Goal: Information Seeking & Learning: Learn about a topic

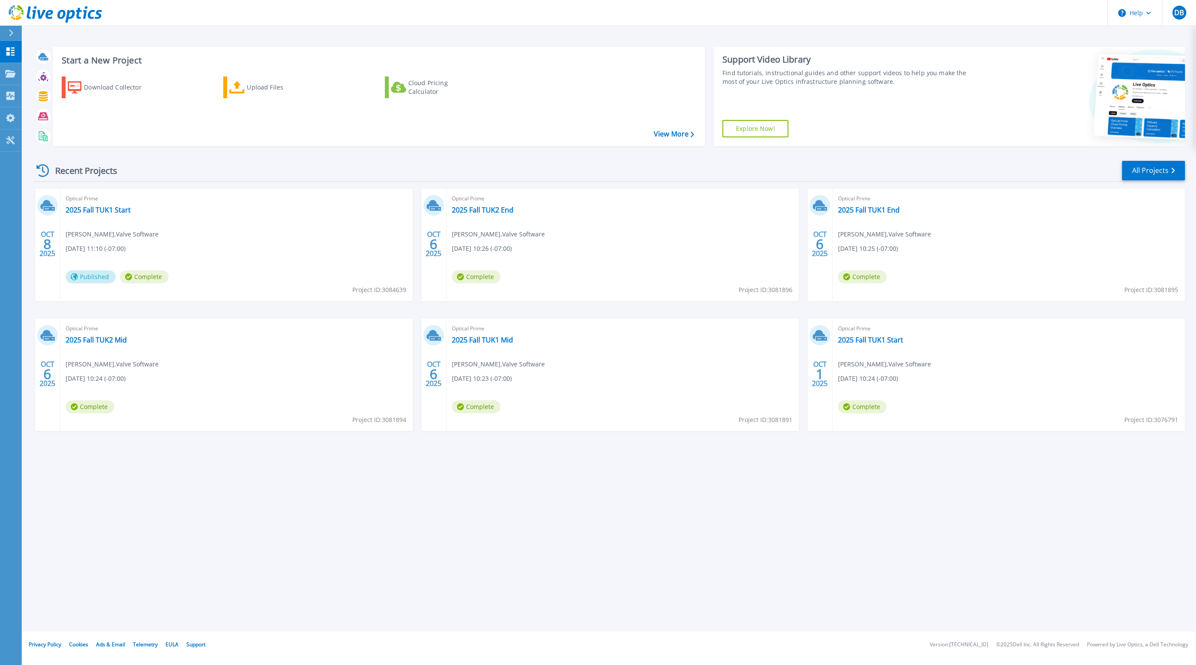
click at [517, 532] on div "Start a New Project Download Collector Upload Files Cloud Pricing Calculator Vi…" at bounding box center [609, 315] width 1174 height 631
click at [482, 341] on link "2025 Fall TUK1 Mid" at bounding box center [482, 339] width 61 height 9
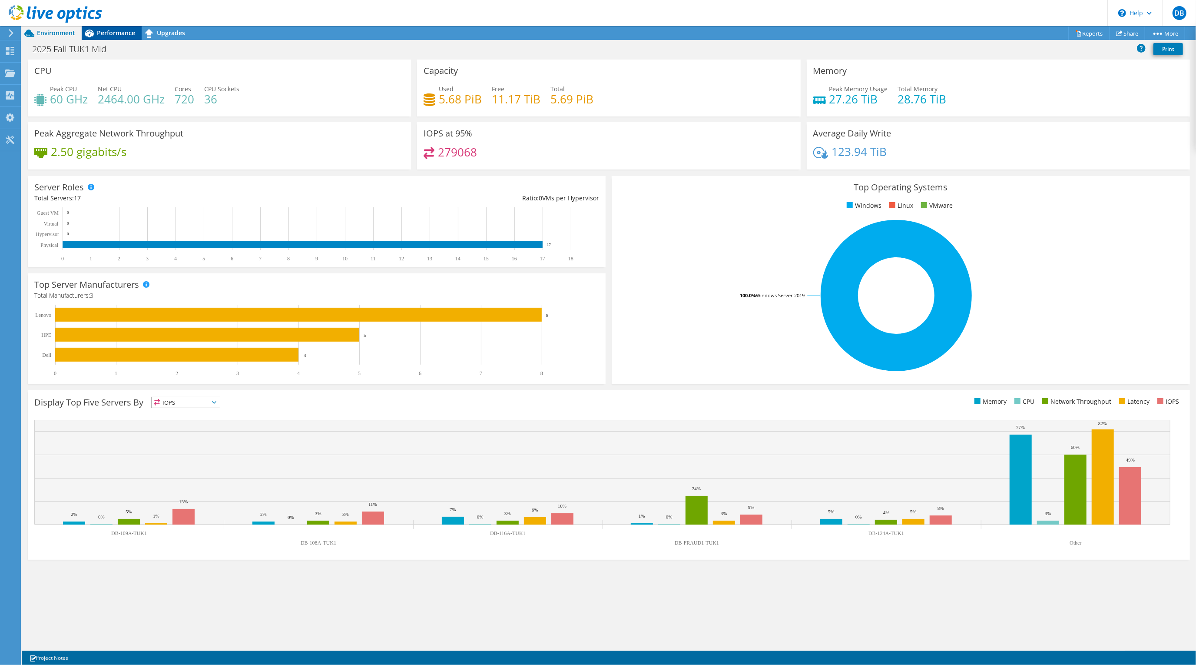
click at [109, 29] on span "Performance" at bounding box center [116, 33] width 38 height 8
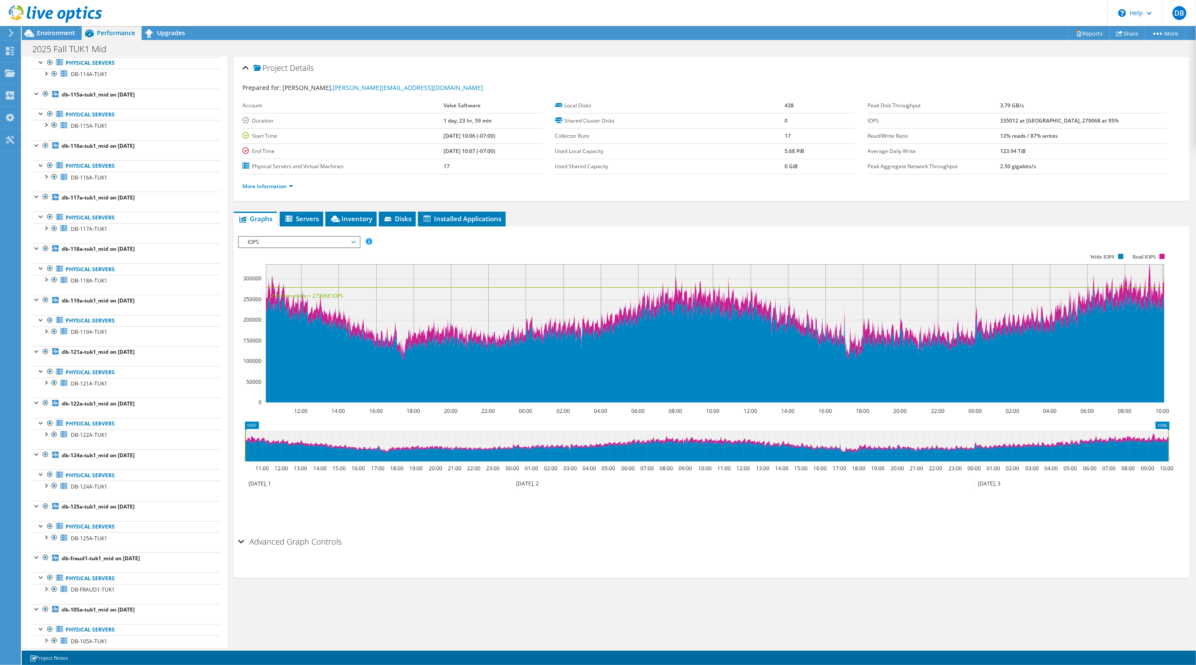
scroll to position [334, 0]
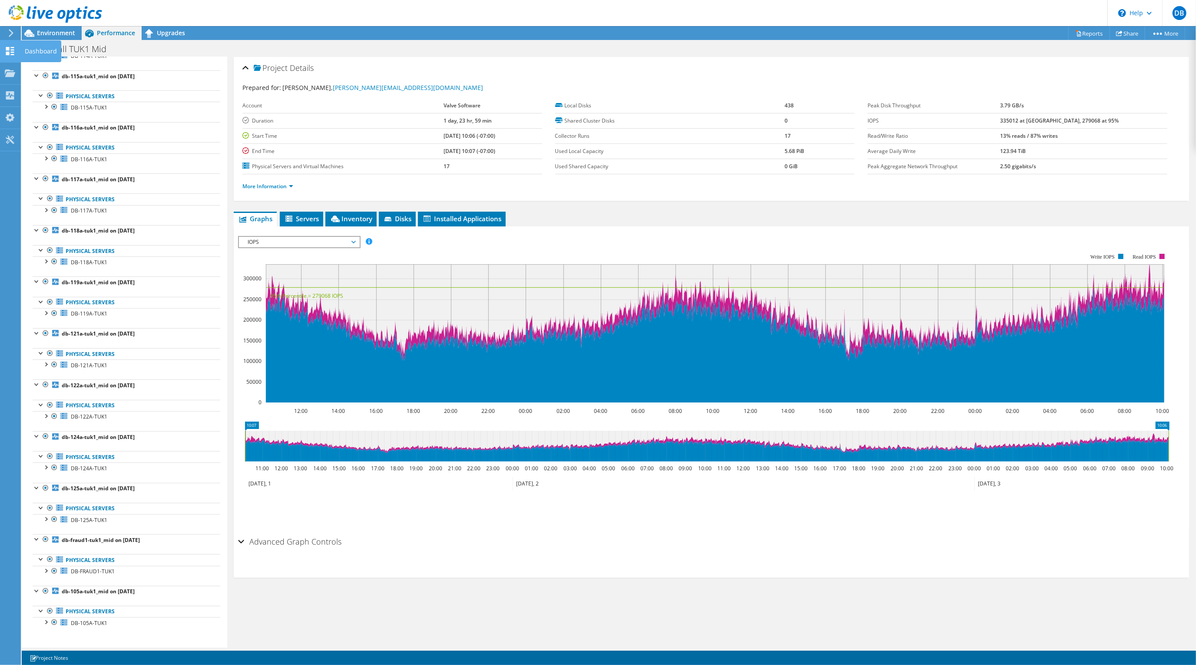
click at [10, 54] on icon at bounding box center [10, 51] width 10 height 8
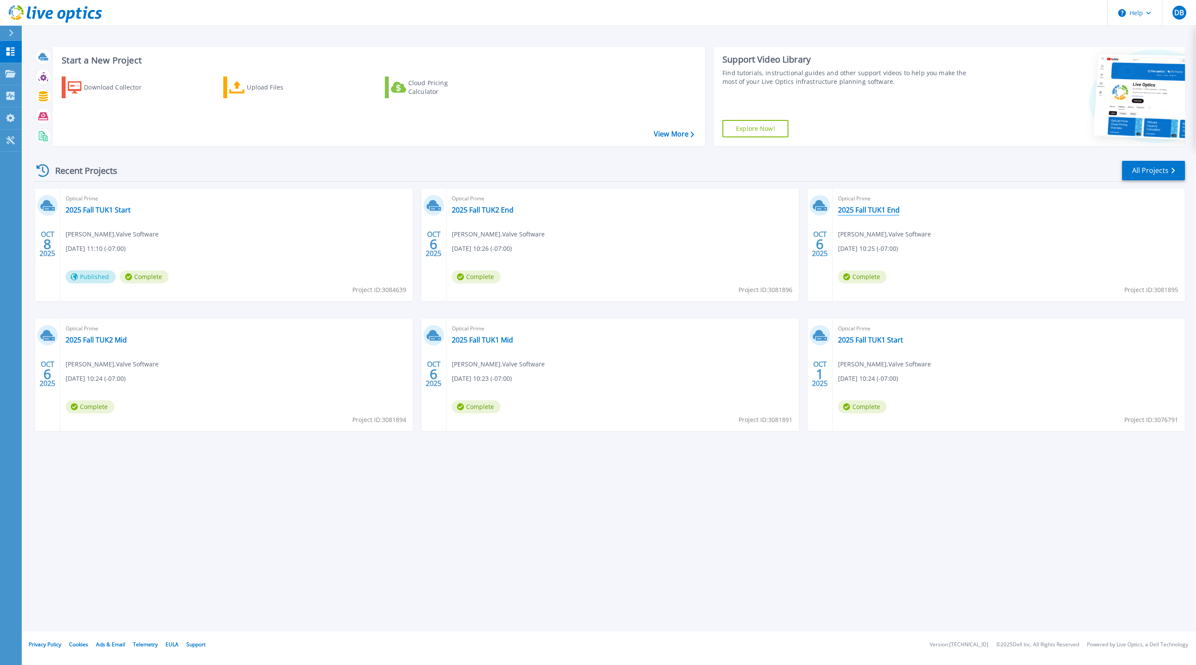
click at [871, 208] on link "2025 Fall TUK1 End" at bounding box center [869, 209] width 62 height 9
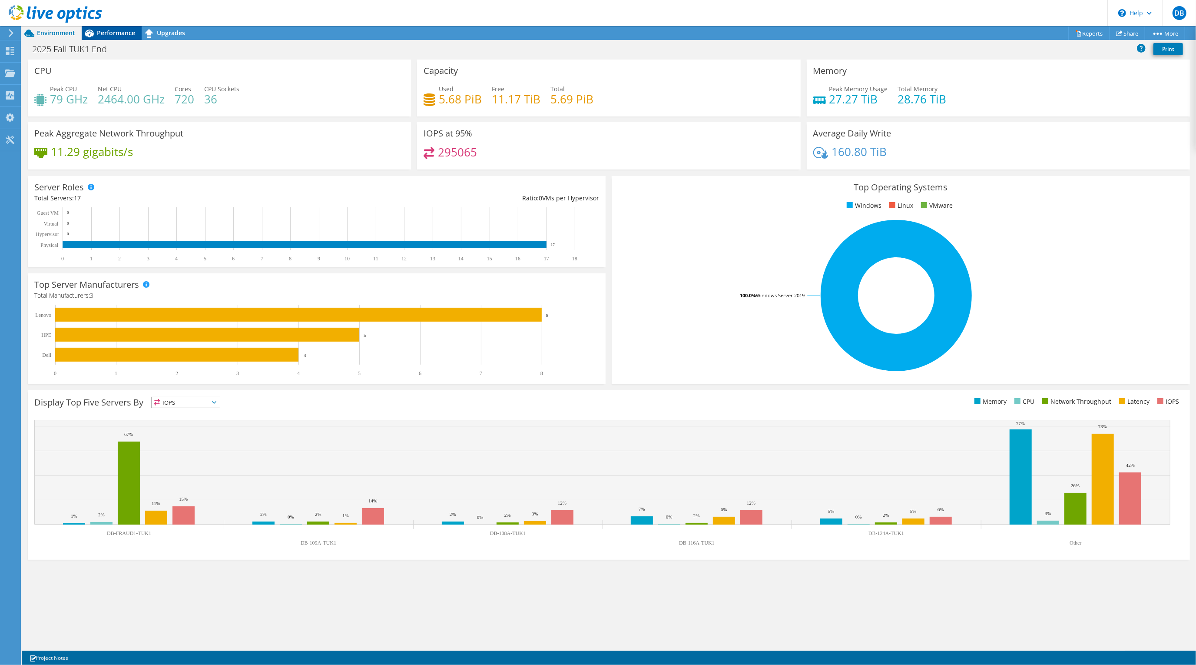
click at [112, 29] on span "Performance" at bounding box center [116, 33] width 38 height 8
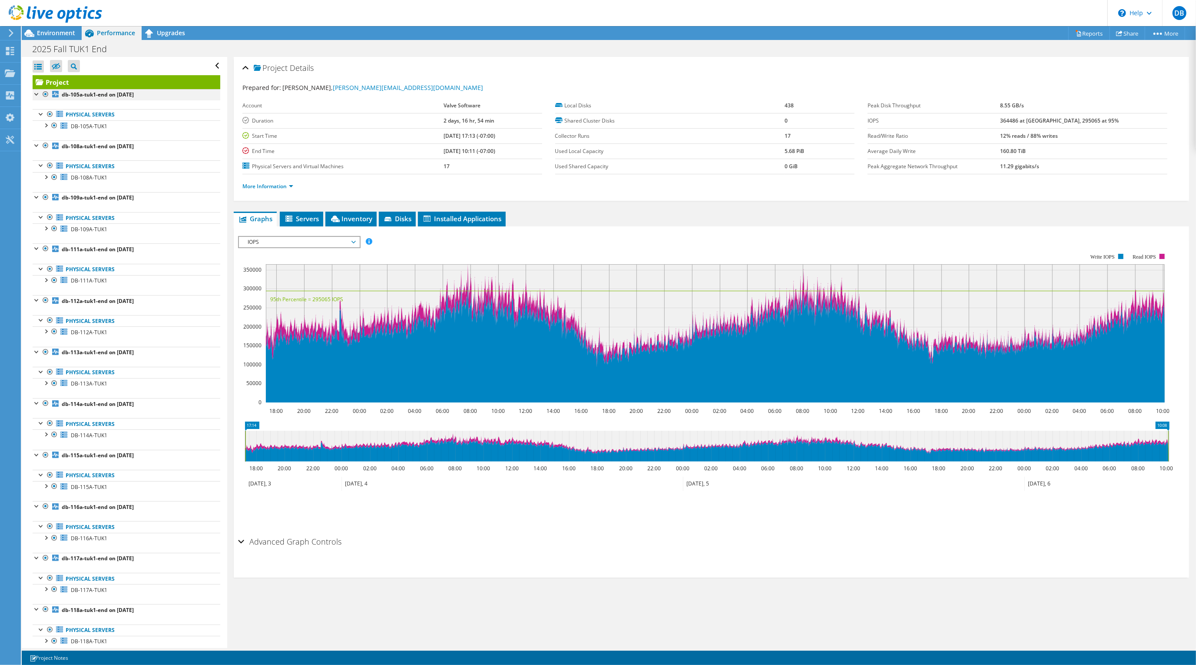
click at [35, 92] on div at bounding box center [37, 93] width 9 height 9
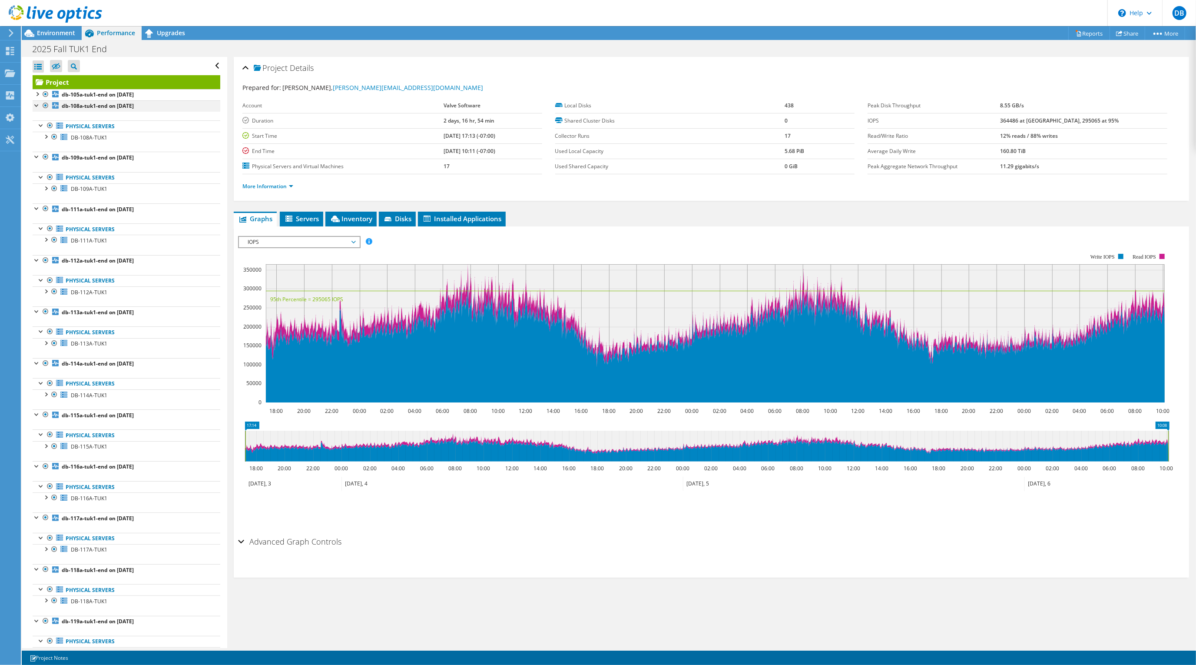
click at [35, 103] on div at bounding box center [37, 104] width 9 height 9
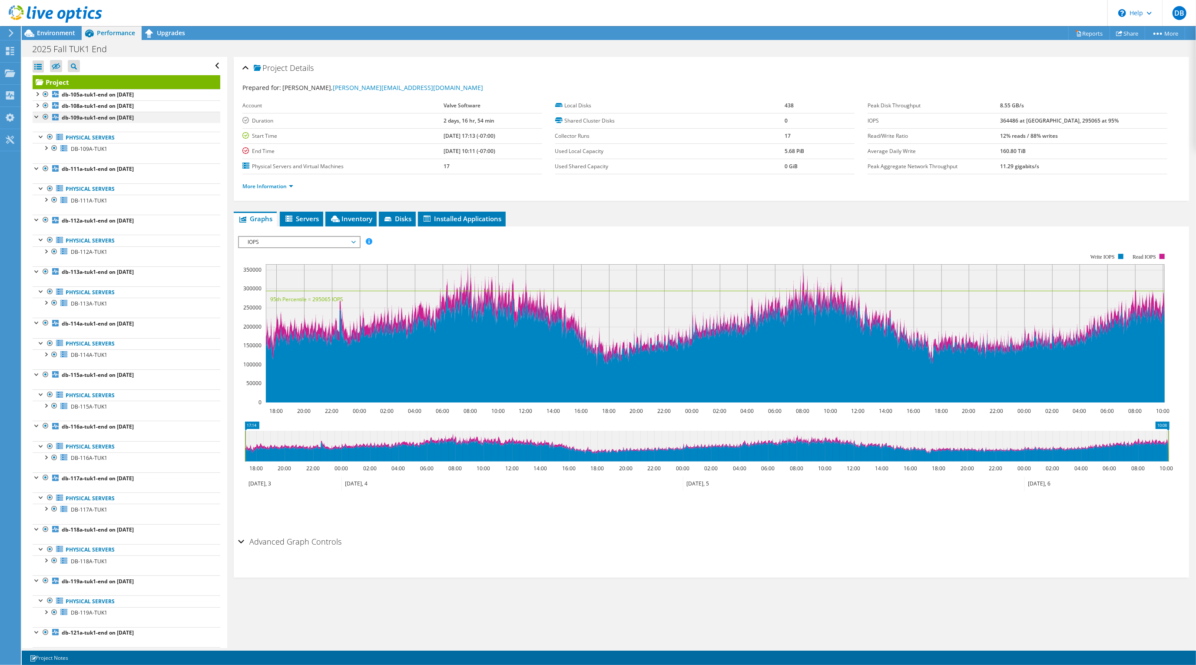
click at [34, 115] on div at bounding box center [37, 116] width 9 height 9
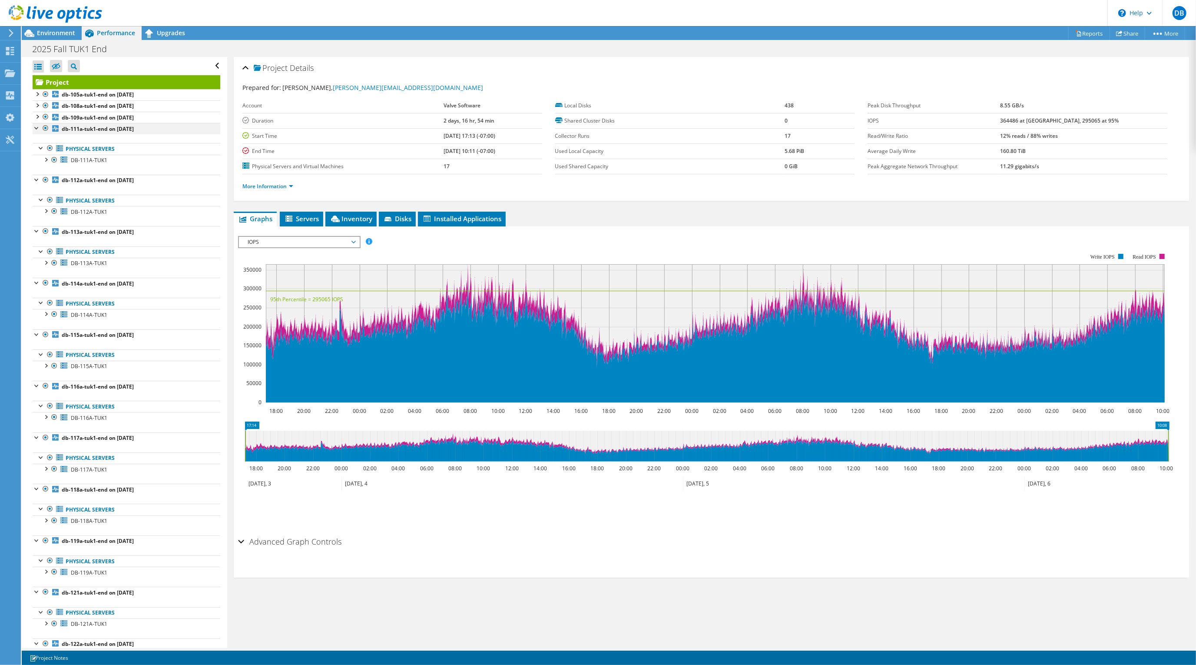
click at [34, 126] on div at bounding box center [37, 127] width 9 height 9
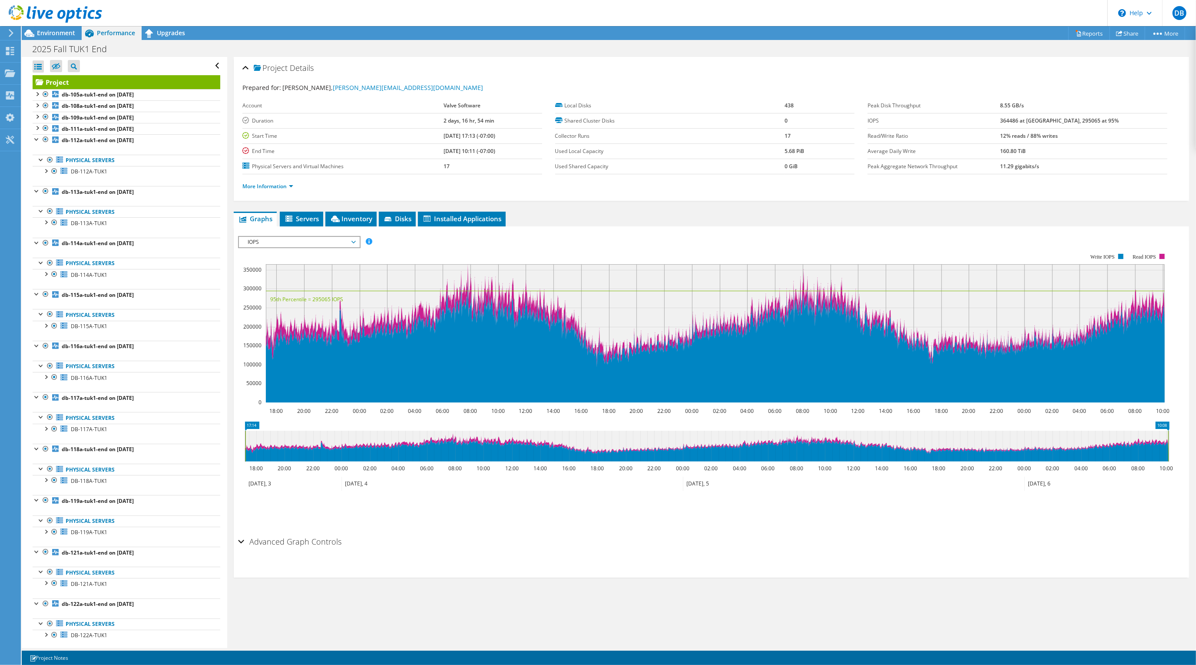
click at [33, 140] on div at bounding box center [37, 138] width 9 height 9
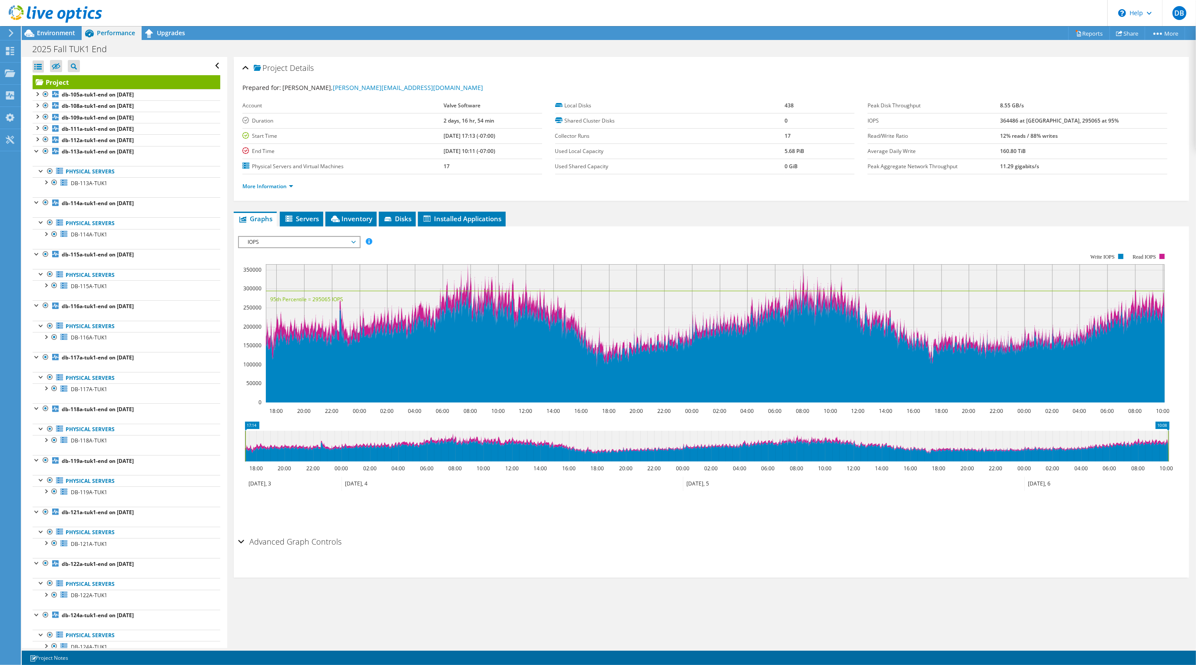
click at [34, 151] on div at bounding box center [37, 150] width 9 height 9
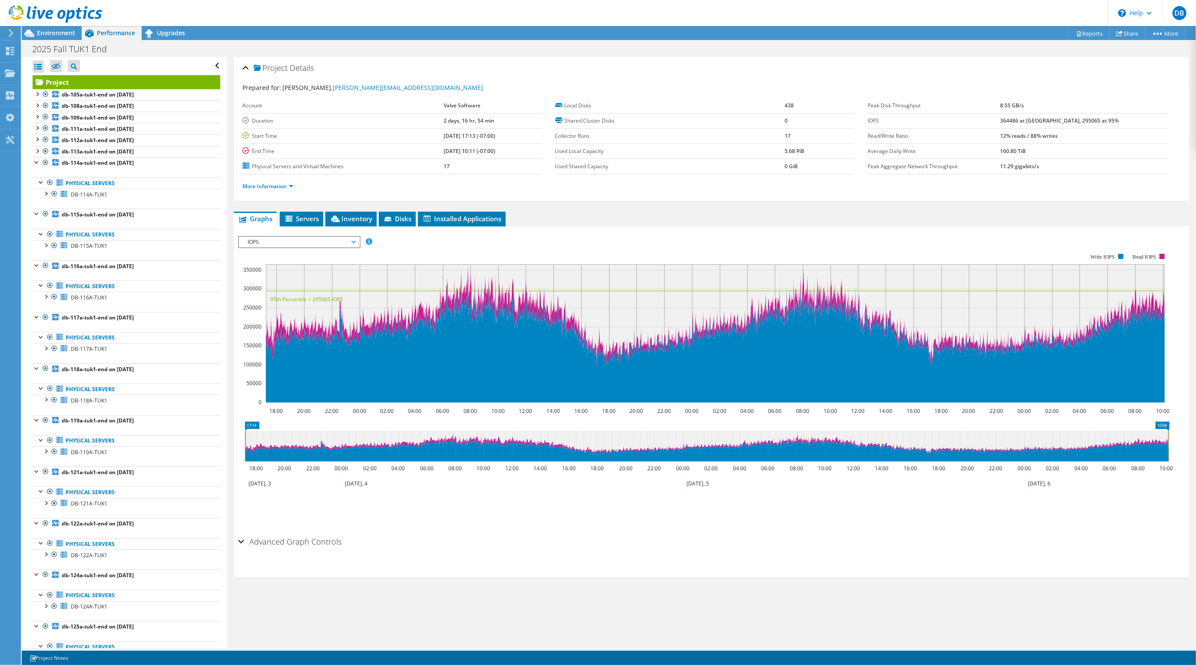
click at [35, 164] on div at bounding box center [37, 161] width 9 height 9
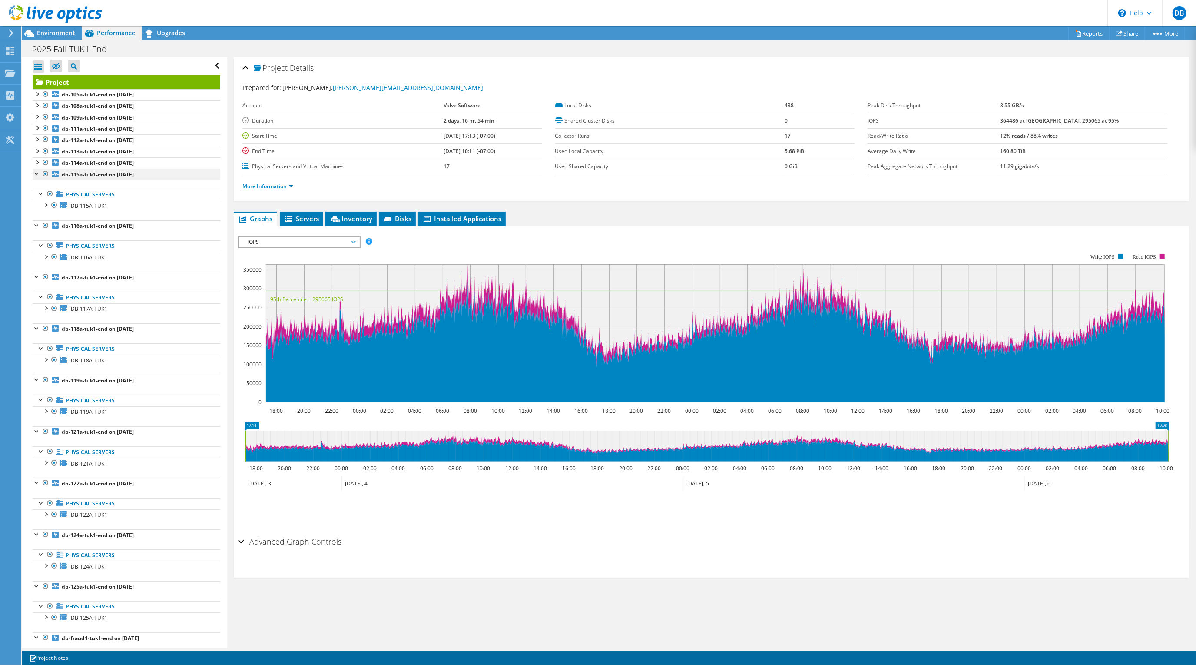
click at [35, 171] on div at bounding box center [37, 173] width 9 height 9
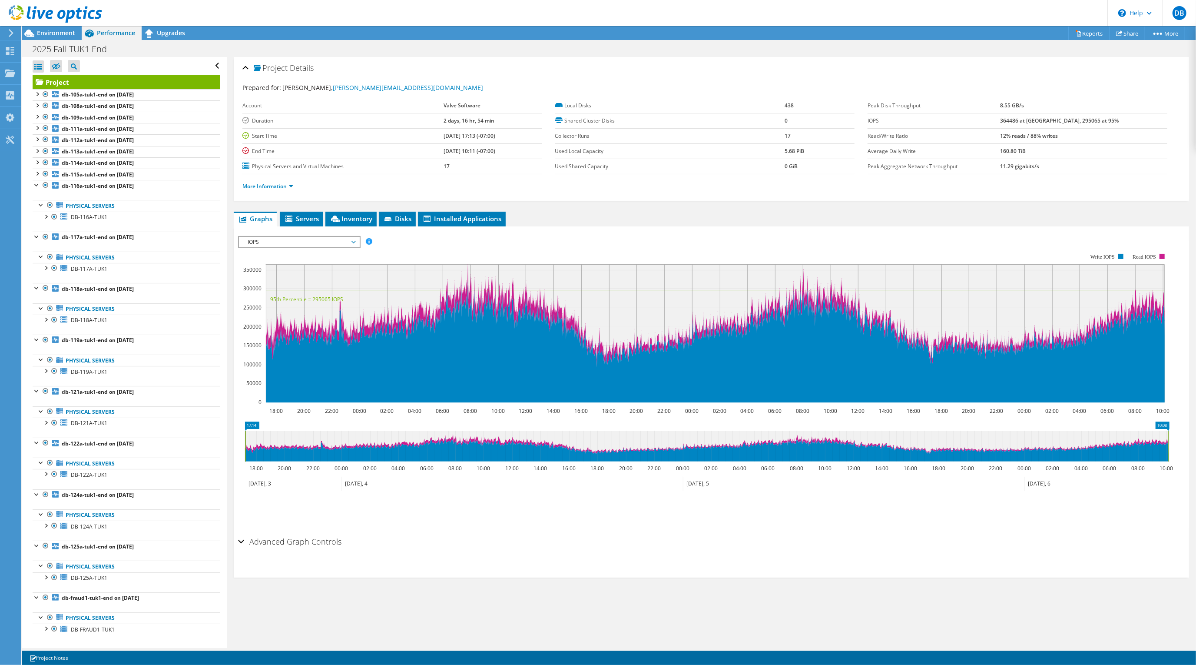
click at [37, 185] on div at bounding box center [37, 184] width 9 height 9
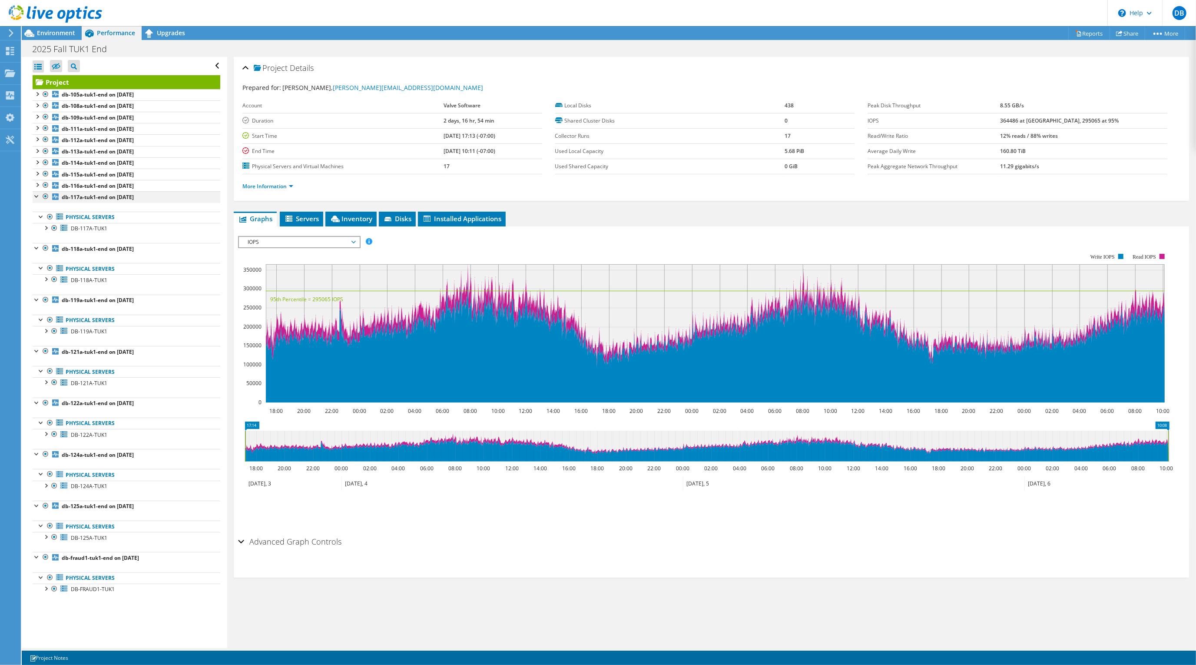
click at [39, 197] on div at bounding box center [37, 195] width 9 height 9
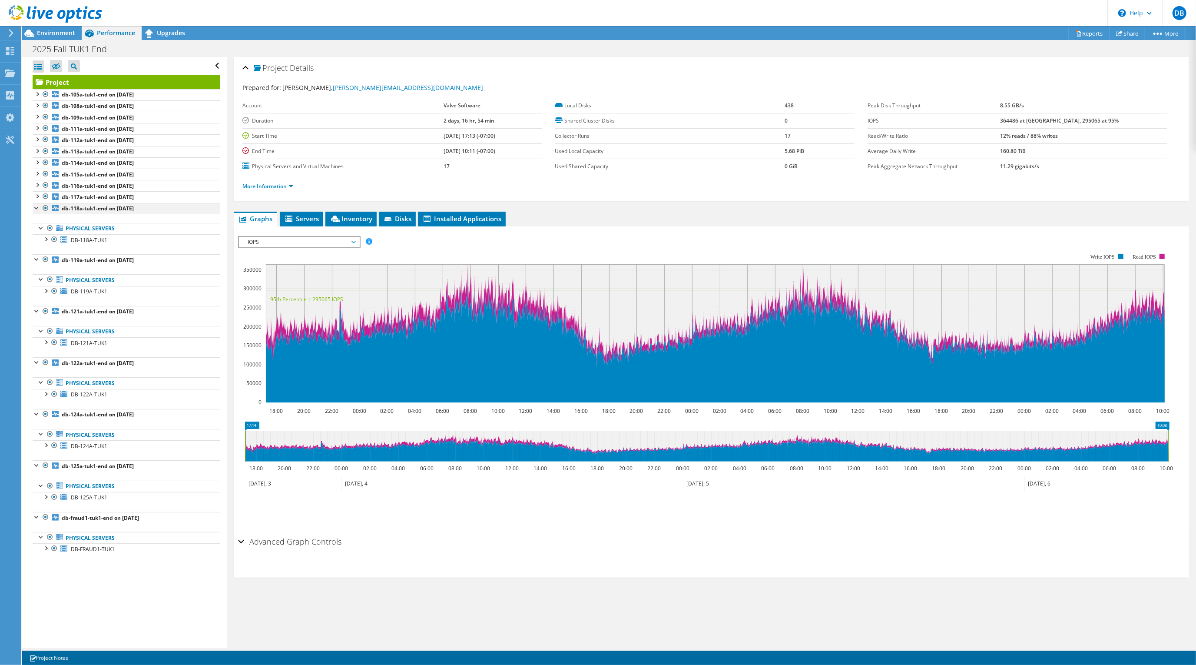
click at [35, 212] on div at bounding box center [37, 207] width 9 height 9
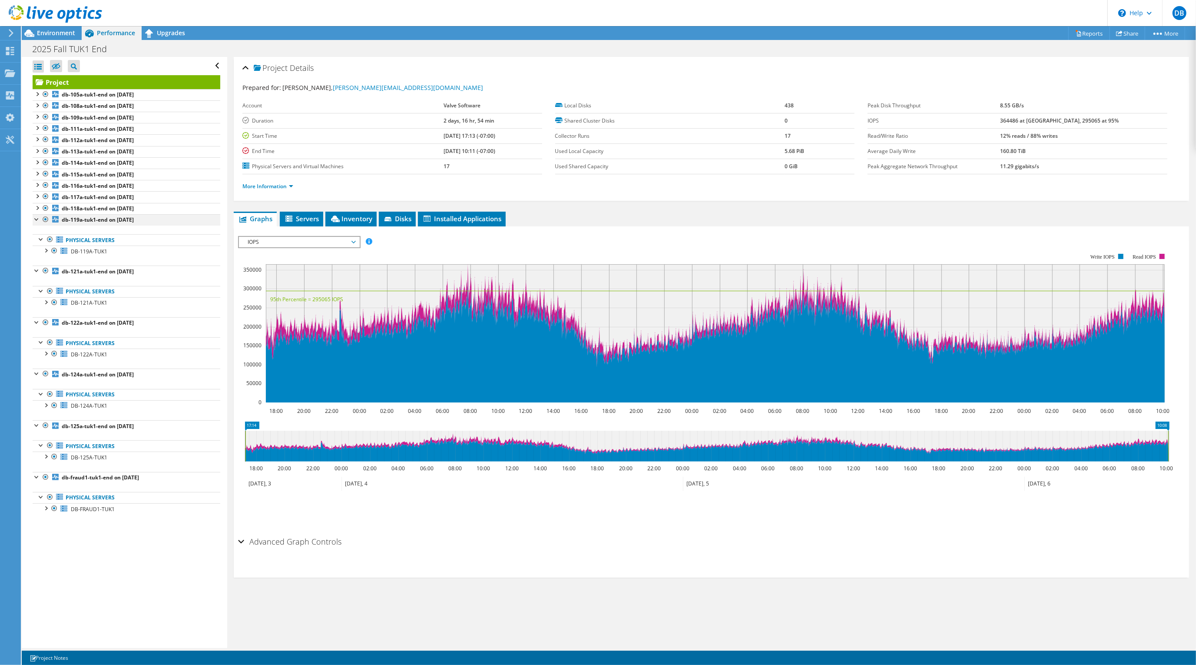
click at [35, 218] on div at bounding box center [37, 218] width 9 height 9
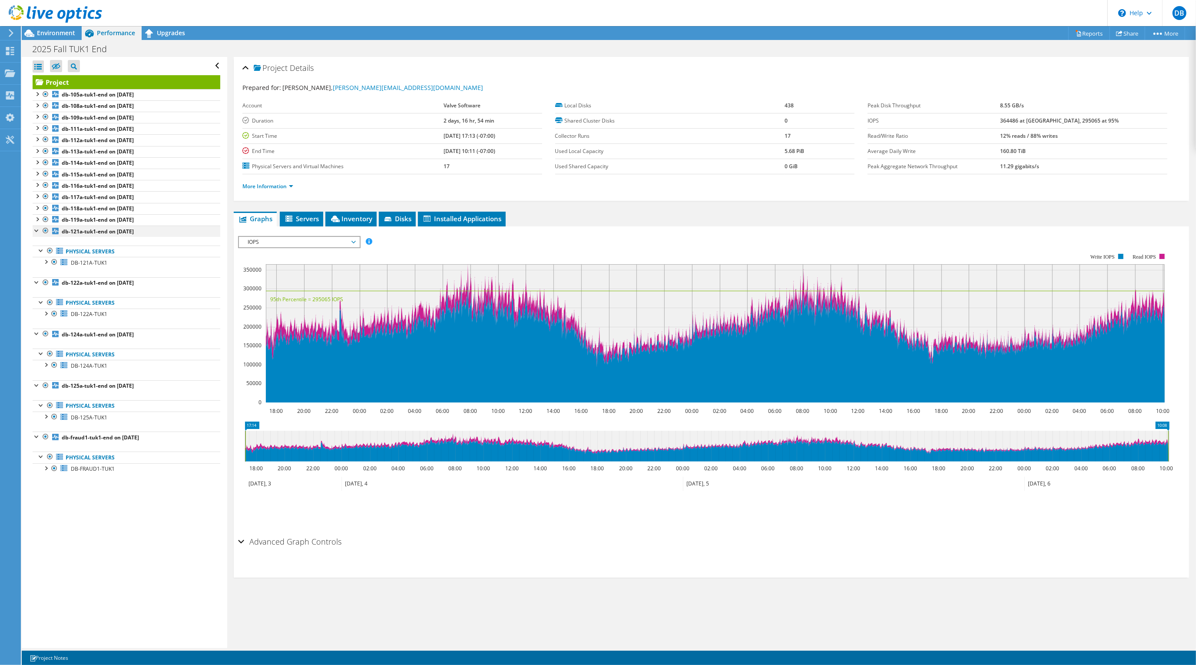
click at [35, 229] on div at bounding box center [37, 229] width 9 height 9
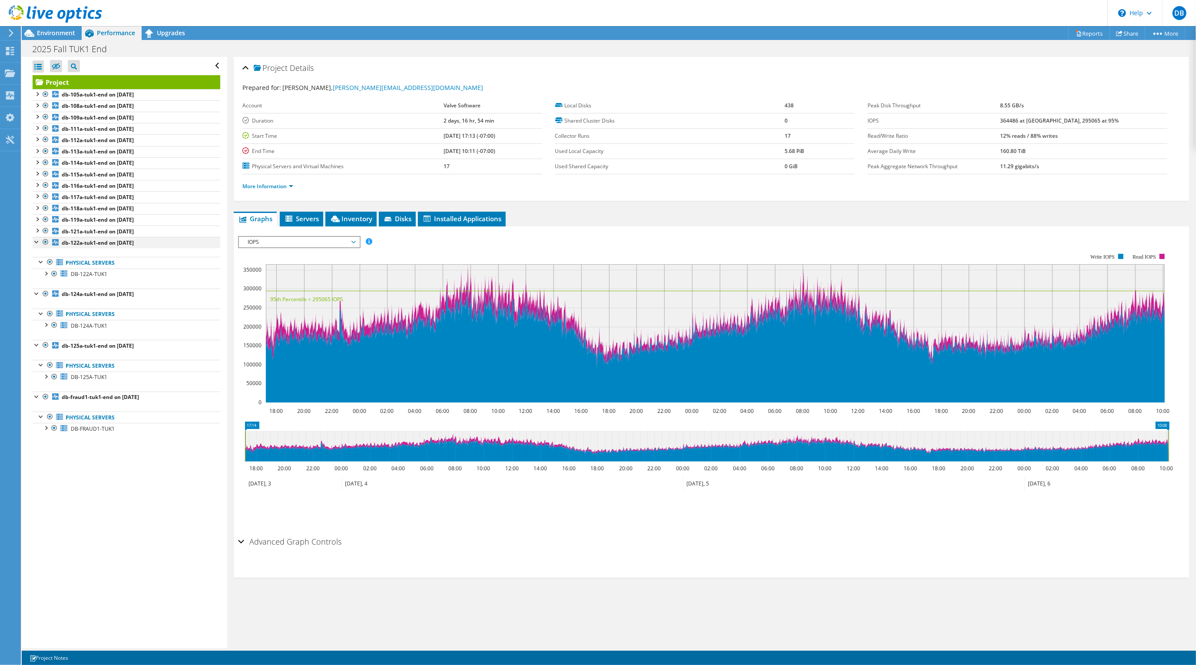
click at [37, 245] on div at bounding box center [37, 241] width 9 height 9
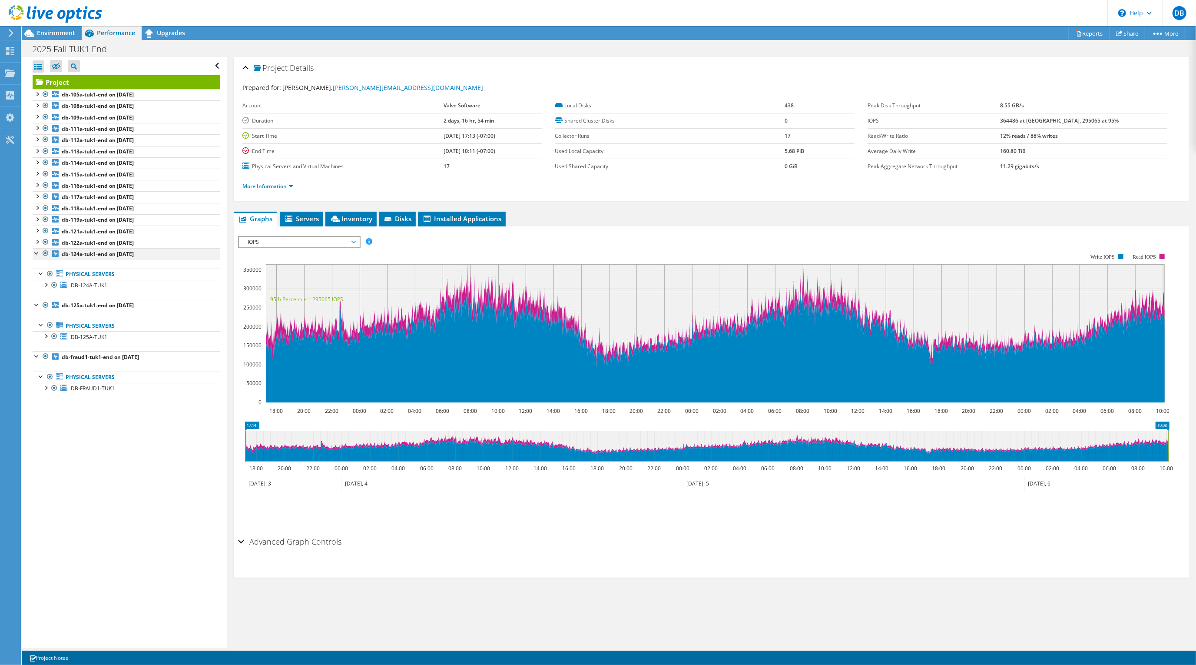
click at [38, 255] on div at bounding box center [37, 252] width 9 height 9
click at [33, 266] on div at bounding box center [37, 264] width 9 height 9
click at [35, 278] on div at bounding box center [37, 275] width 9 height 9
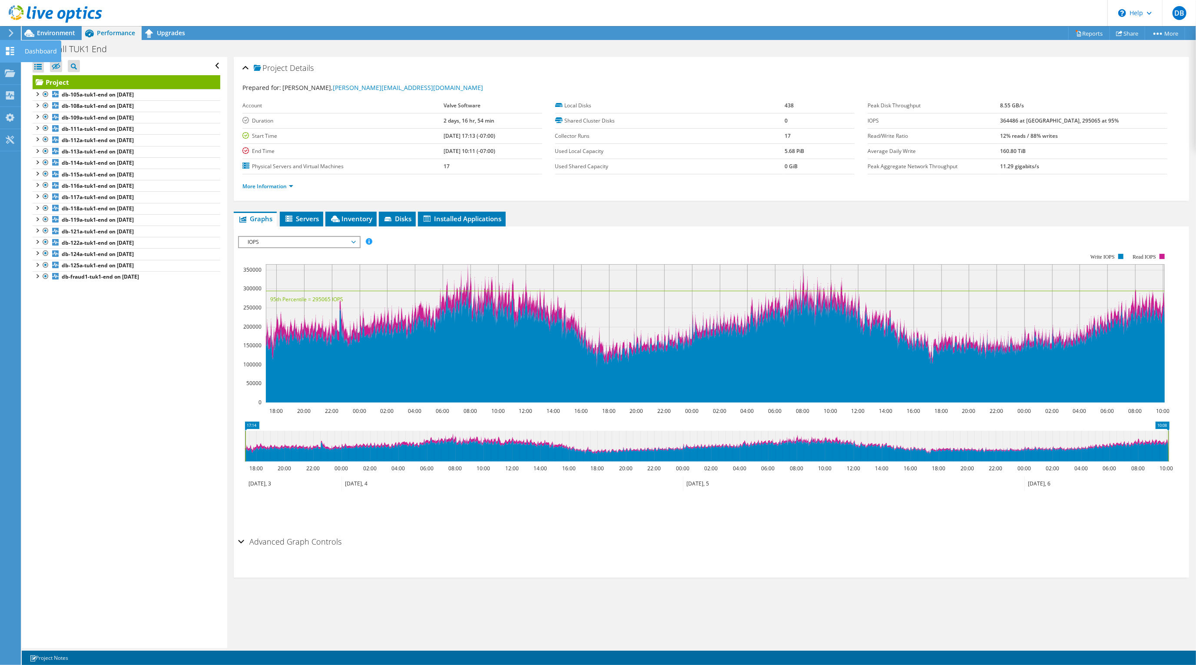
click at [9, 48] on use at bounding box center [10, 51] width 8 height 8
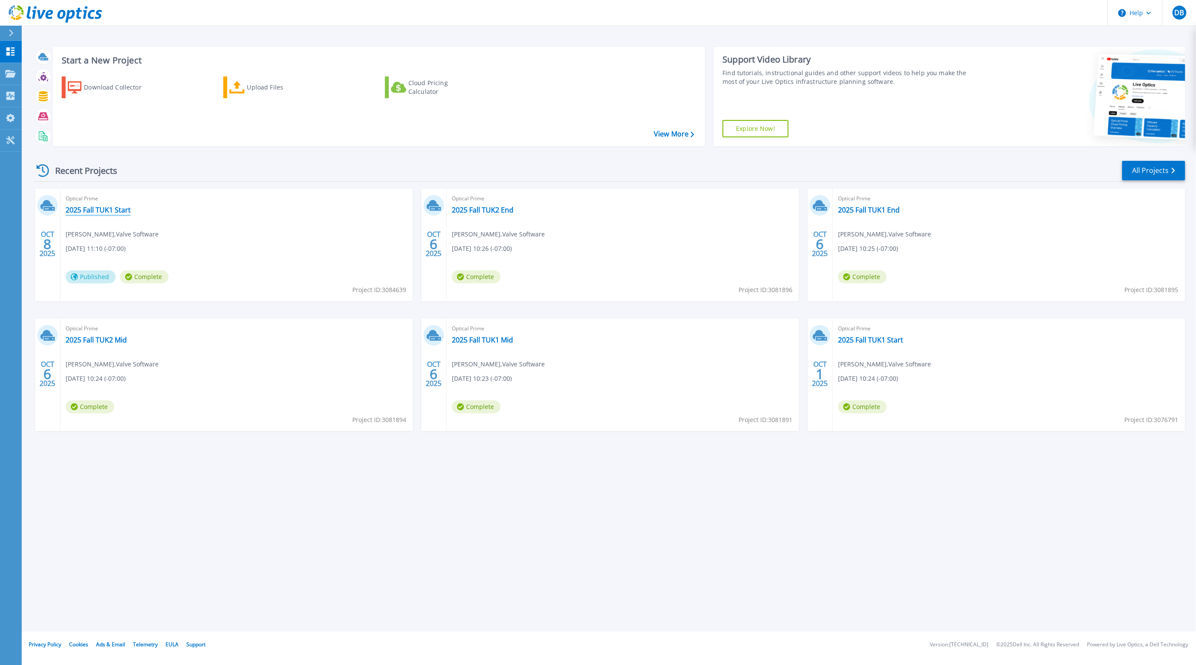
click at [103, 207] on link "2025 Fall TUK1 Start" at bounding box center [98, 209] width 65 height 9
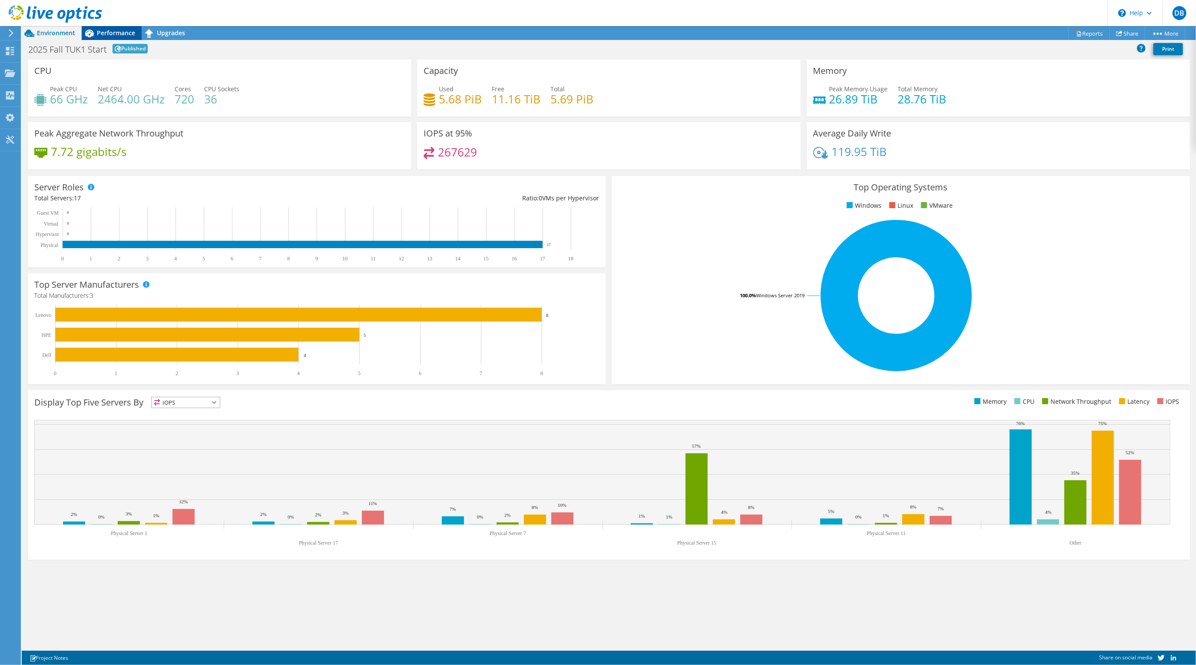
click at [92, 30] on icon at bounding box center [89, 34] width 9 height 8
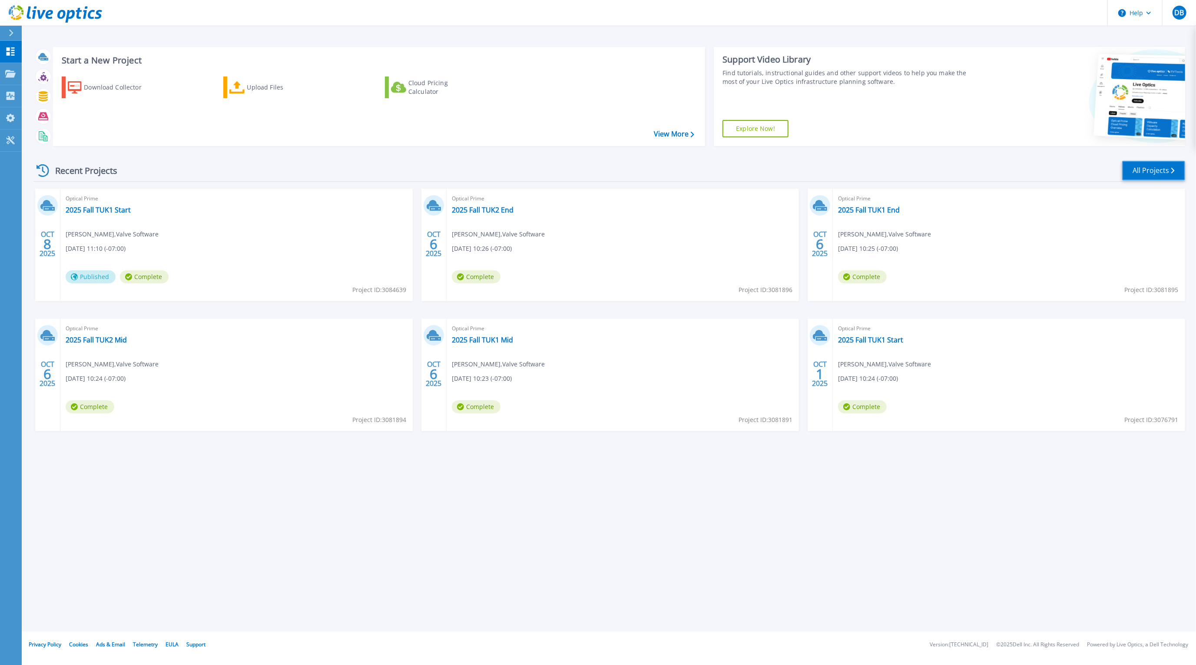
click at [1128, 168] on link "All Projects" at bounding box center [1153, 171] width 63 height 20
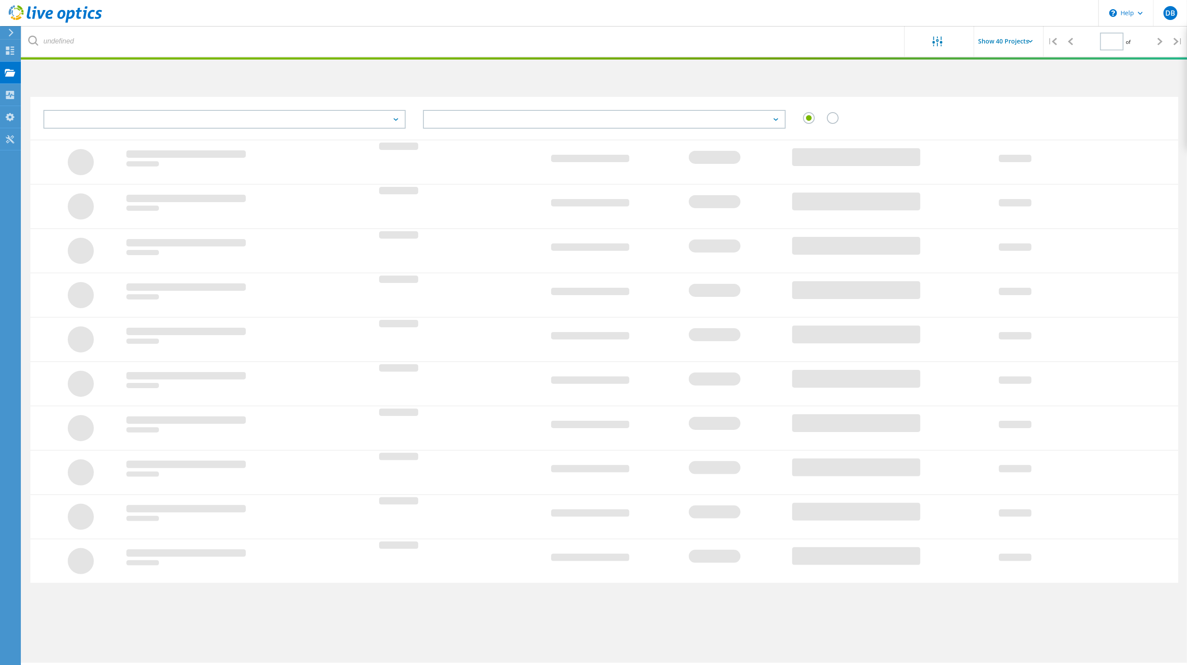
type input "1"
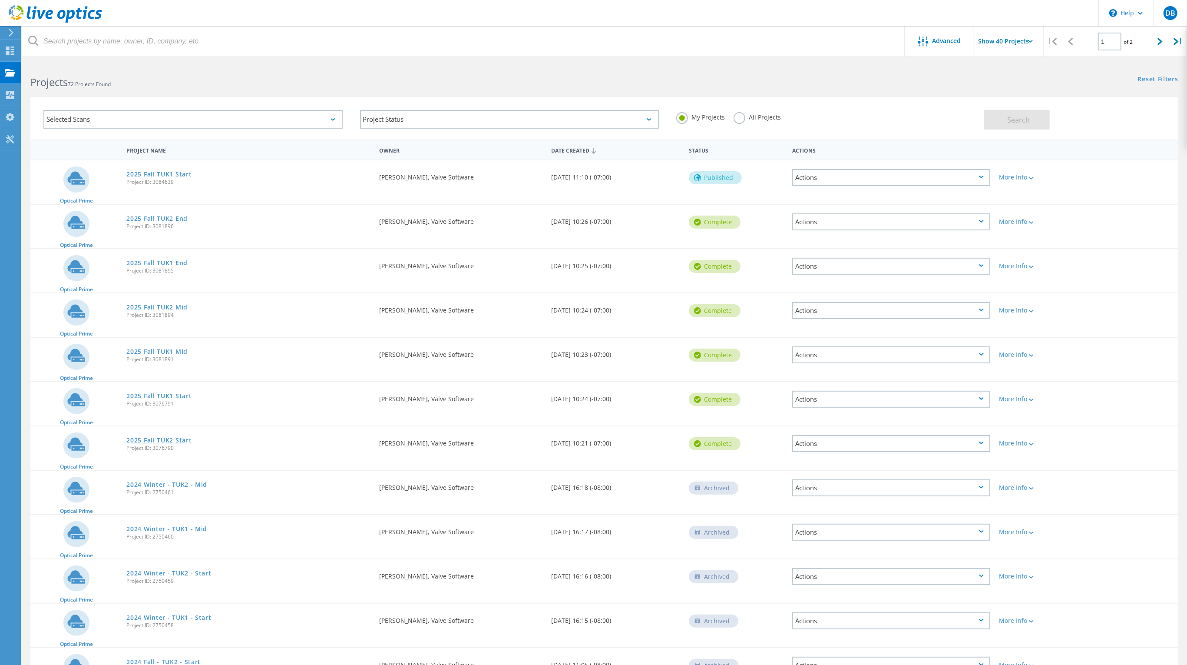
click at [164, 437] on link "2025 Fall TUK2 Start" at bounding box center [158, 440] width 65 height 6
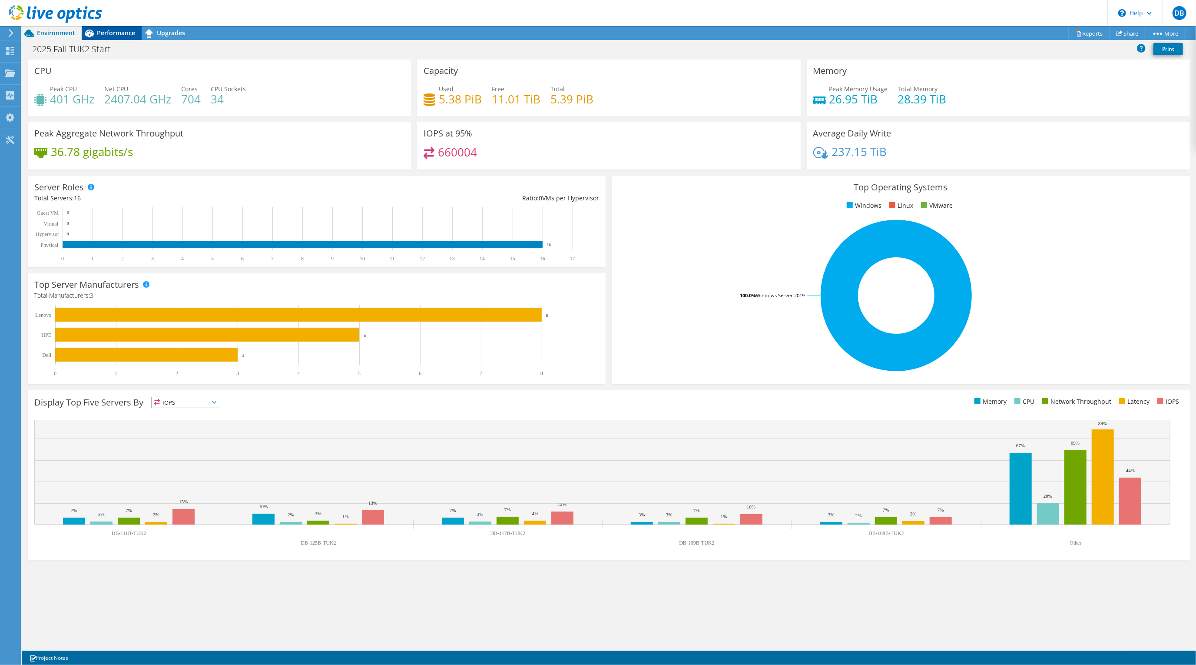
click at [105, 32] on span "Performance" at bounding box center [116, 33] width 38 height 8
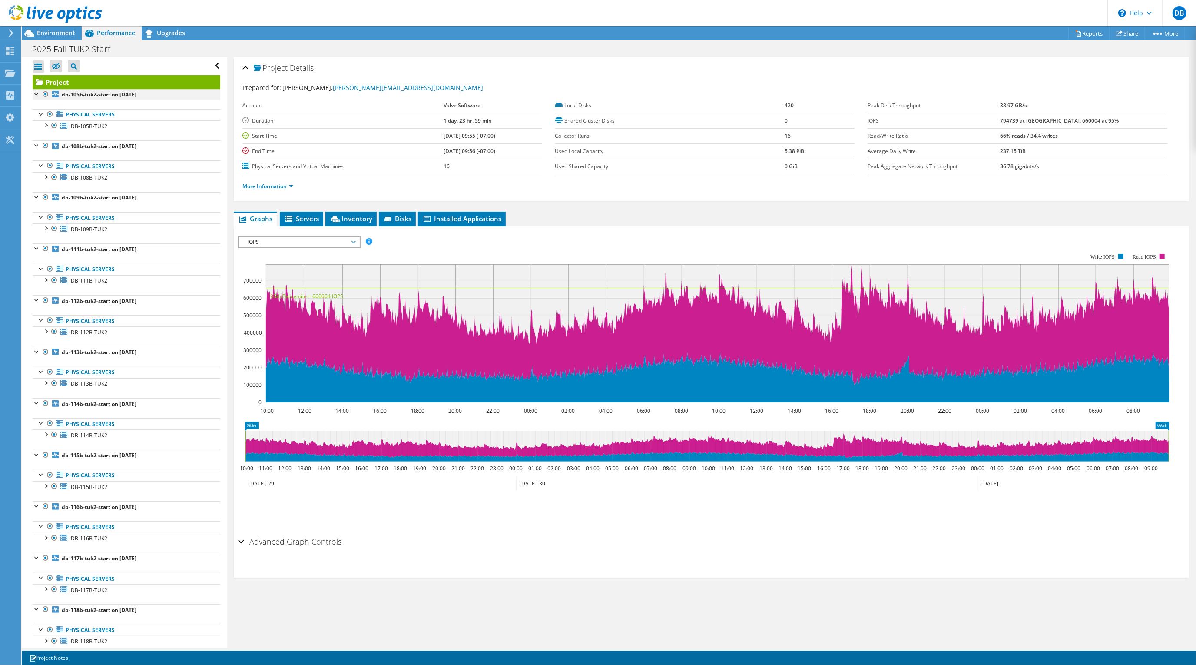
click at [38, 94] on div at bounding box center [37, 93] width 9 height 9
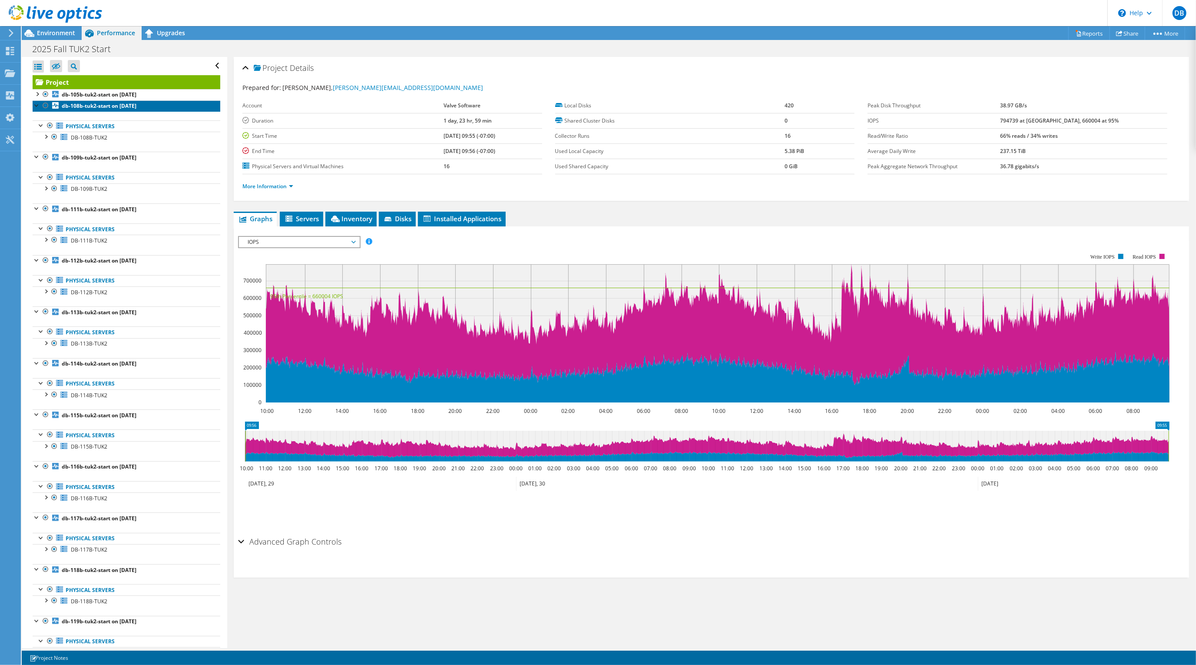
click at [109, 103] on b "db-108b-tuk2-start on 10/1/2025" at bounding box center [99, 105] width 75 height 7
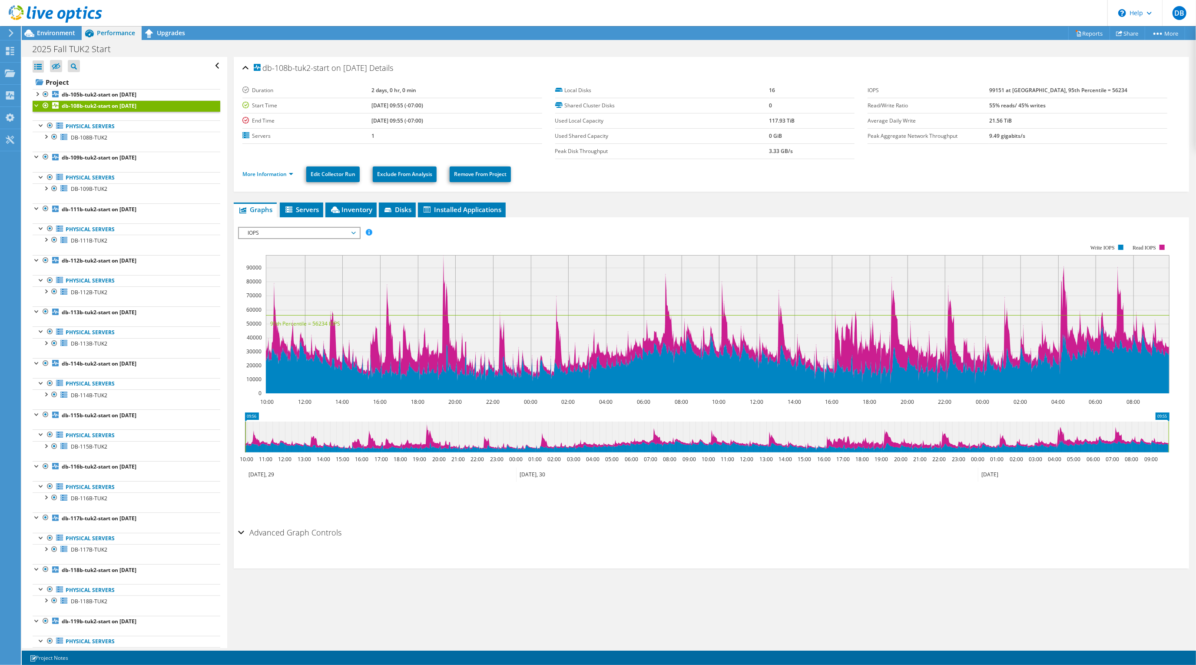
scroll to position [23, 0]
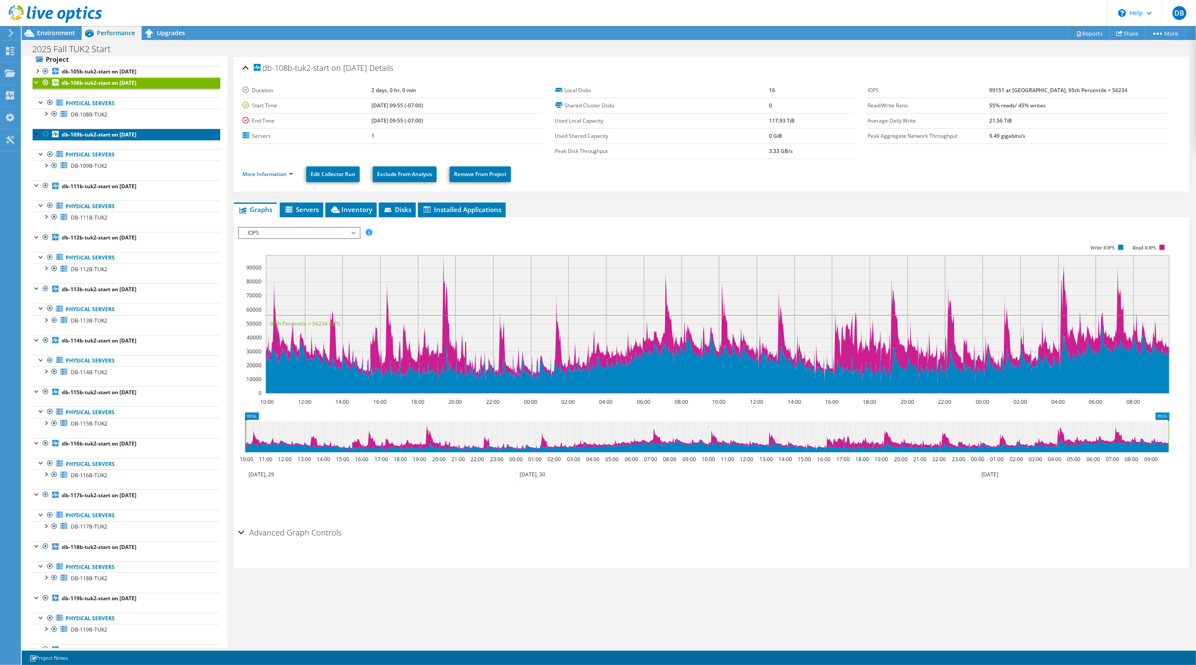
click at [72, 137] on b "db-109b-tuk2-start on 10/1/2025" at bounding box center [99, 134] width 75 height 7
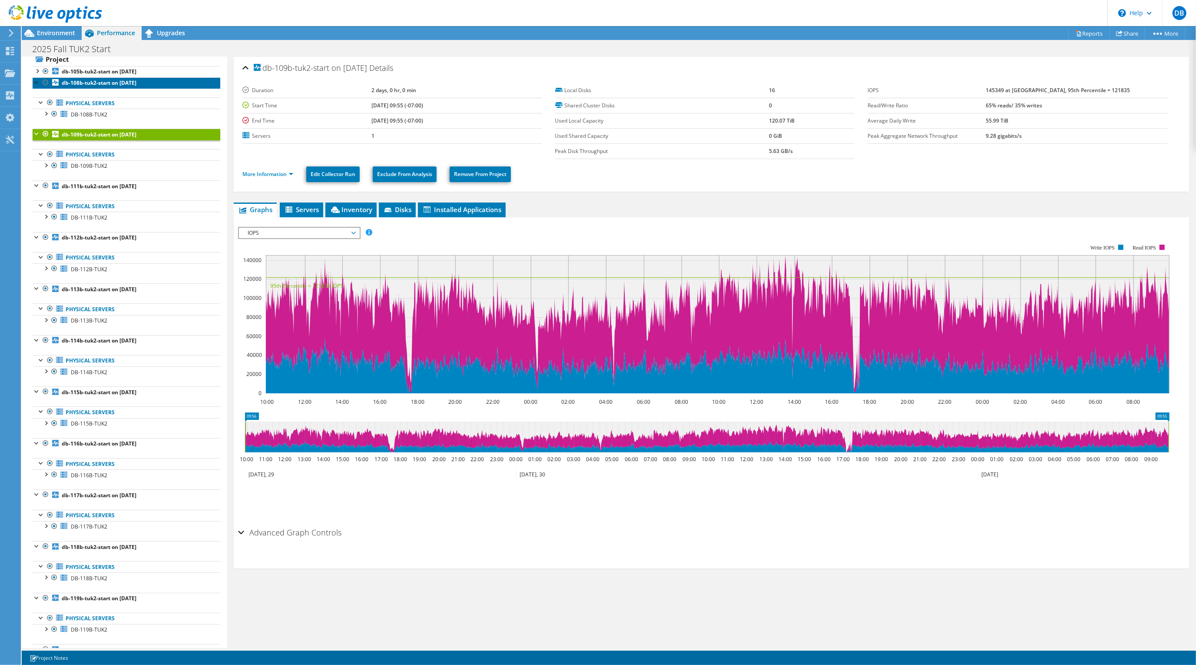
click at [70, 80] on b "db-108b-tuk2-start on 10/1/2025" at bounding box center [99, 82] width 75 height 7
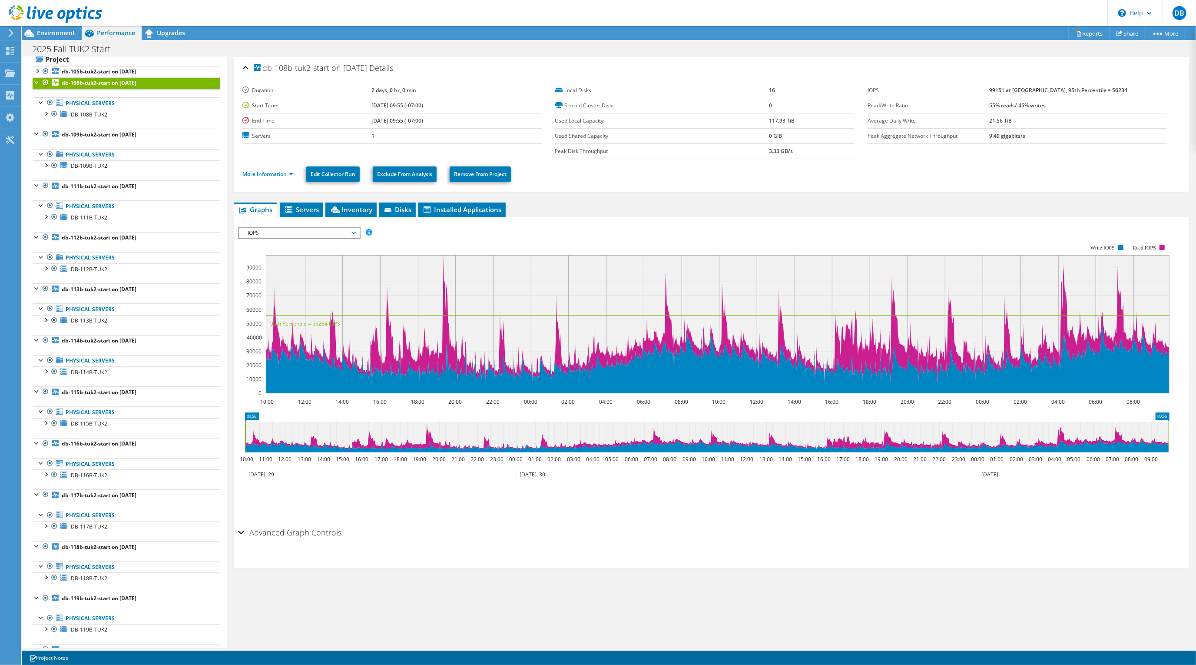
click at [38, 83] on div at bounding box center [37, 81] width 9 height 9
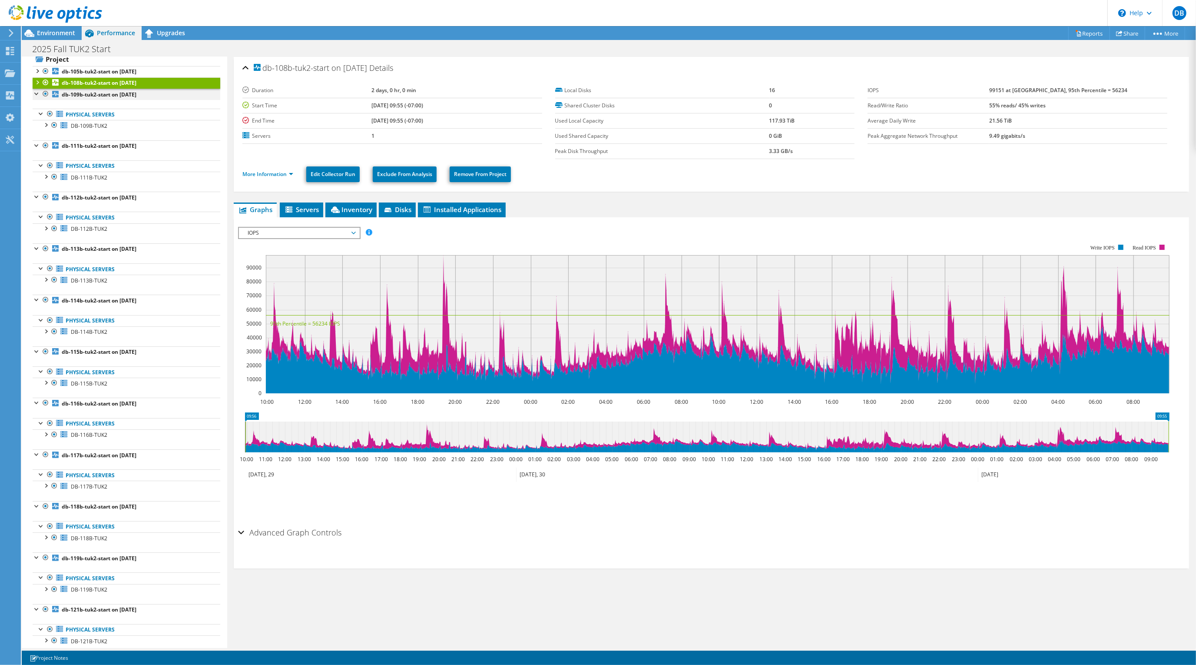
click at [35, 93] on div at bounding box center [37, 93] width 9 height 9
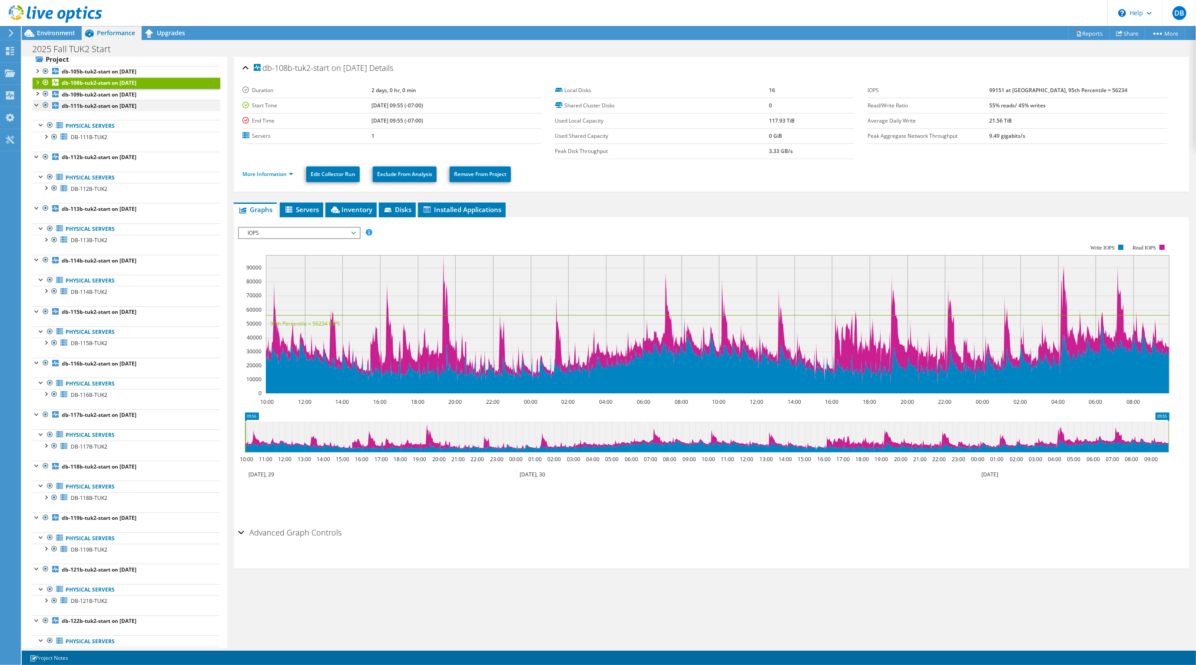
click at [34, 104] on div at bounding box center [37, 104] width 9 height 9
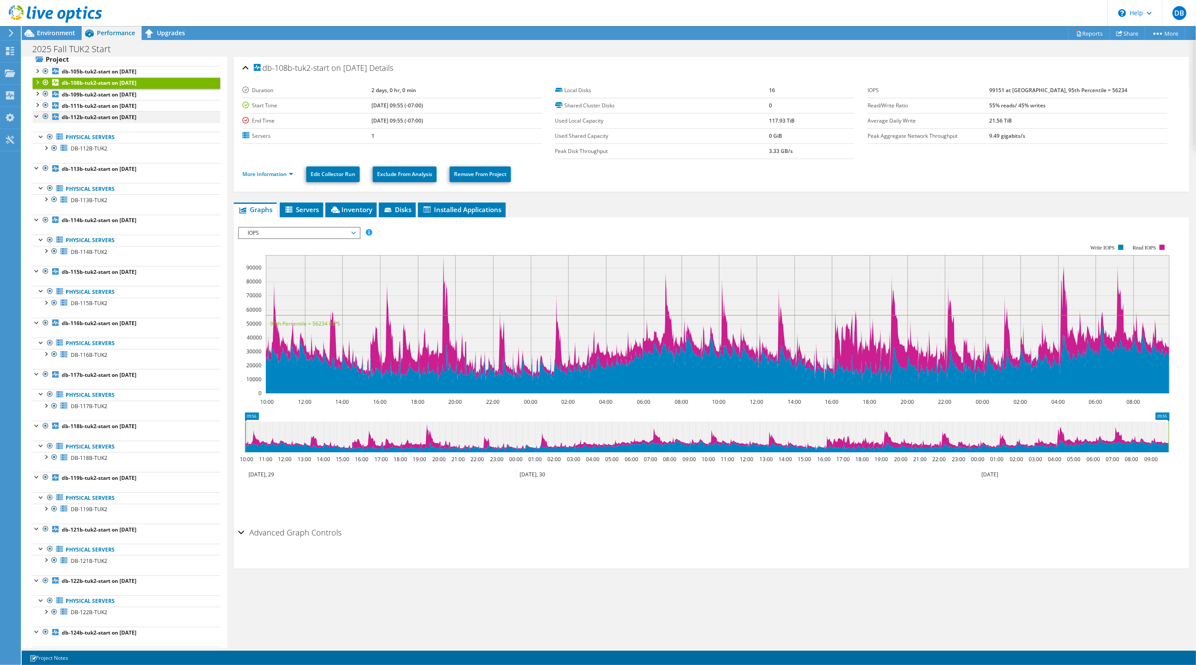
click at [35, 117] on div at bounding box center [37, 115] width 9 height 9
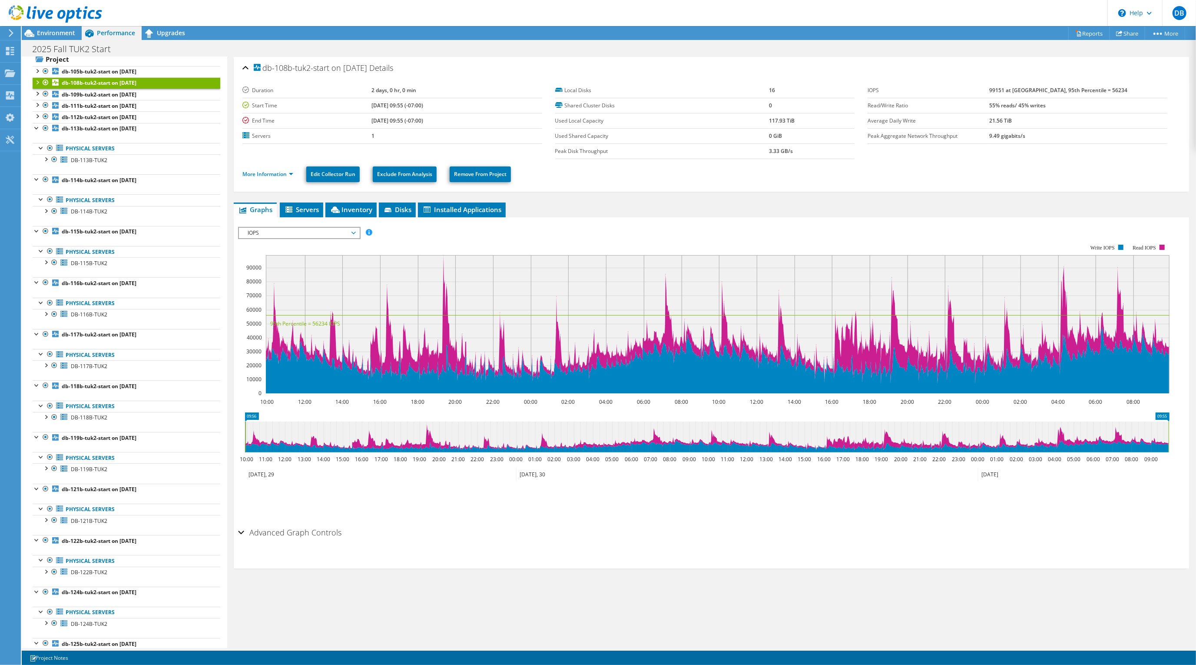
click at [35, 129] on div at bounding box center [37, 127] width 9 height 9
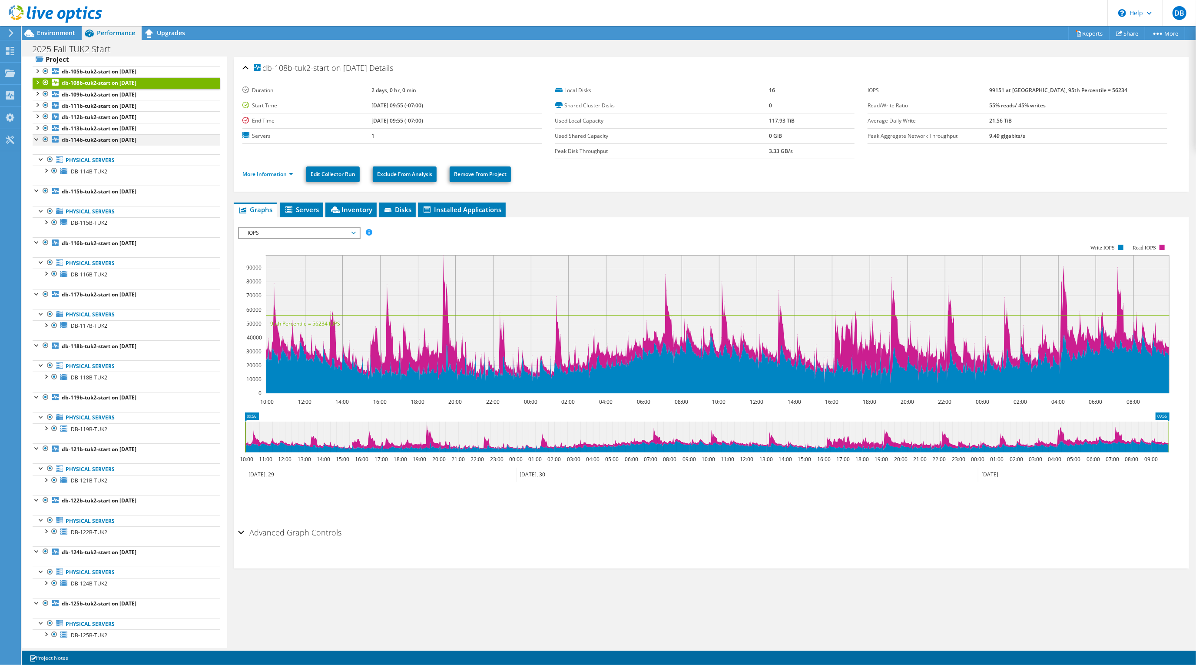
click at [35, 141] on div at bounding box center [37, 138] width 9 height 9
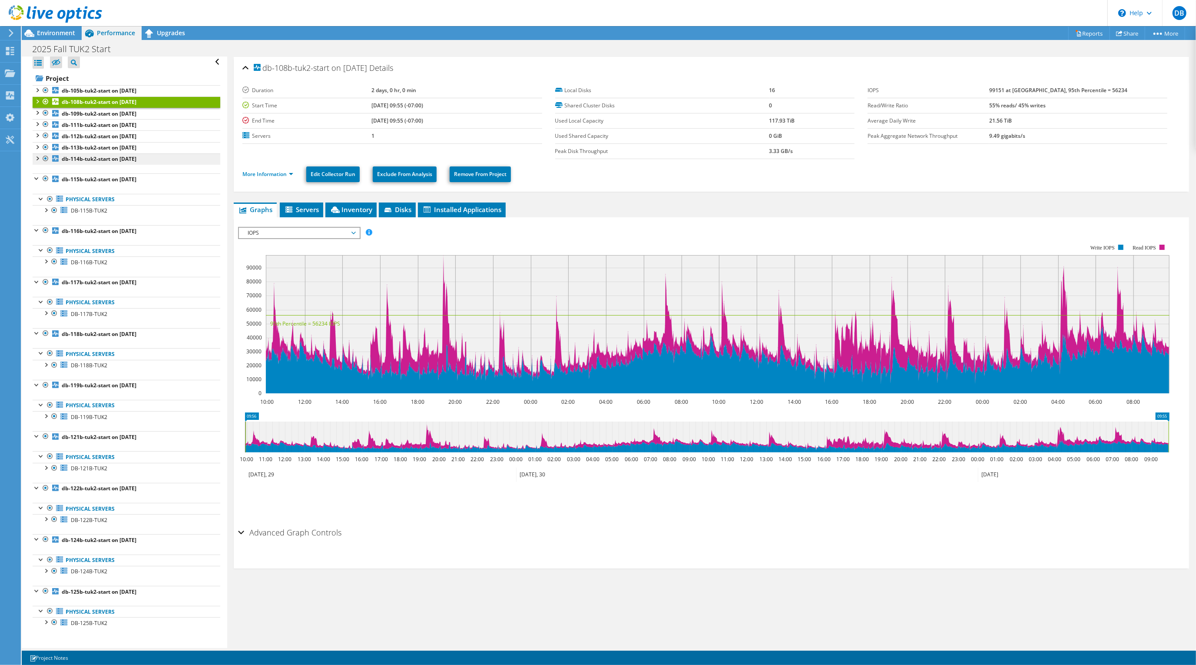
scroll to position [0, 0]
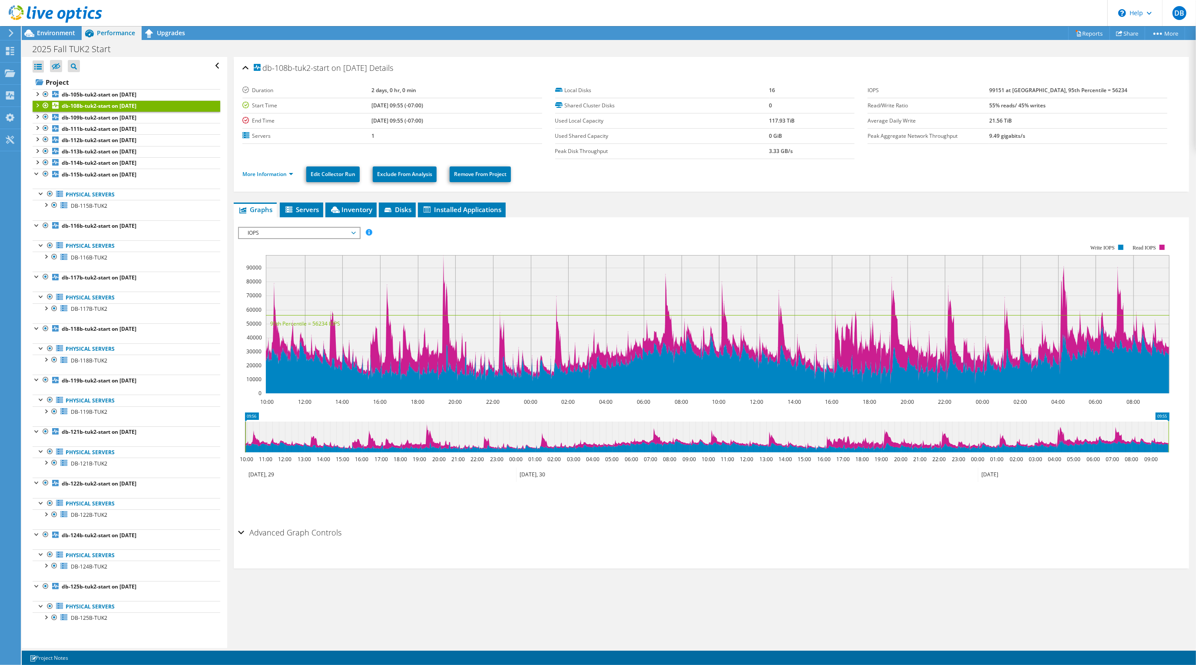
drag, startPoint x: 34, startPoint y: 175, endPoint x: 37, endPoint y: 183, distance: 8.4
click at [35, 176] on div at bounding box center [37, 173] width 9 height 9
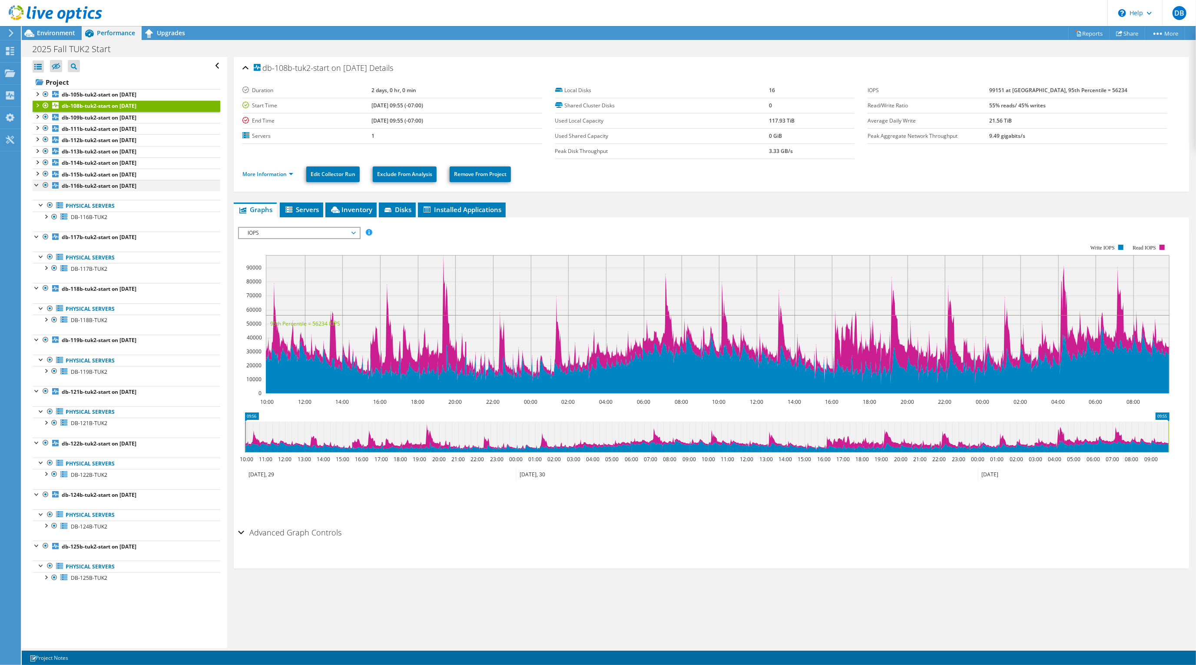
click at [34, 188] on div at bounding box center [37, 184] width 9 height 9
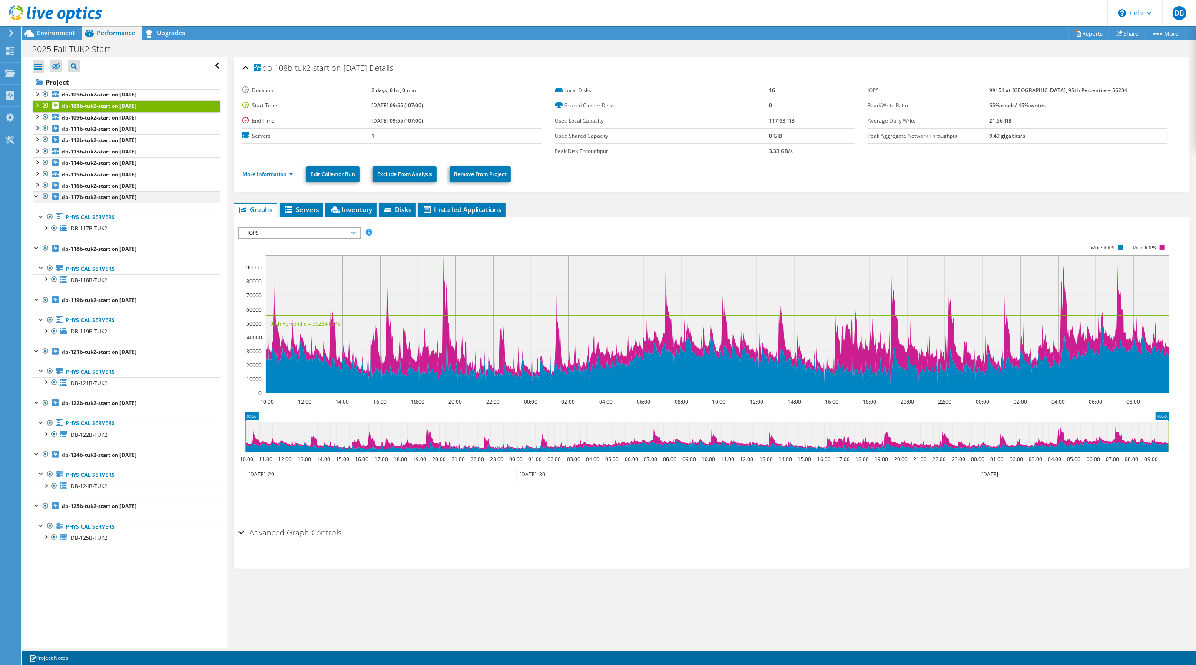
click at [38, 200] on div at bounding box center [37, 195] width 9 height 9
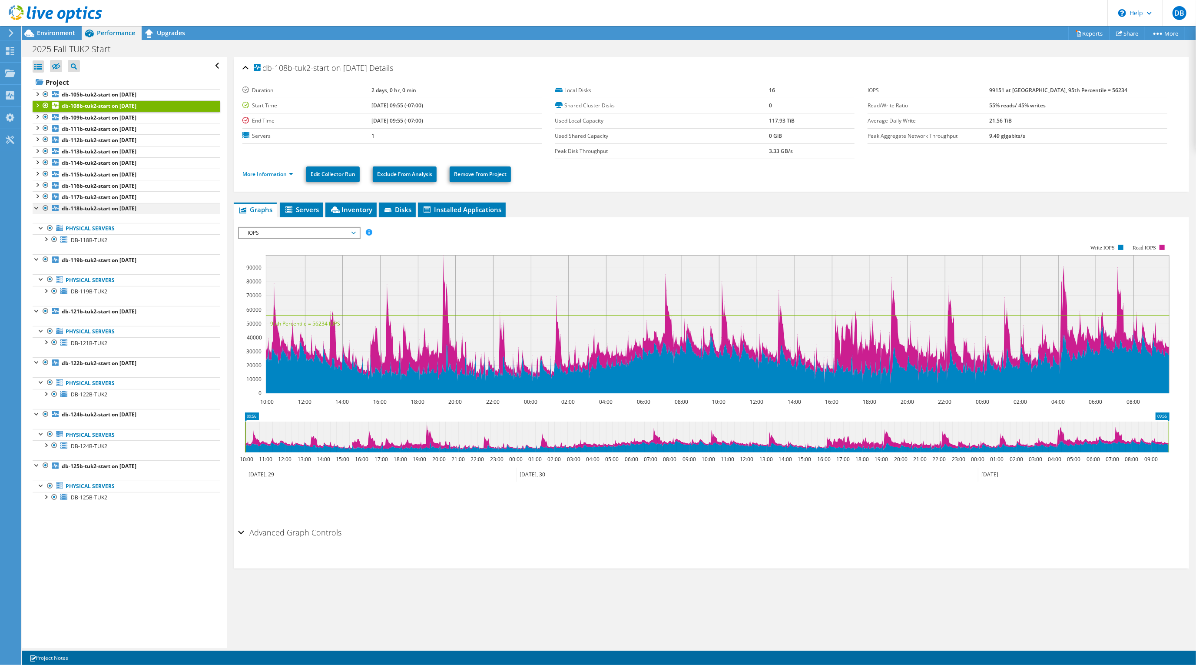
click at [35, 209] on div at bounding box center [37, 207] width 9 height 9
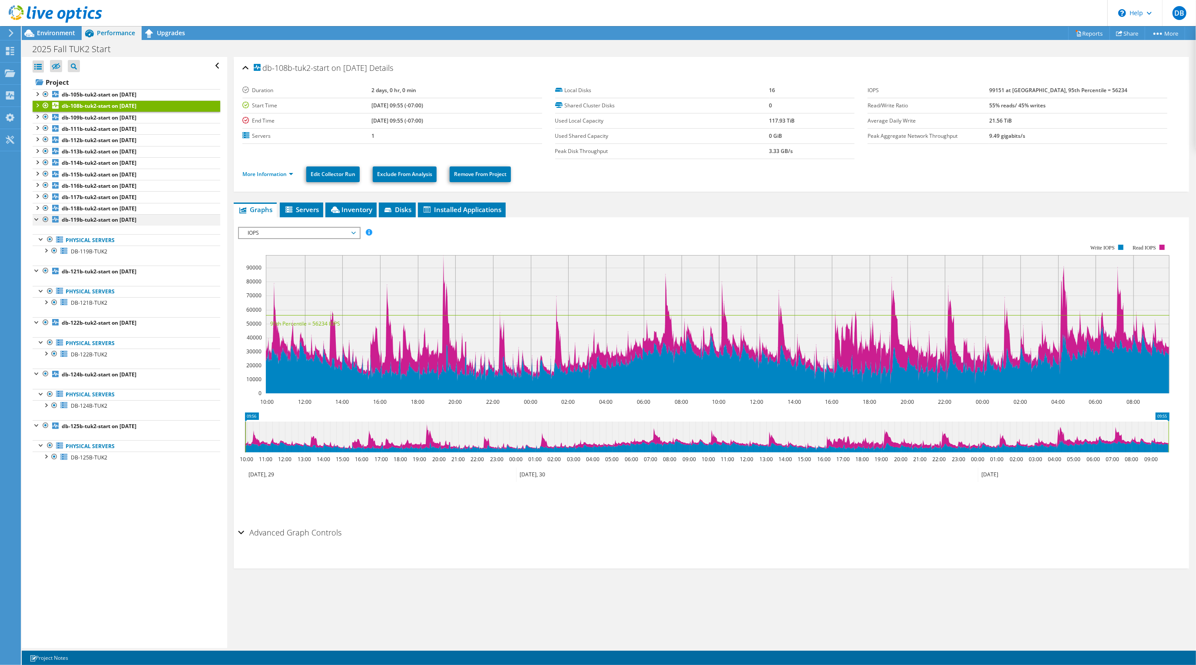
click at [36, 219] on div at bounding box center [37, 218] width 9 height 9
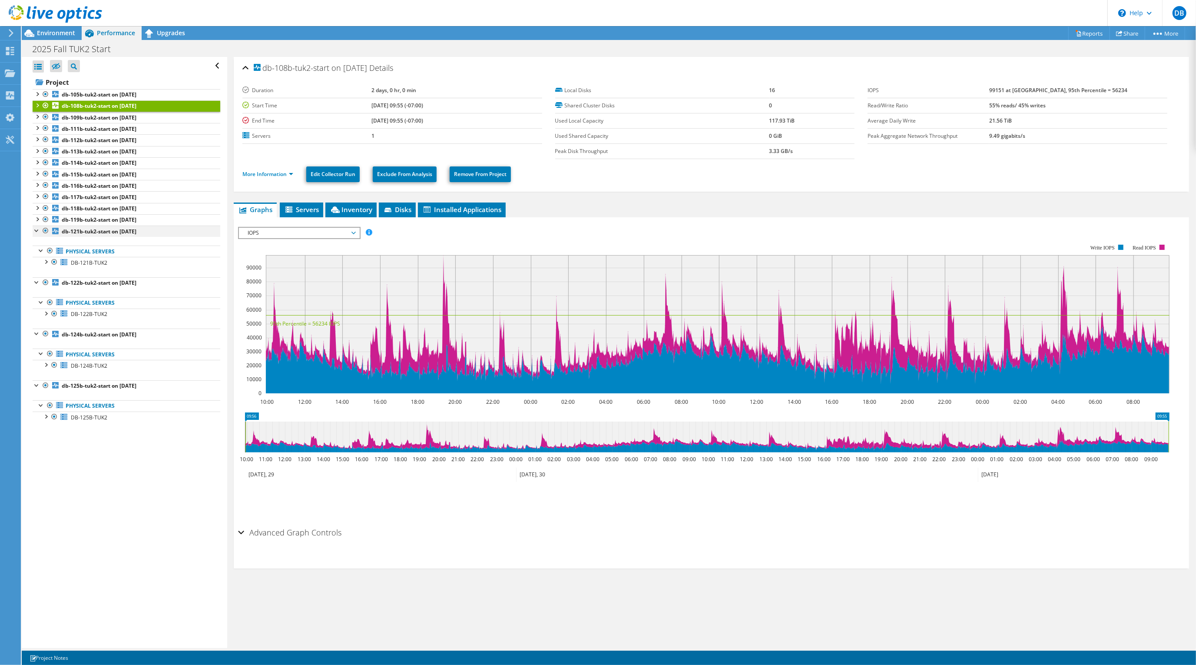
click at [36, 233] on div at bounding box center [37, 229] width 9 height 9
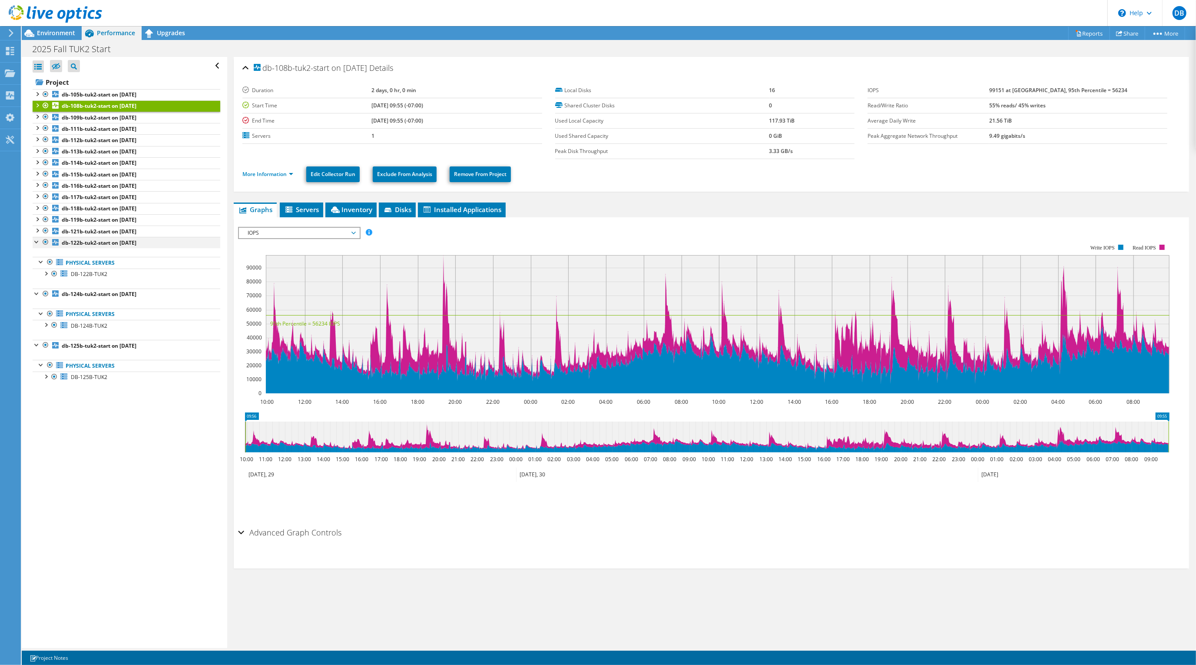
click at [35, 243] on div at bounding box center [37, 241] width 9 height 9
click at [37, 257] on div at bounding box center [37, 252] width 9 height 9
click at [36, 268] on div at bounding box center [37, 264] width 9 height 9
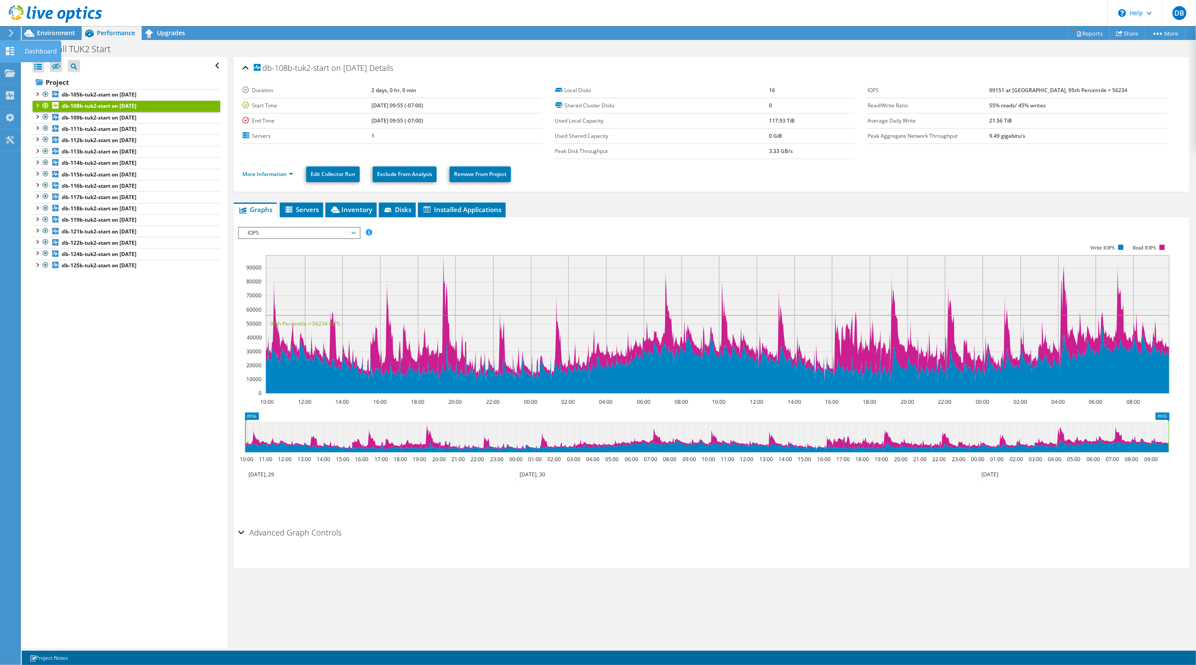
click at [10, 47] on icon at bounding box center [10, 51] width 10 height 8
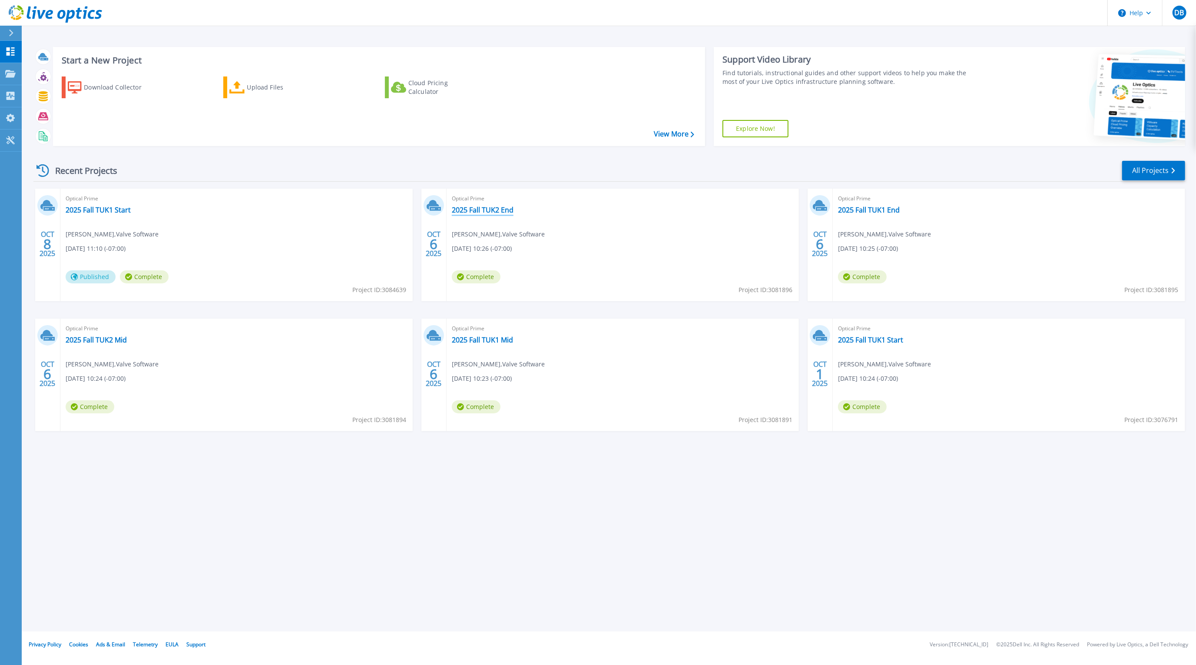
click at [463, 208] on link "2025 Fall TUK2 End" at bounding box center [483, 209] width 62 height 9
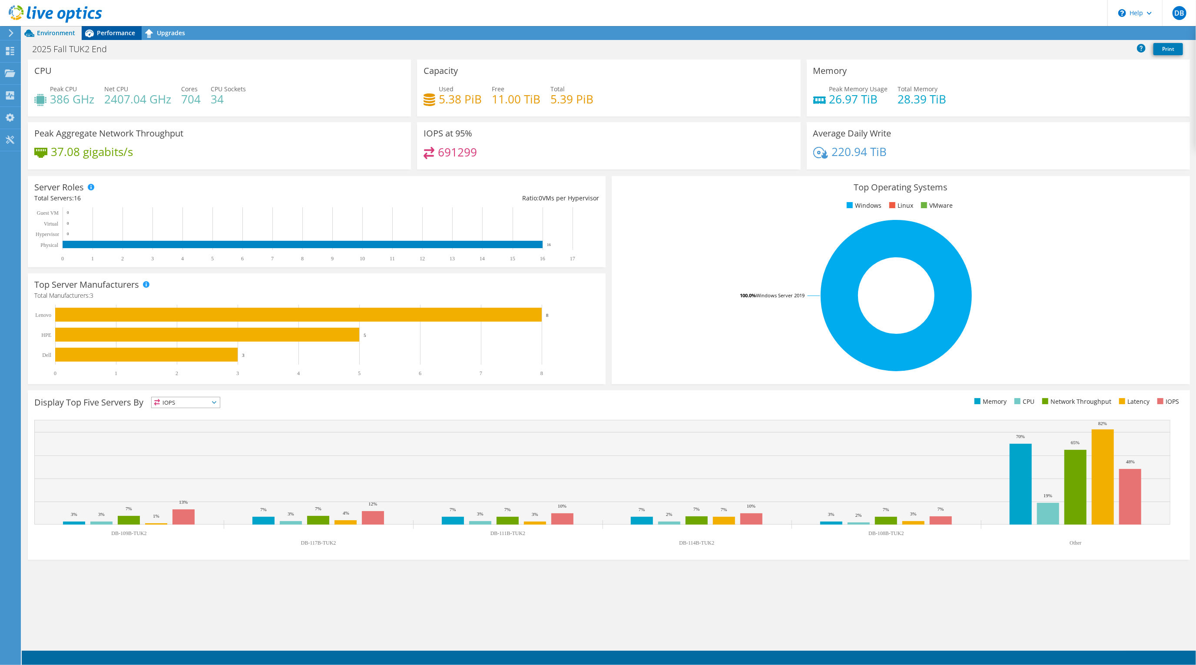
click at [102, 33] on span "Performance" at bounding box center [116, 33] width 38 height 8
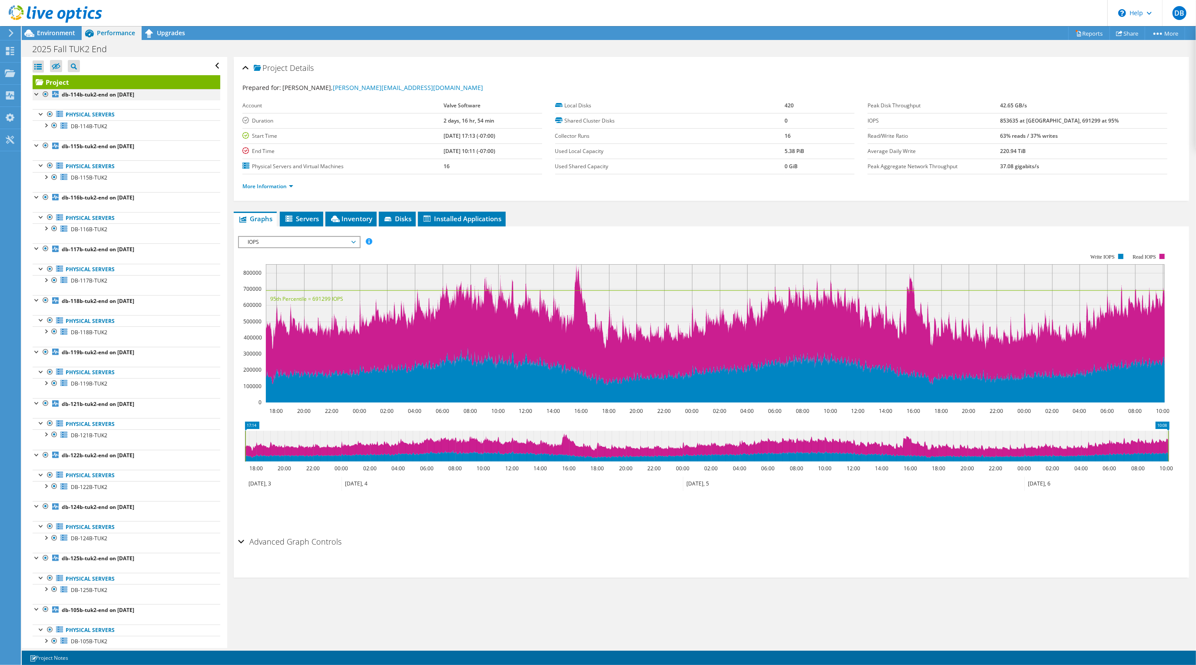
click at [35, 93] on div at bounding box center [37, 93] width 9 height 9
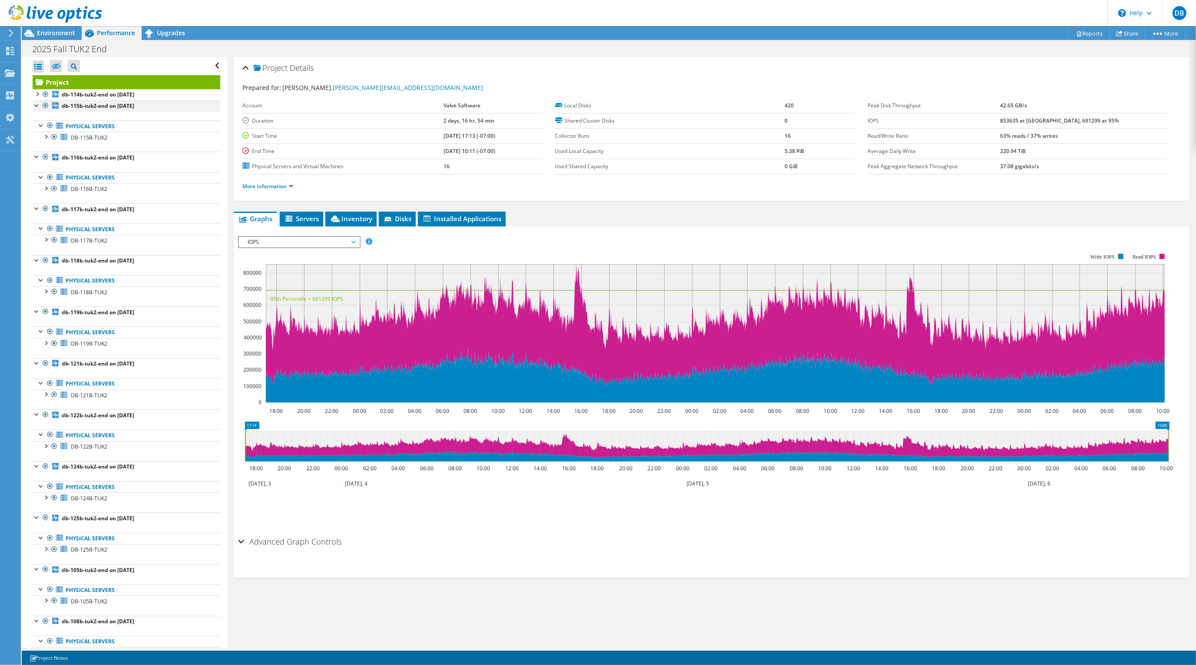
click at [36, 100] on div at bounding box center [37, 104] width 9 height 9
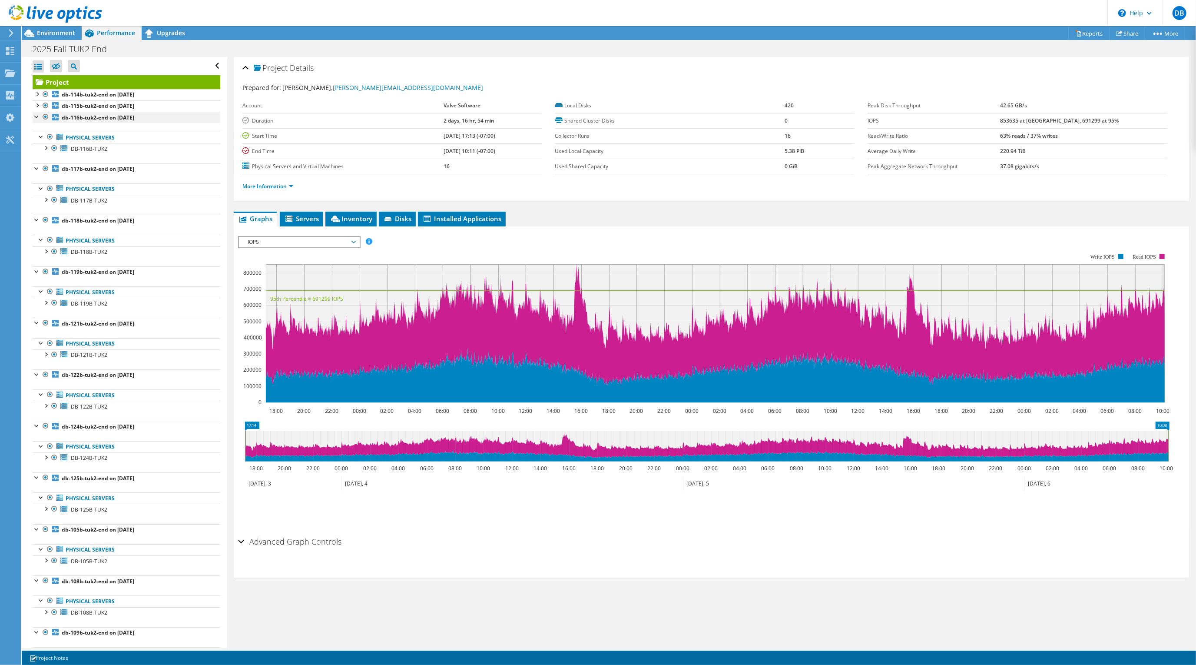
click at [35, 115] on div at bounding box center [37, 116] width 9 height 9
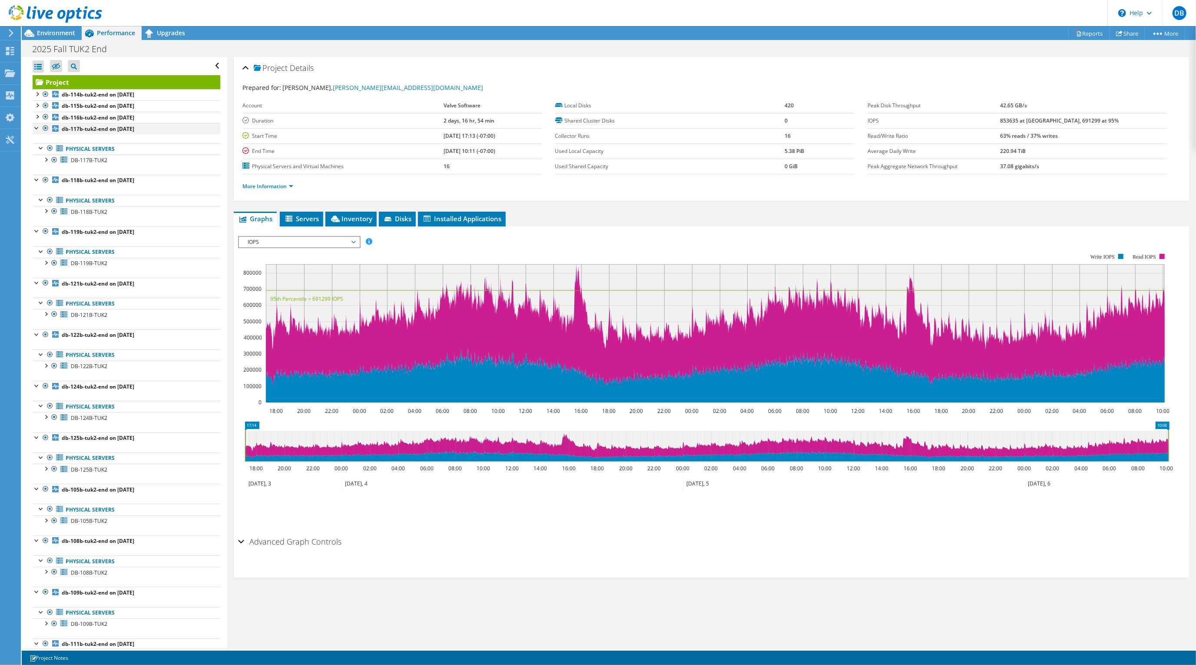
click at [34, 126] on div at bounding box center [37, 127] width 9 height 9
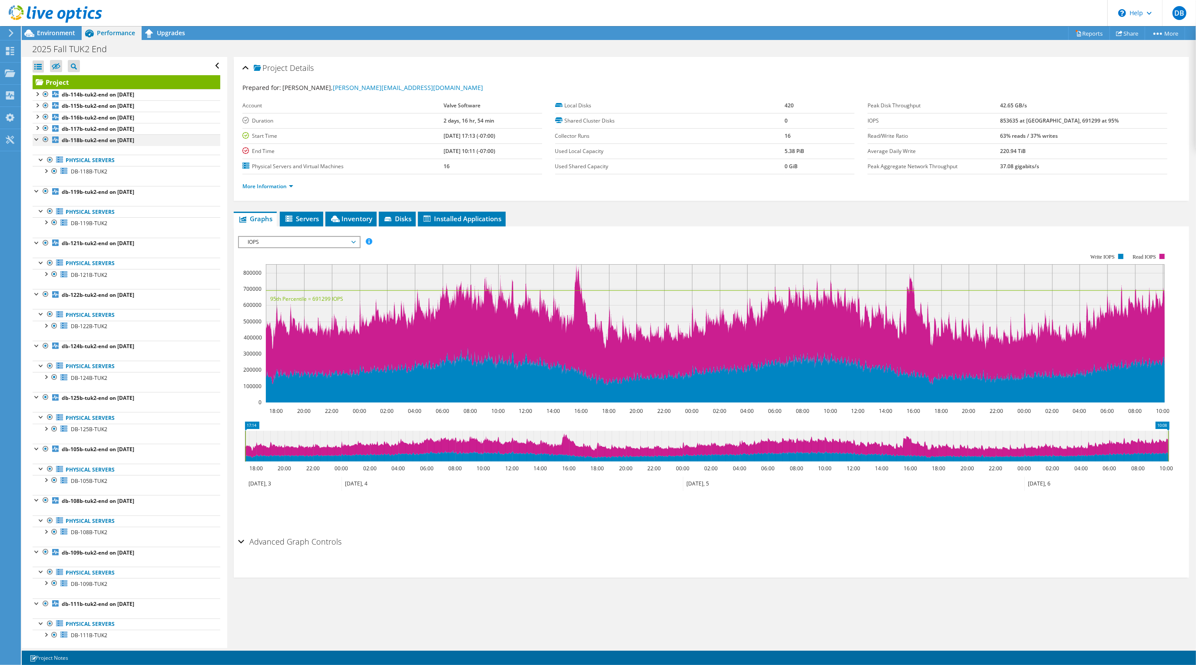
click at [33, 140] on div at bounding box center [37, 138] width 9 height 9
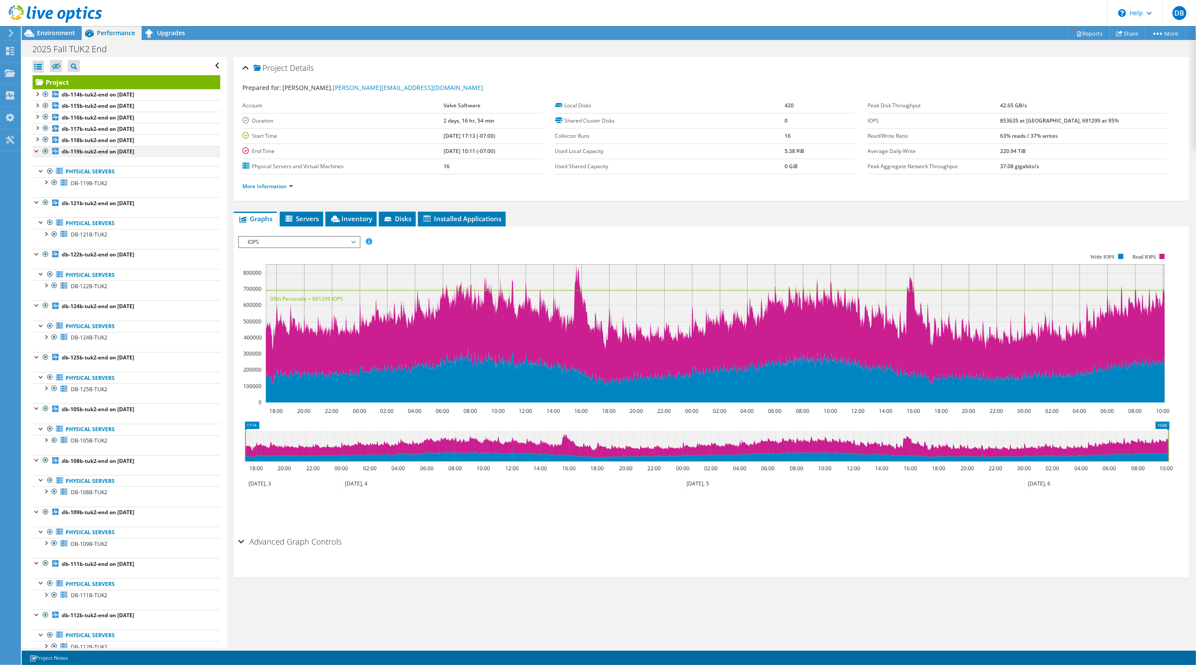
click at [37, 149] on div at bounding box center [37, 150] width 9 height 9
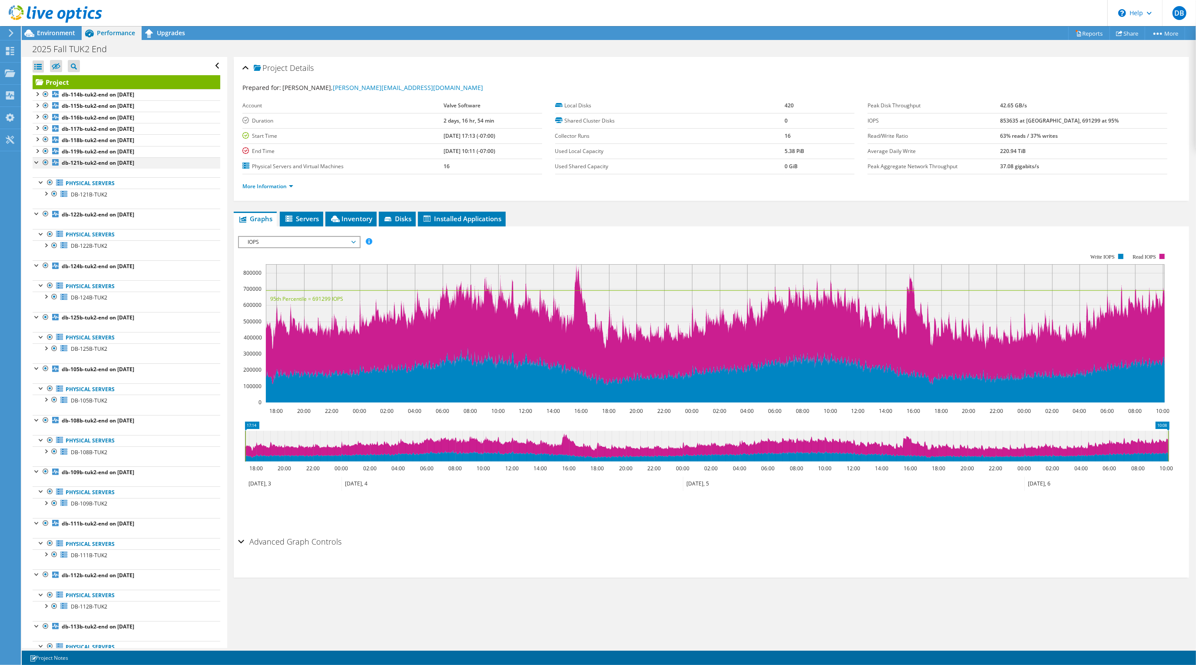
click at [37, 162] on div at bounding box center [37, 161] width 9 height 9
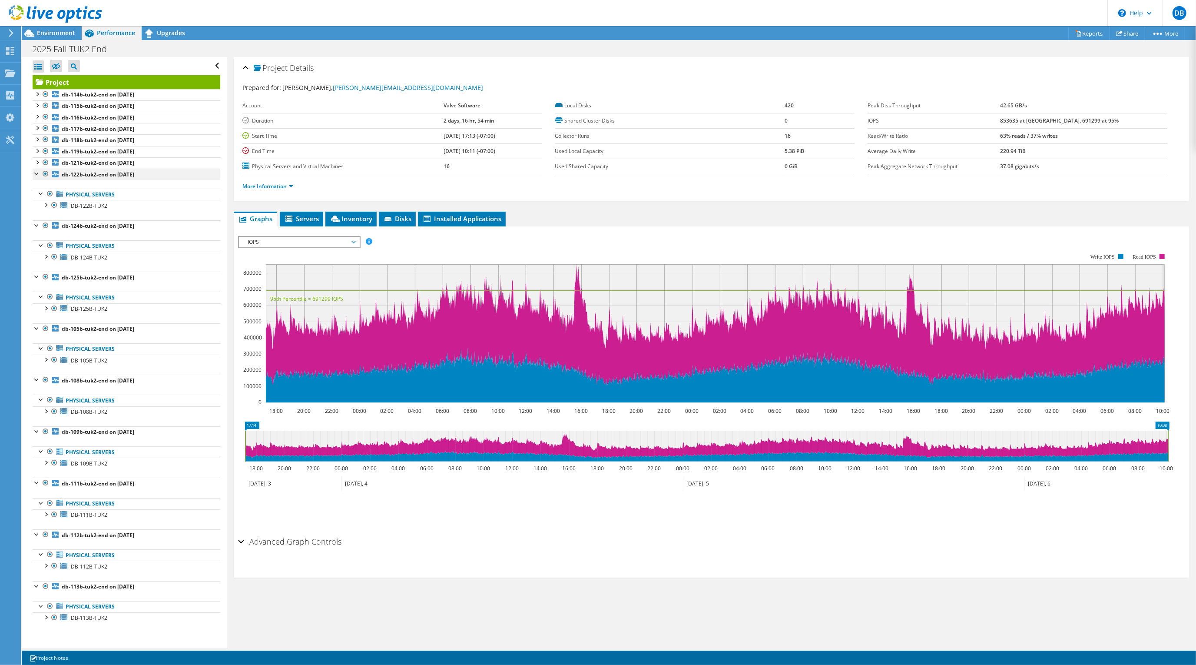
click at [37, 175] on div at bounding box center [37, 173] width 9 height 9
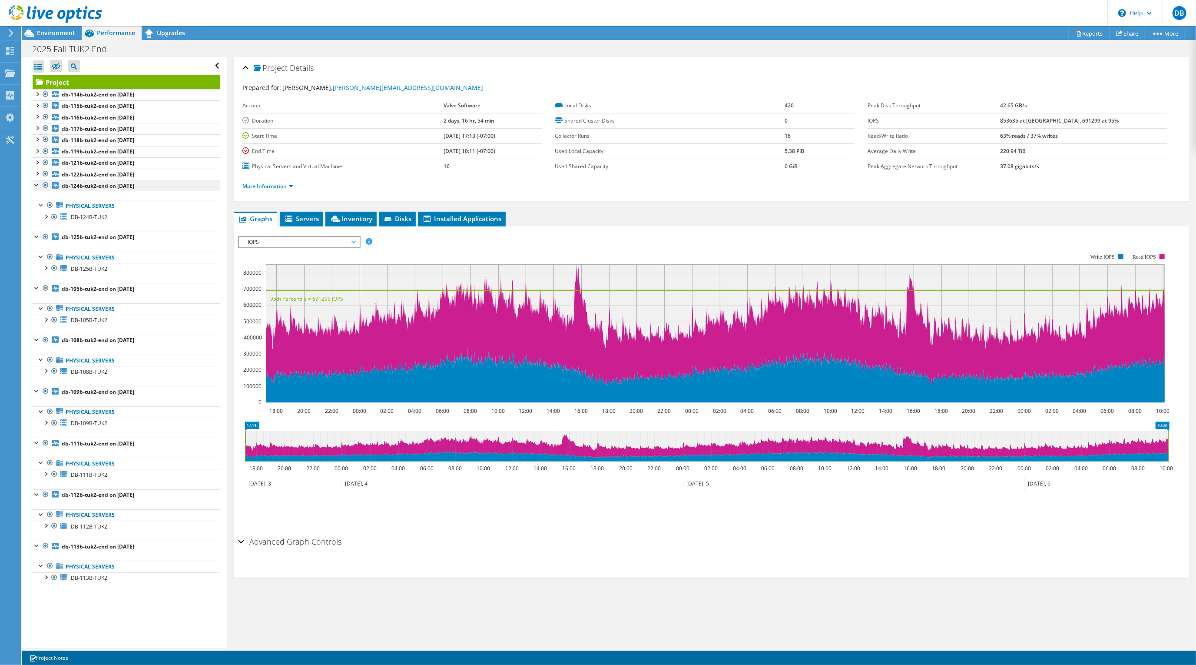
click at [36, 189] on div at bounding box center [37, 184] width 9 height 9
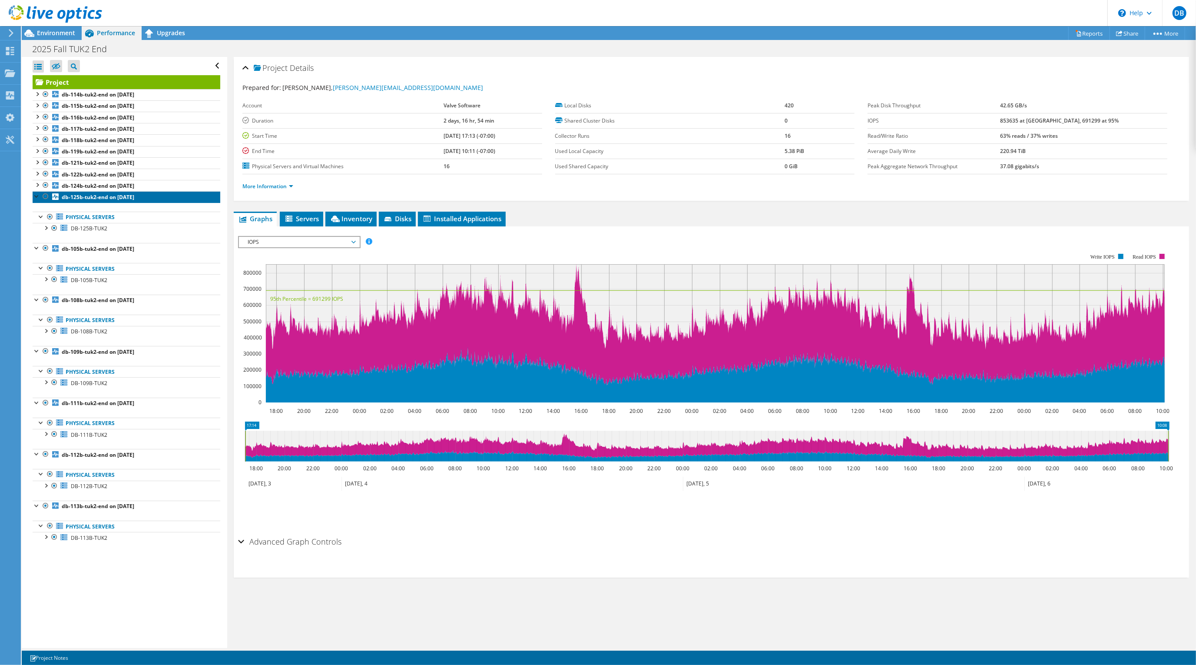
click at [35, 202] on link "db-125b-tuk2-end on 10/6/2025" at bounding box center [127, 196] width 188 height 11
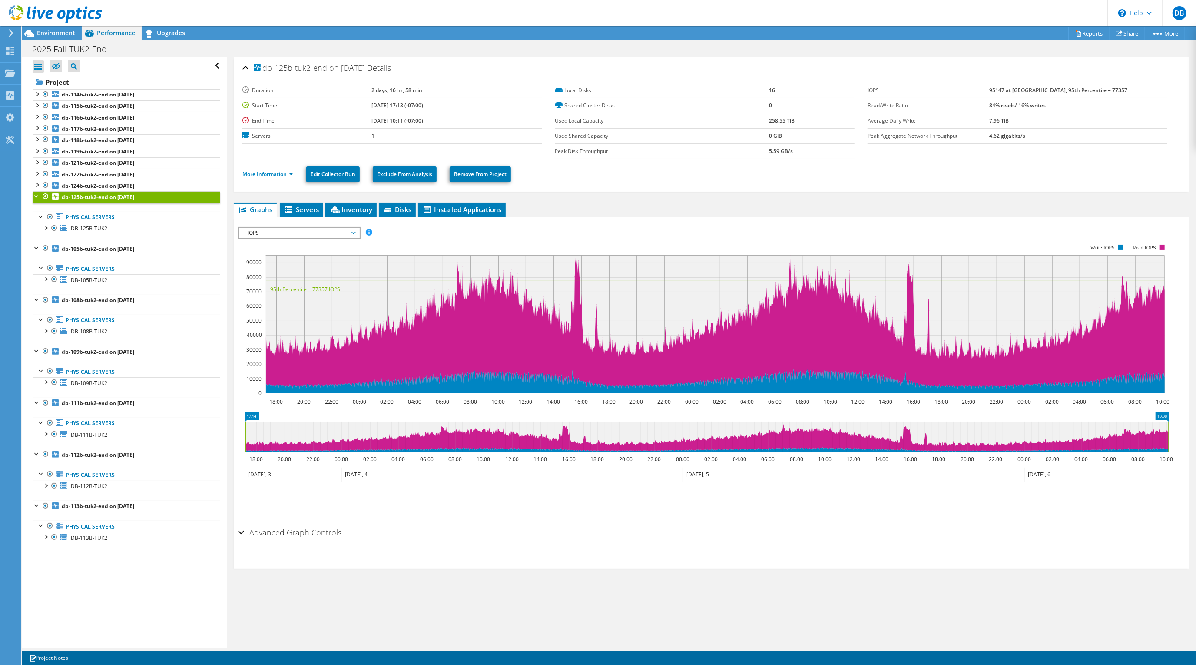
click at [36, 199] on div at bounding box center [37, 195] width 9 height 9
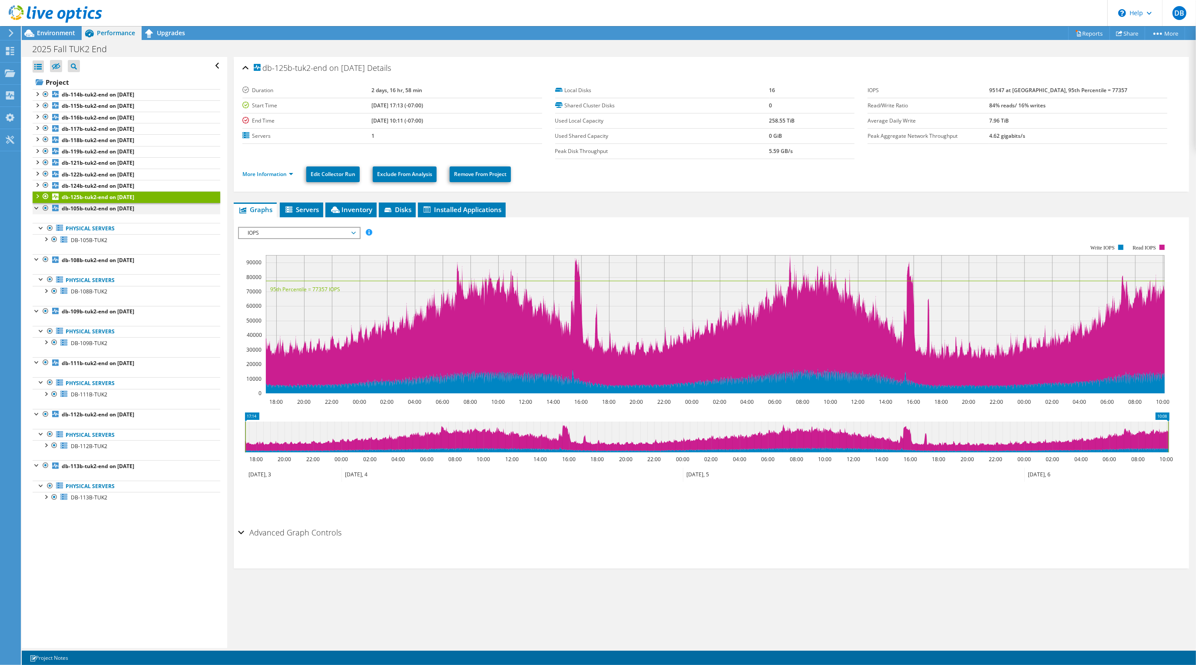
click at [35, 209] on div at bounding box center [37, 207] width 9 height 9
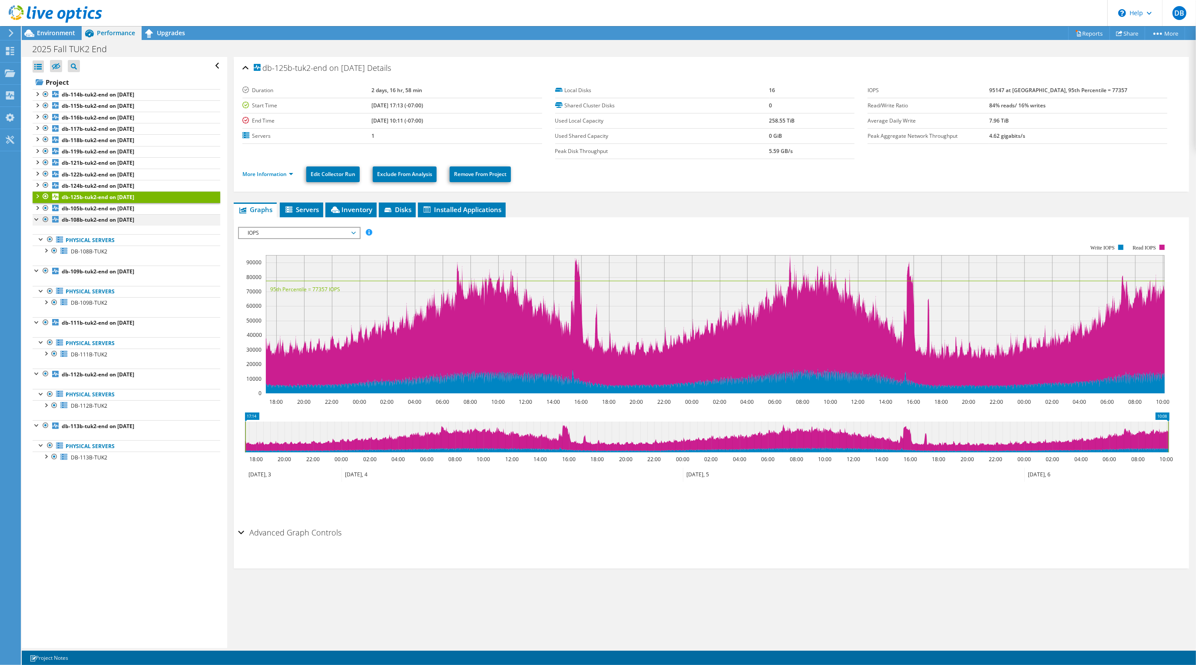
click at [34, 222] on div at bounding box center [37, 218] width 9 height 9
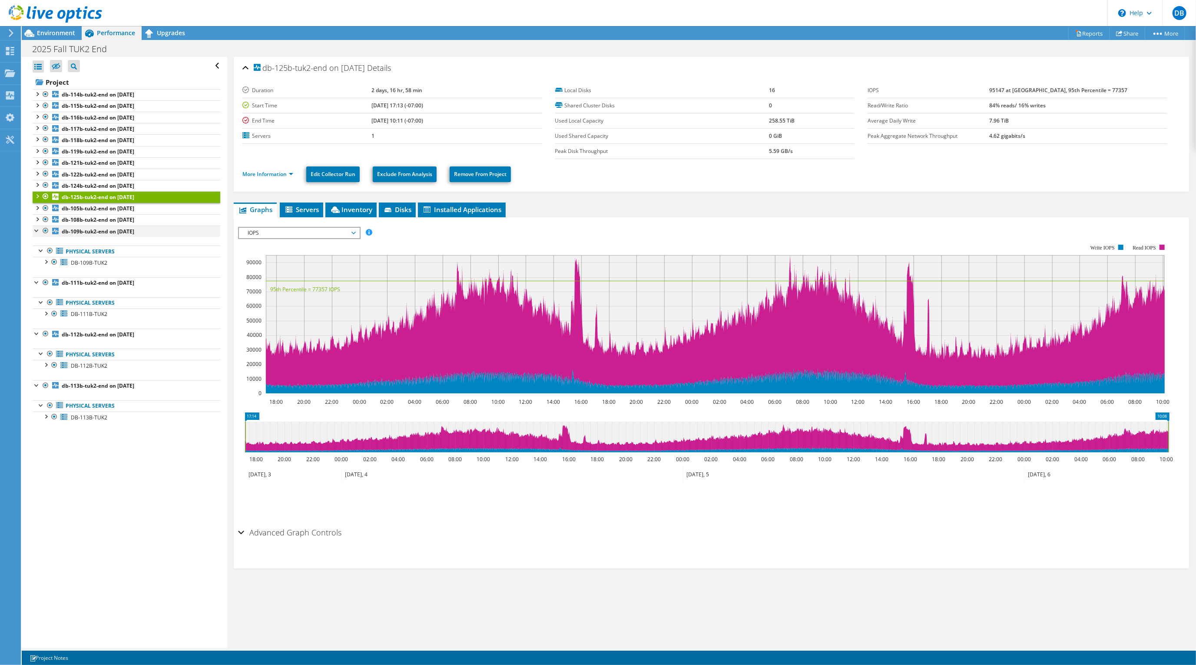
click at [35, 232] on div at bounding box center [37, 229] width 9 height 9
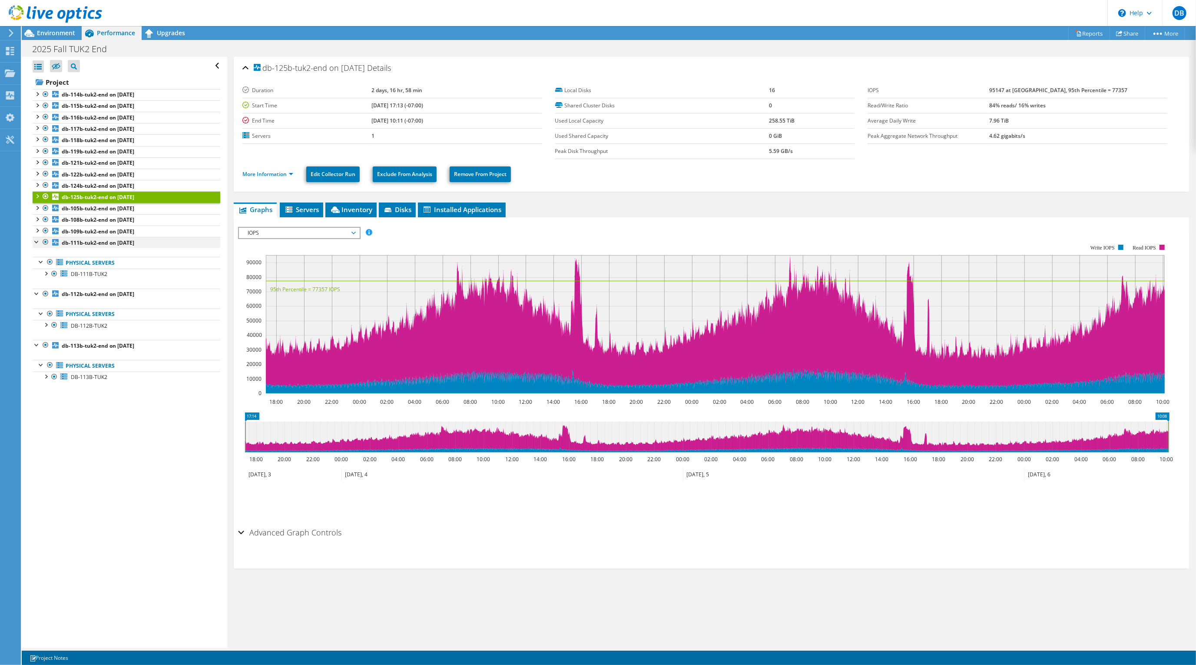
click at [36, 241] on div at bounding box center [37, 241] width 9 height 9
click at [36, 256] on div at bounding box center [37, 252] width 9 height 9
click at [36, 265] on div at bounding box center [37, 264] width 9 height 9
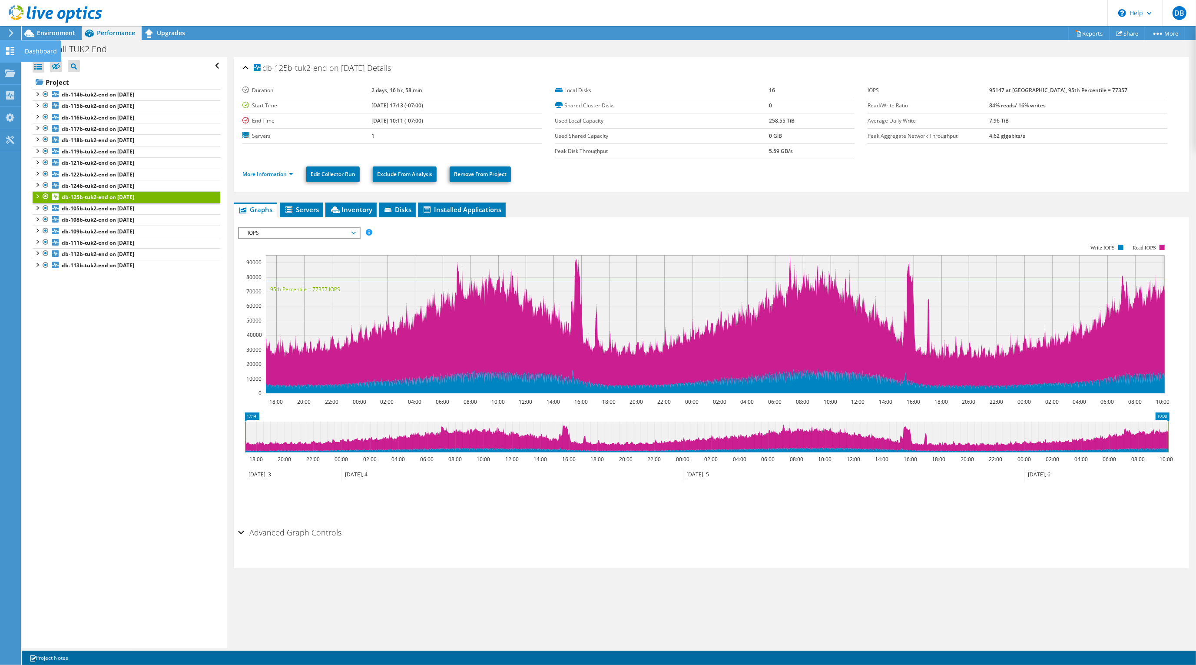
click at [14, 49] on icon at bounding box center [10, 51] width 10 height 8
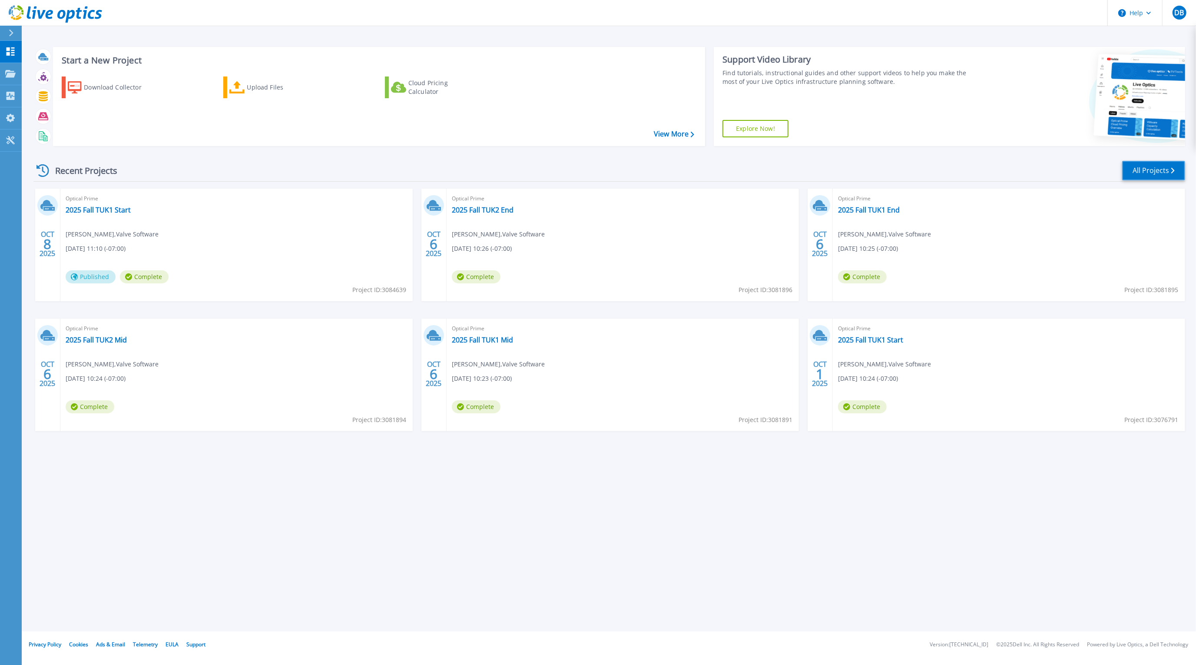
click at [1159, 171] on link "All Projects" at bounding box center [1153, 171] width 63 height 20
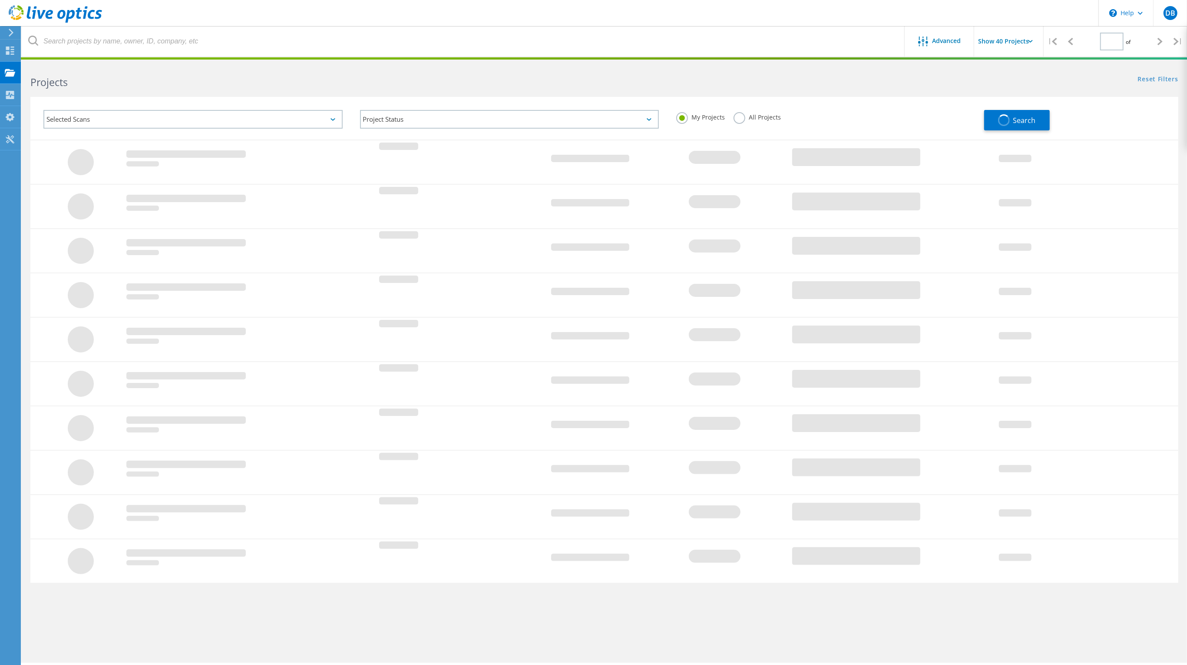
type input "1"
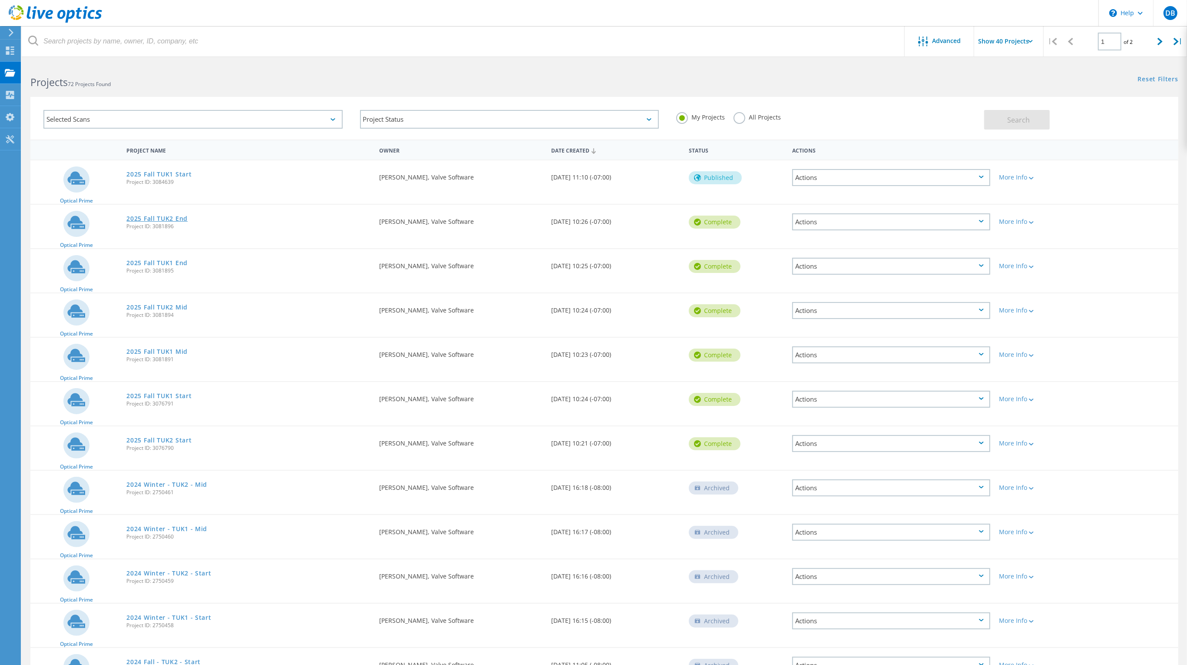
click at [149, 217] on link "2025 Fall TUK2 End" at bounding box center [156, 218] width 61 height 6
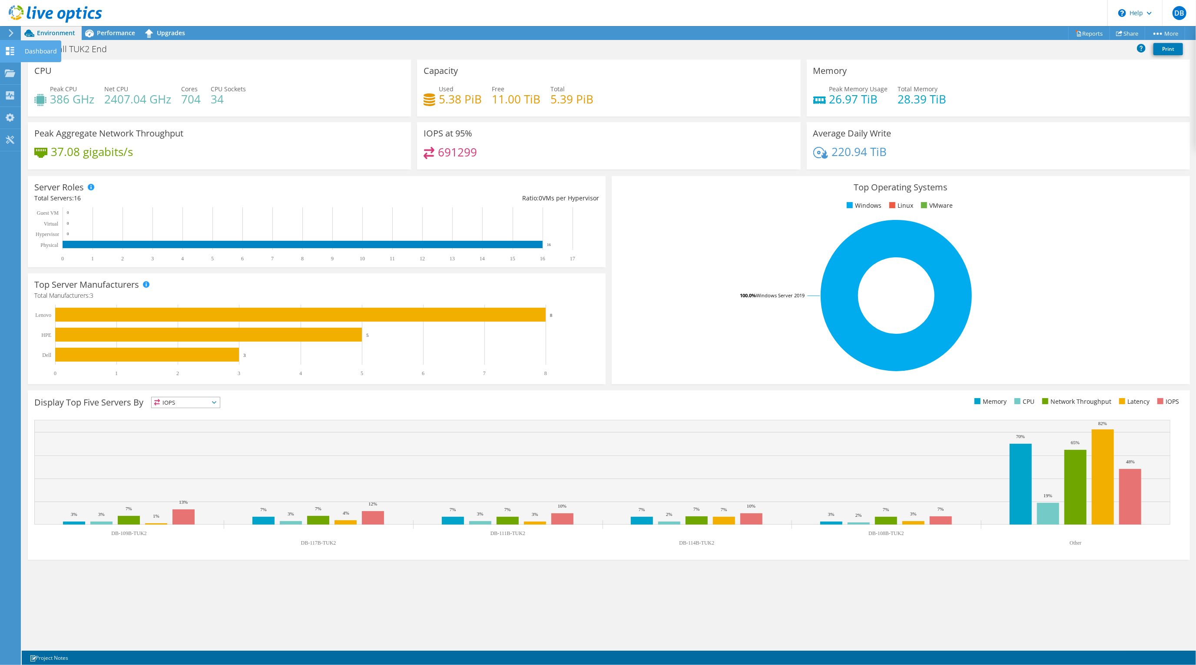
click at [9, 49] on use at bounding box center [10, 51] width 8 height 8
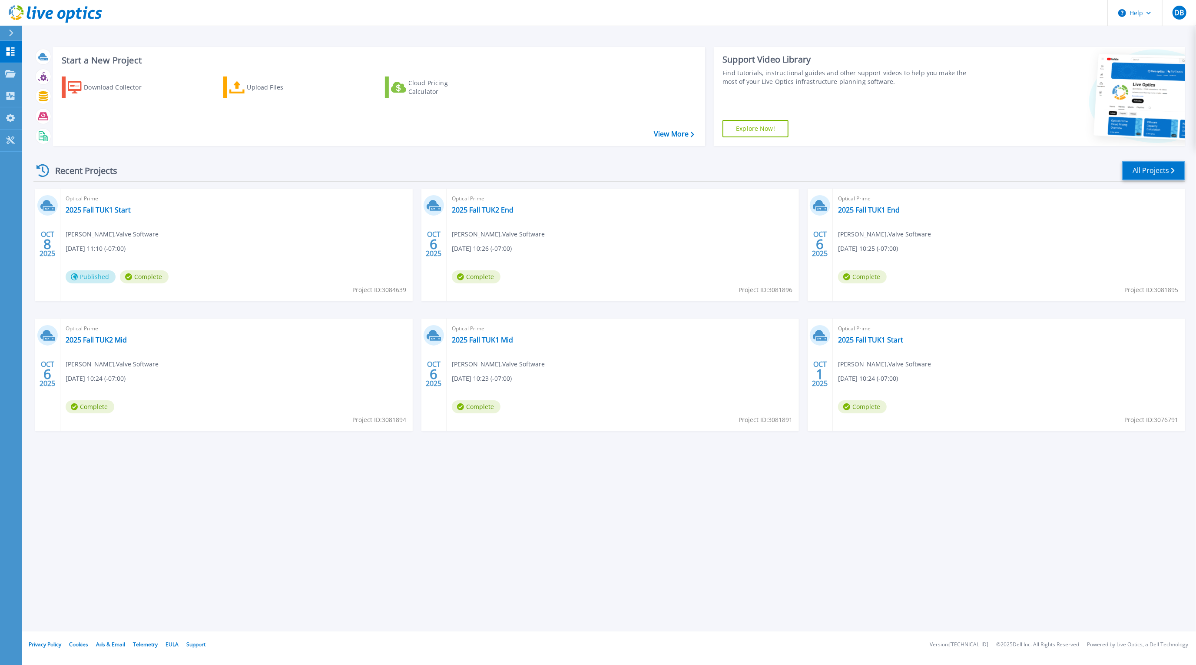
click at [1144, 173] on link "All Projects" at bounding box center [1153, 171] width 63 height 20
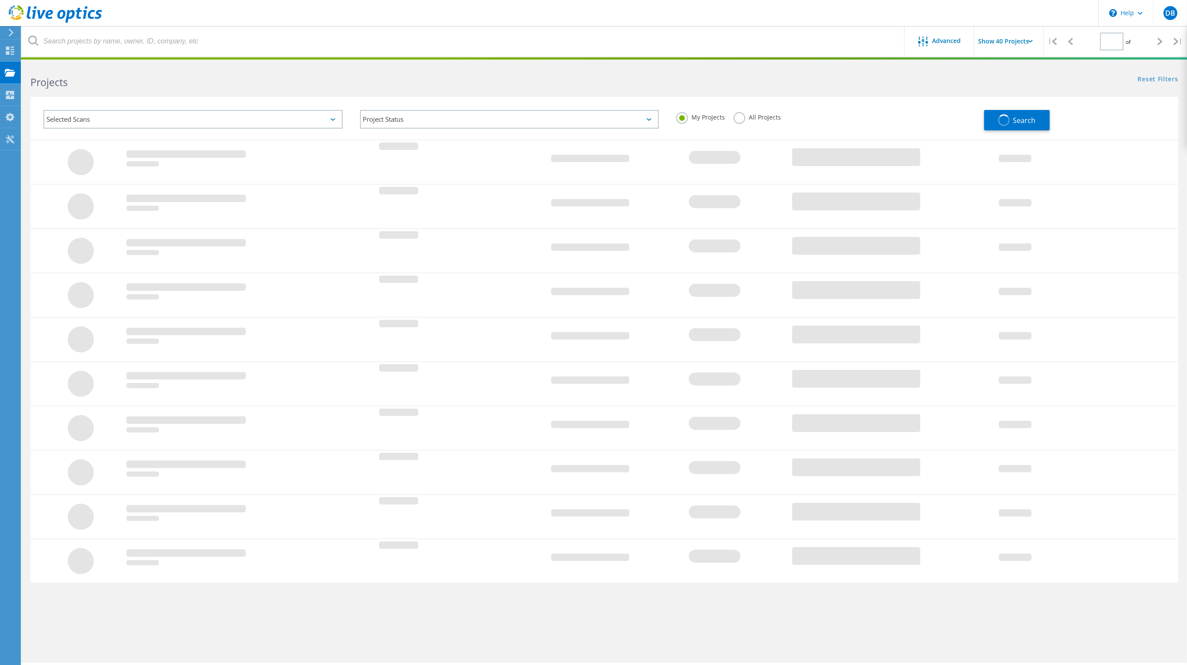
type input "1"
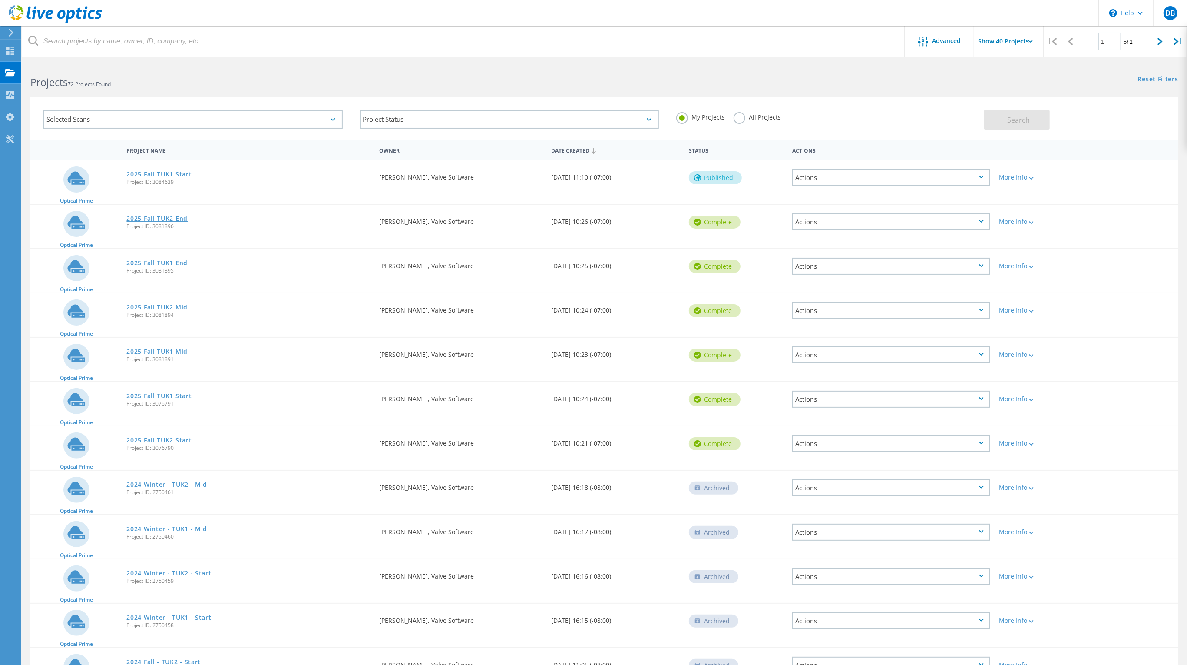
click at [149, 216] on link "2025 Fall TUK2 End" at bounding box center [156, 218] width 61 height 6
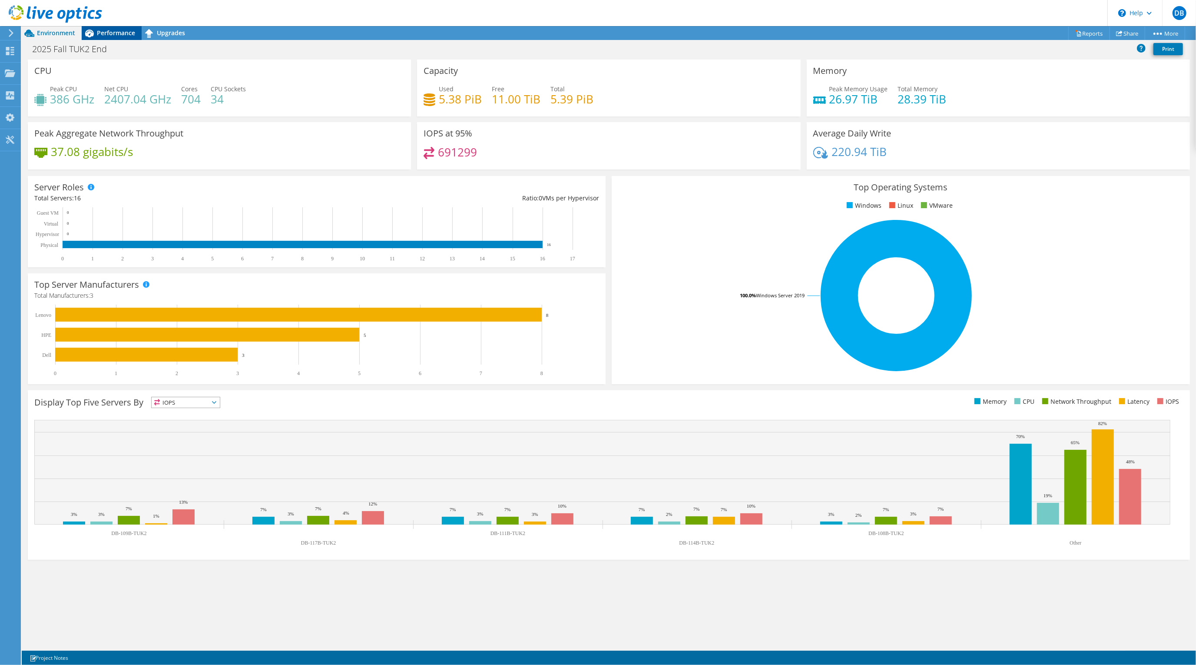
click at [109, 35] on span "Performance" at bounding box center [116, 33] width 38 height 8
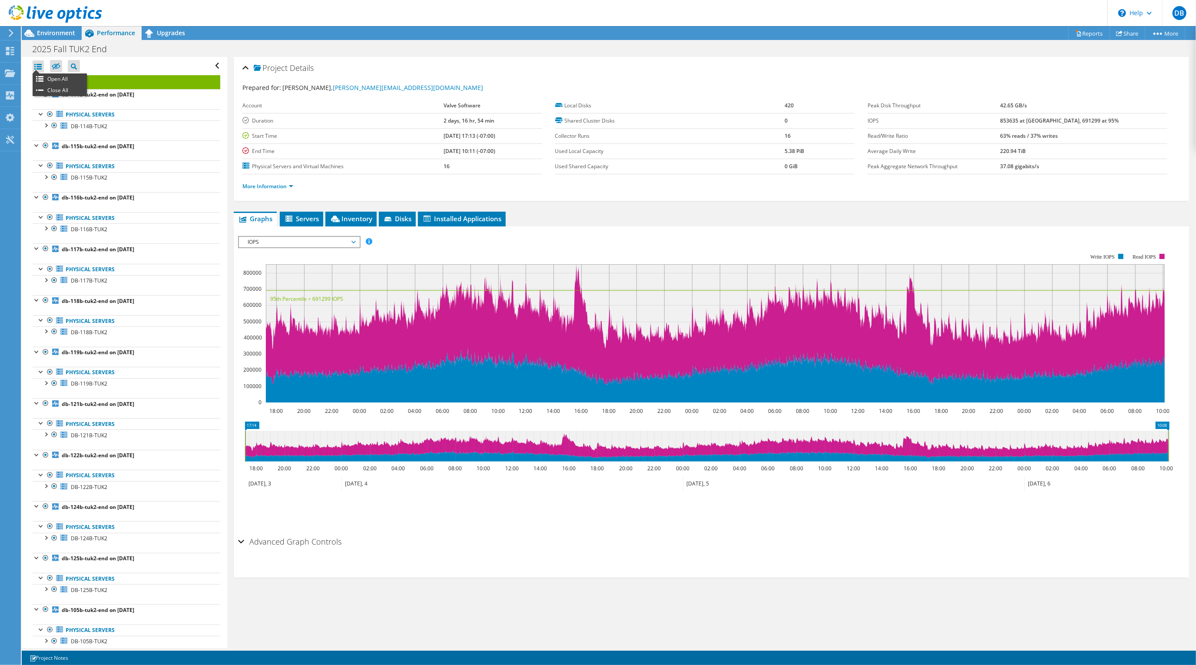
click at [42, 63] on div at bounding box center [38, 66] width 11 height 12
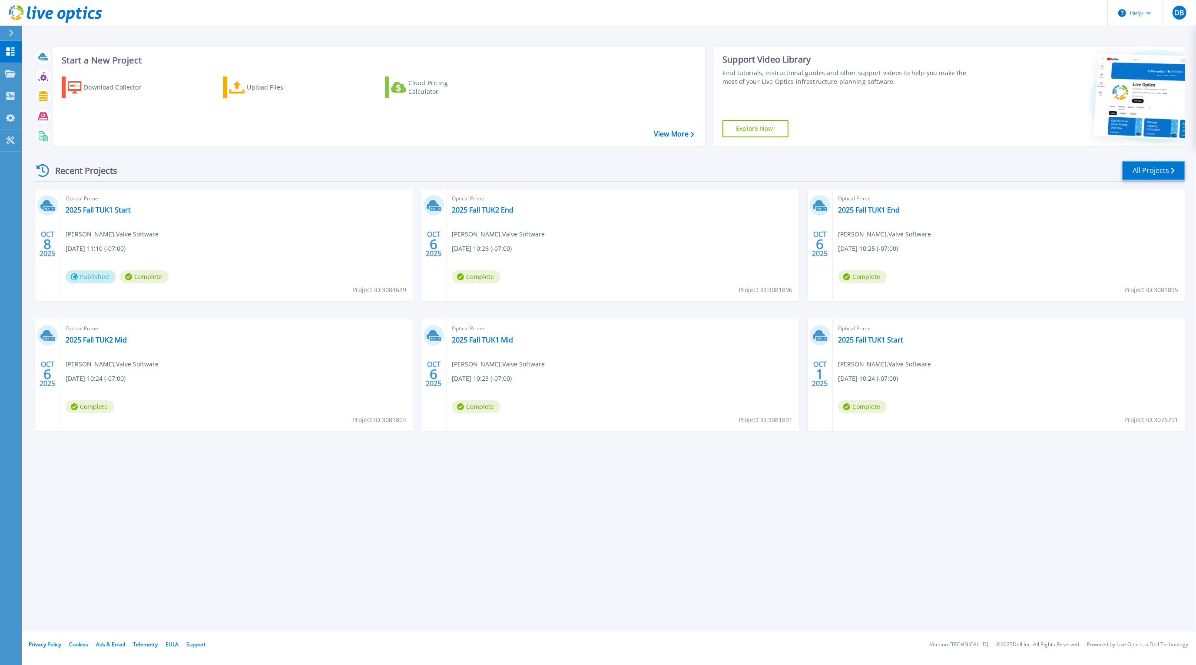
click at [1150, 173] on link "All Projects" at bounding box center [1153, 171] width 63 height 20
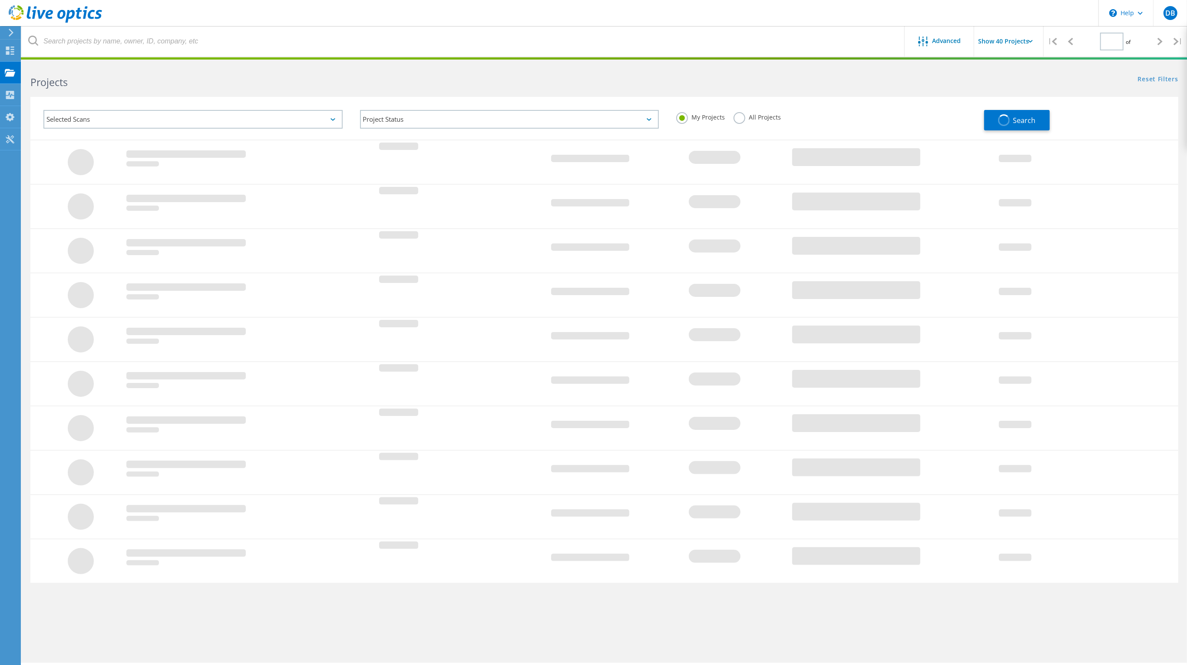
type input "1"
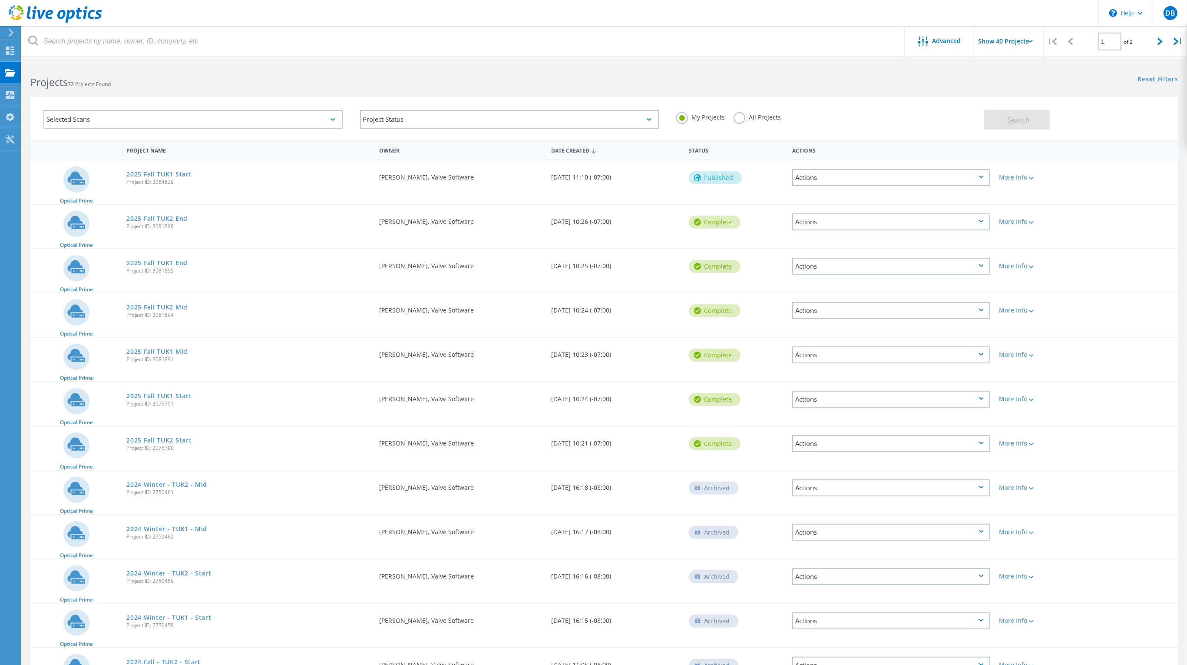
click at [153, 437] on link "2025 Fall TUK2 Start" at bounding box center [158, 440] width 65 height 6
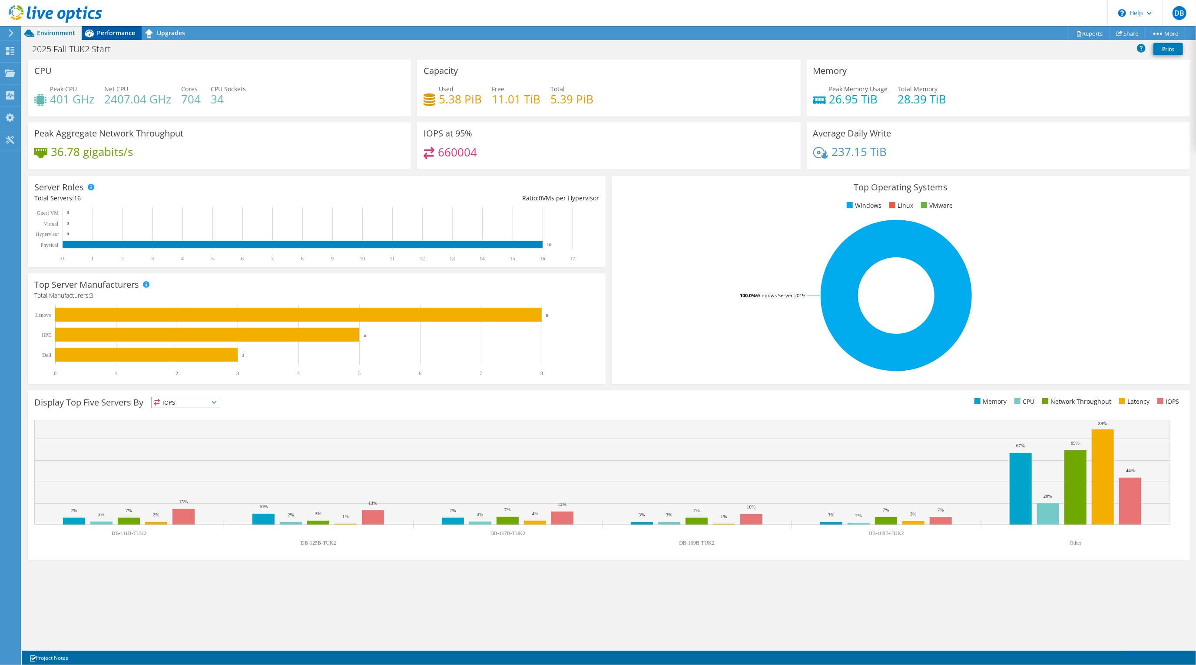
click at [109, 31] on span "Performance" at bounding box center [116, 33] width 38 height 8
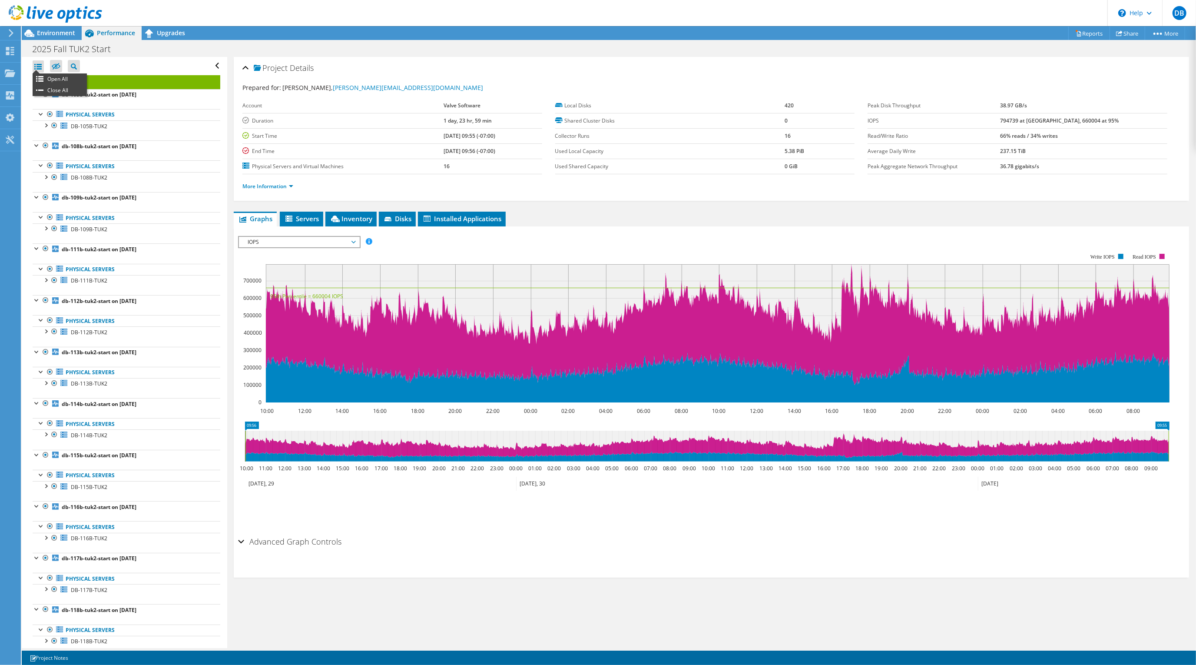
click at [38, 66] on div at bounding box center [38, 66] width 11 height 12
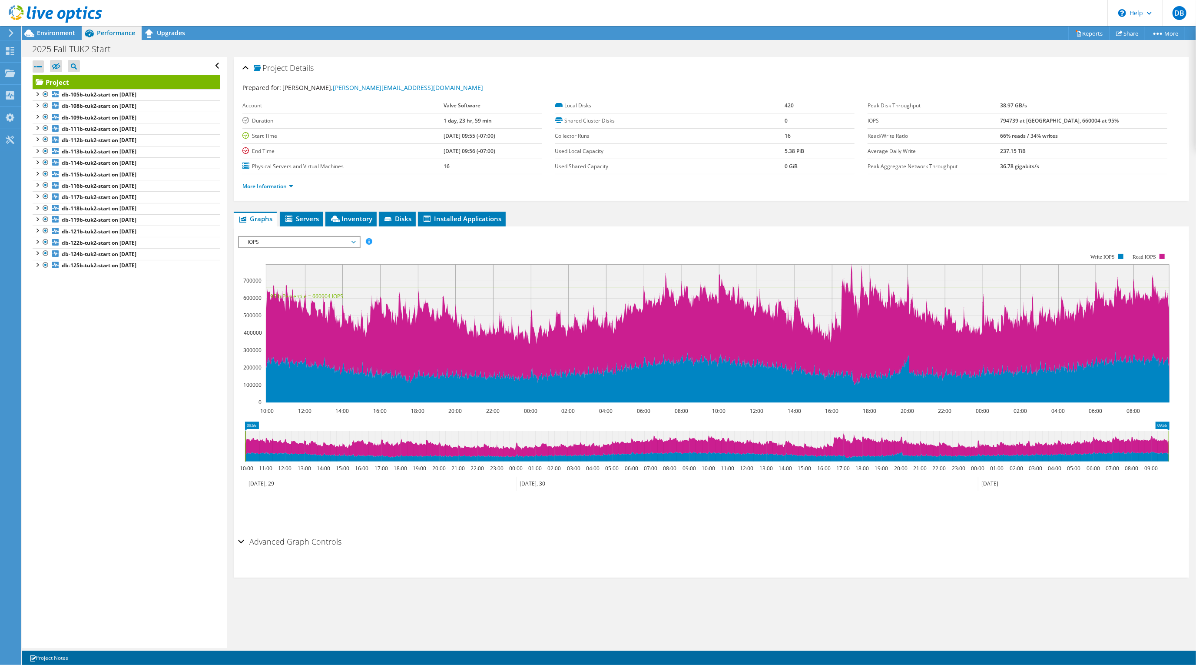
click at [133, 386] on div "Open All Close All Hide Excluded Nodes Project Tree Filter" at bounding box center [124, 352] width 205 height 591
click at [6, 50] on icon at bounding box center [10, 51] width 10 height 8
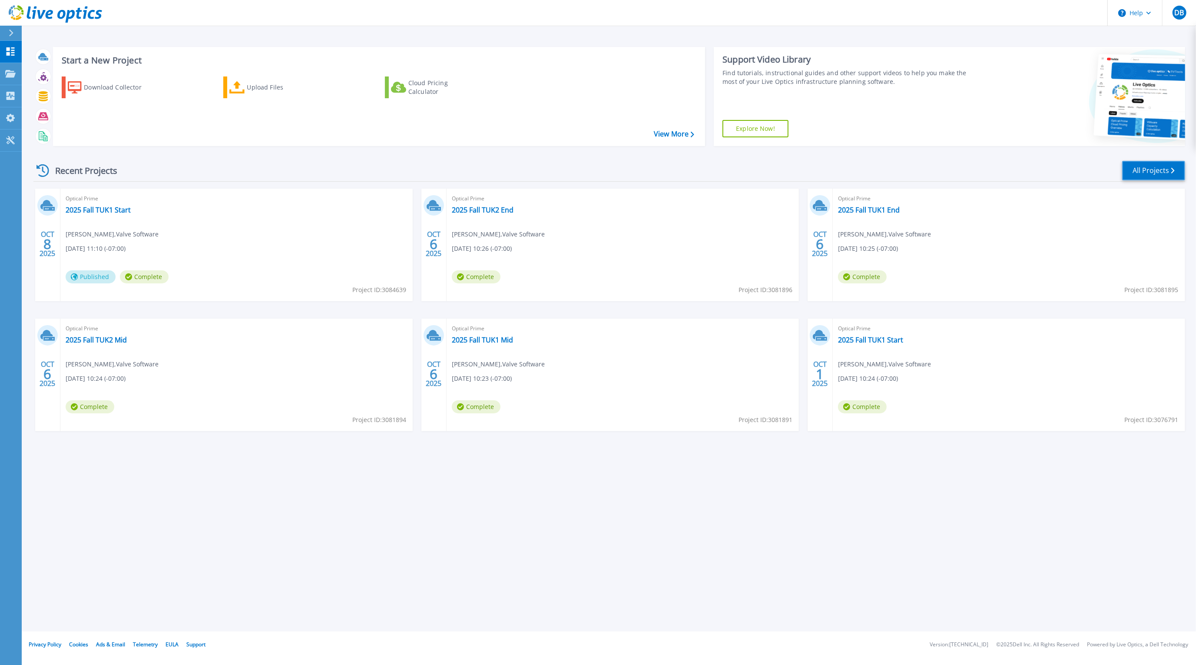
click at [1140, 166] on link "All Projects" at bounding box center [1153, 171] width 63 height 20
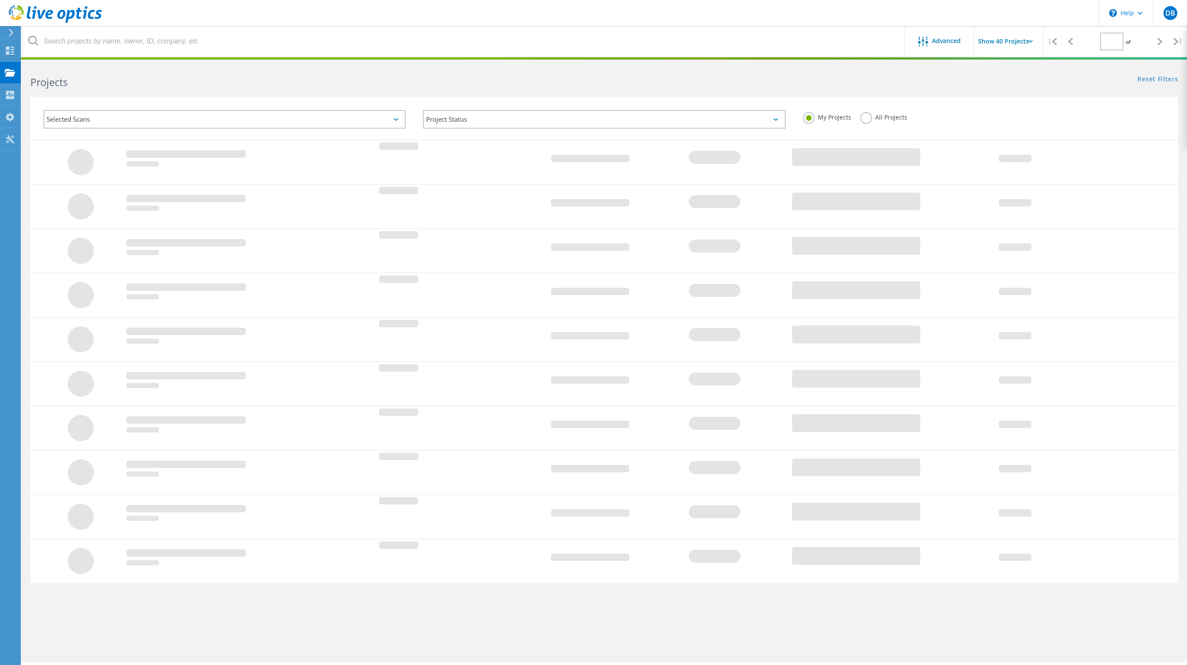
type input "1"
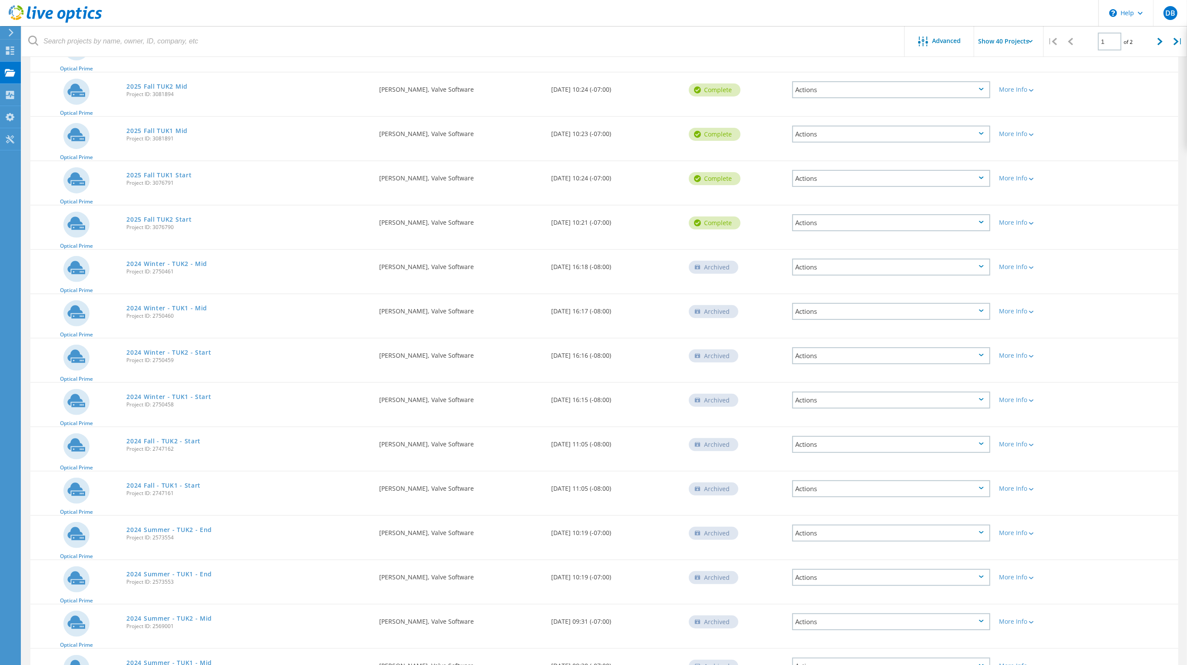
scroll to position [232, 0]
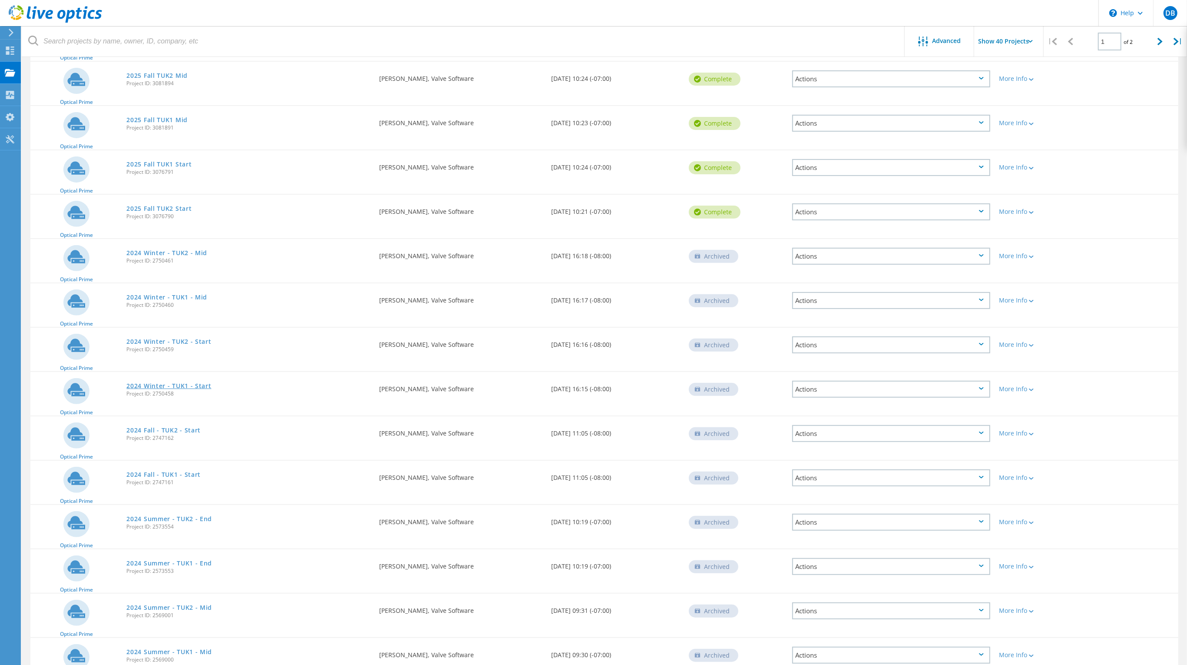
click at [142, 383] on link "2024 Winter - TUK1 - Start" at bounding box center [168, 386] width 85 height 6
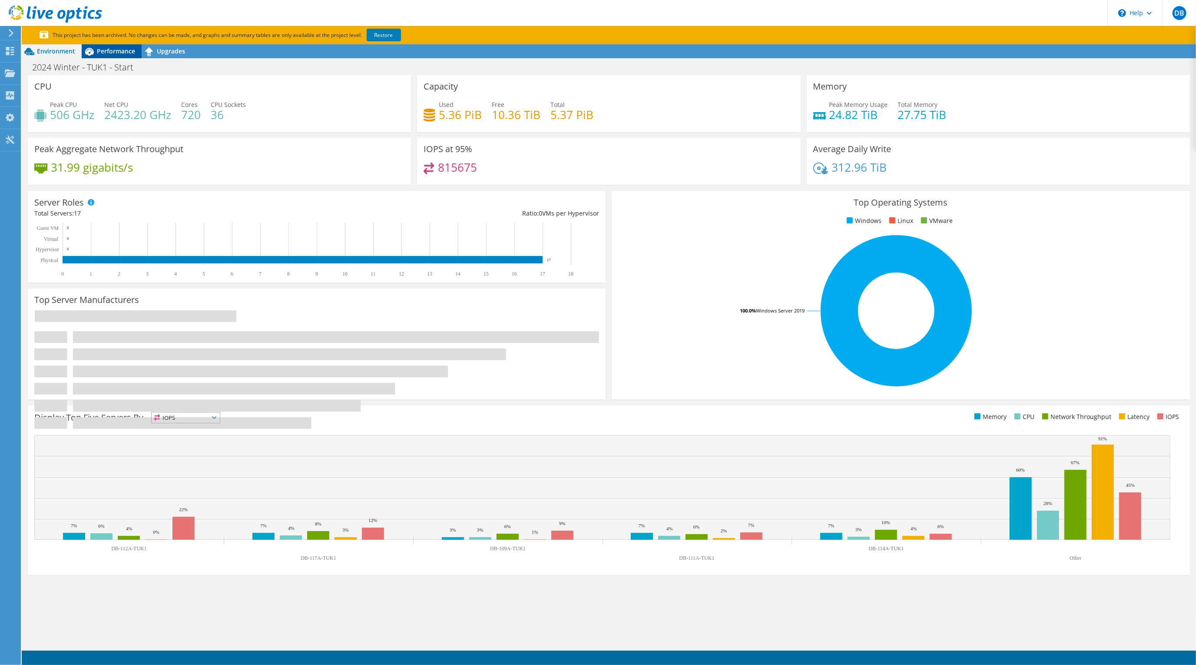
click at [110, 51] on span "Performance" at bounding box center [116, 51] width 38 height 8
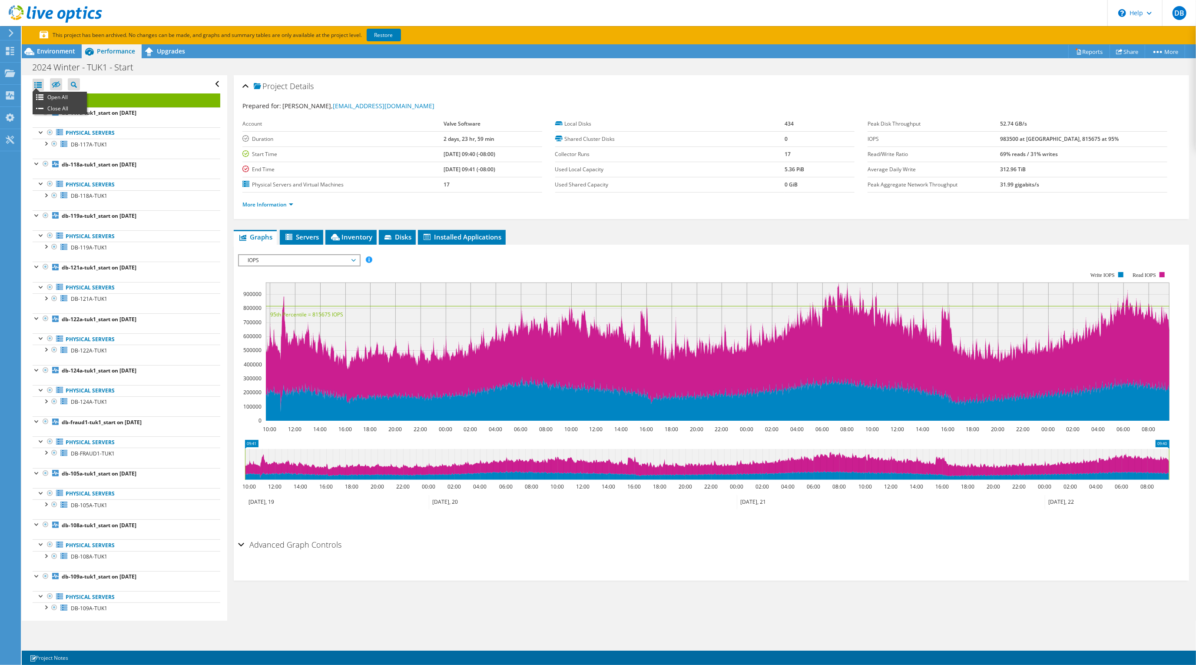
click at [39, 92] on ul "Open All Close All" at bounding box center [60, 103] width 54 height 23
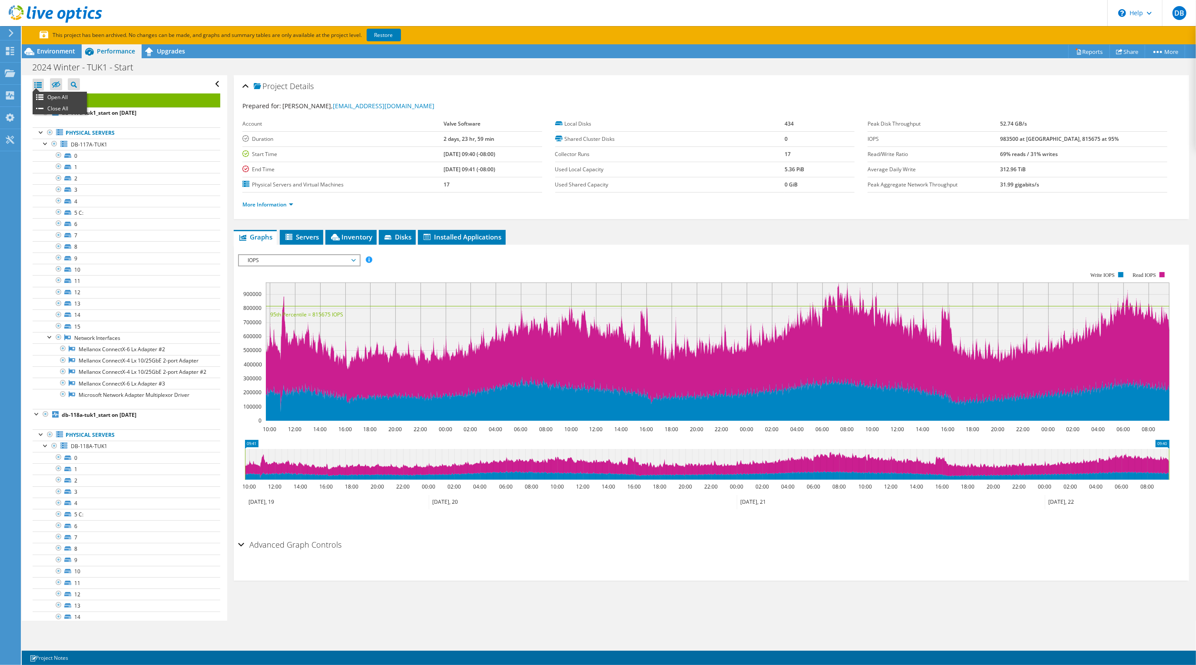
click at [33, 83] on div at bounding box center [38, 85] width 11 height 12
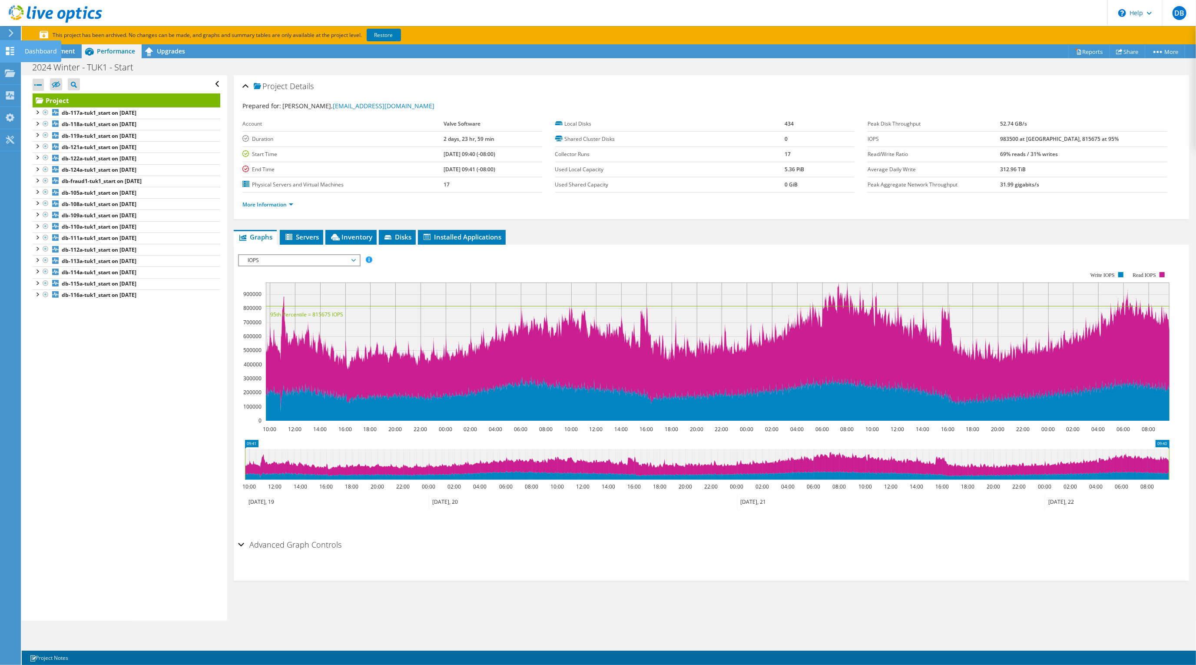
click at [9, 54] on use at bounding box center [10, 51] width 8 height 8
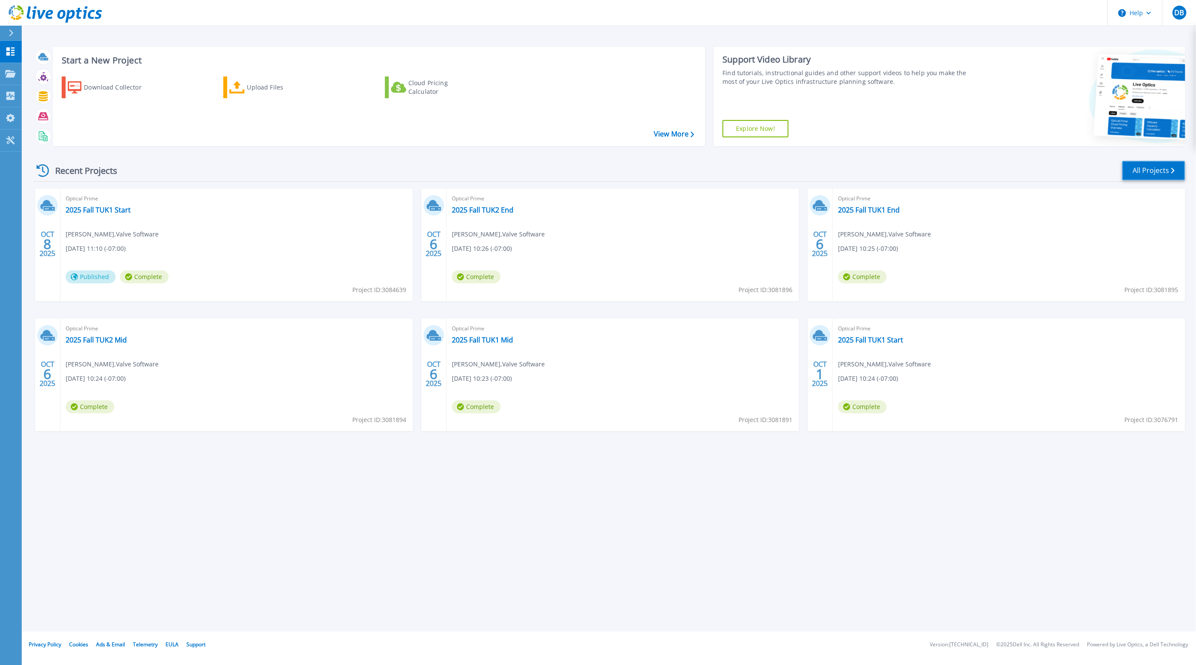
click at [1149, 171] on link "All Projects" at bounding box center [1153, 171] width 63 height 20
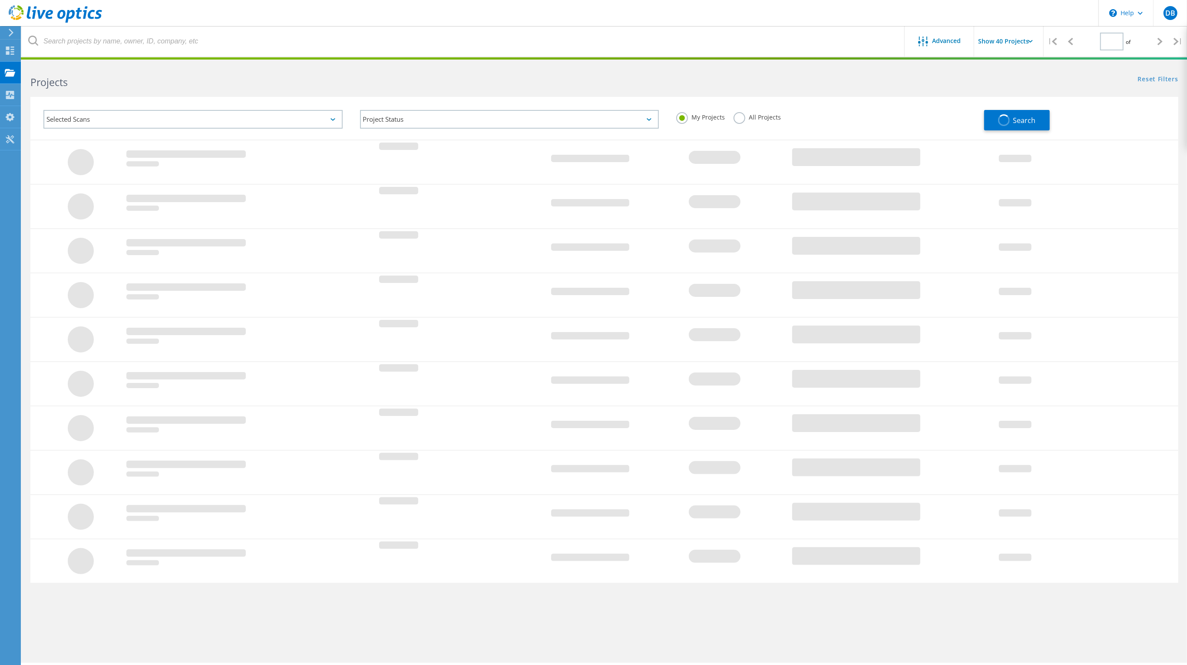
type input "1"
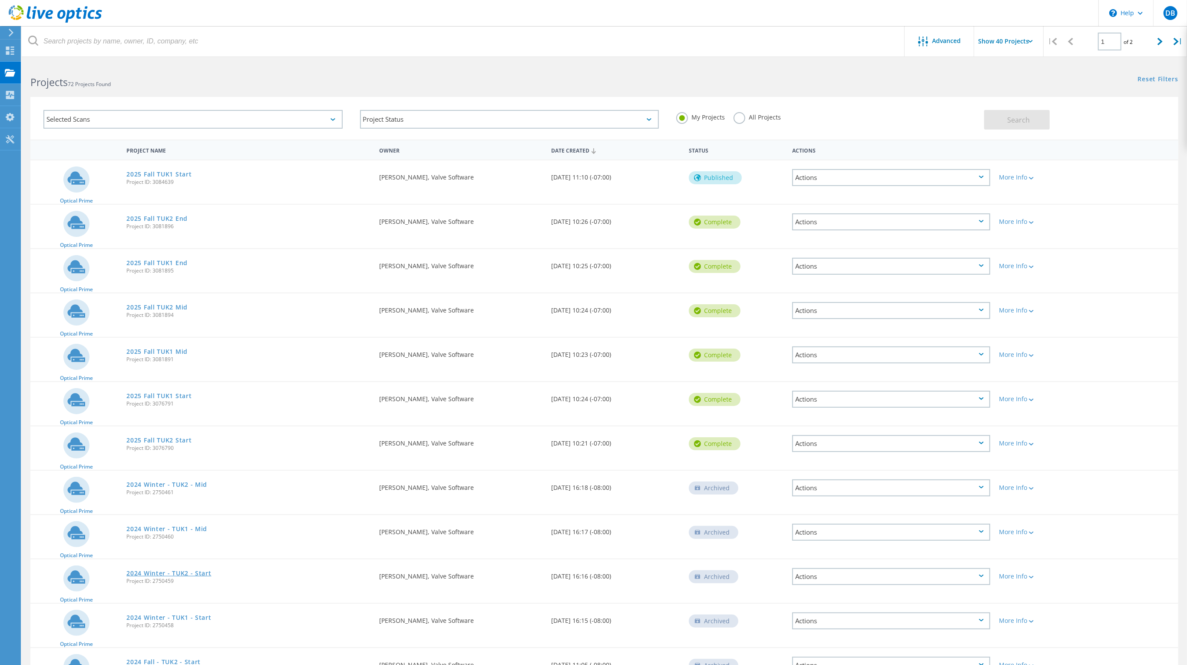
click at [147, 570] on link "2024 Winter - TUK2 - Start" at bounding box center [168, 573] width 85 height 6
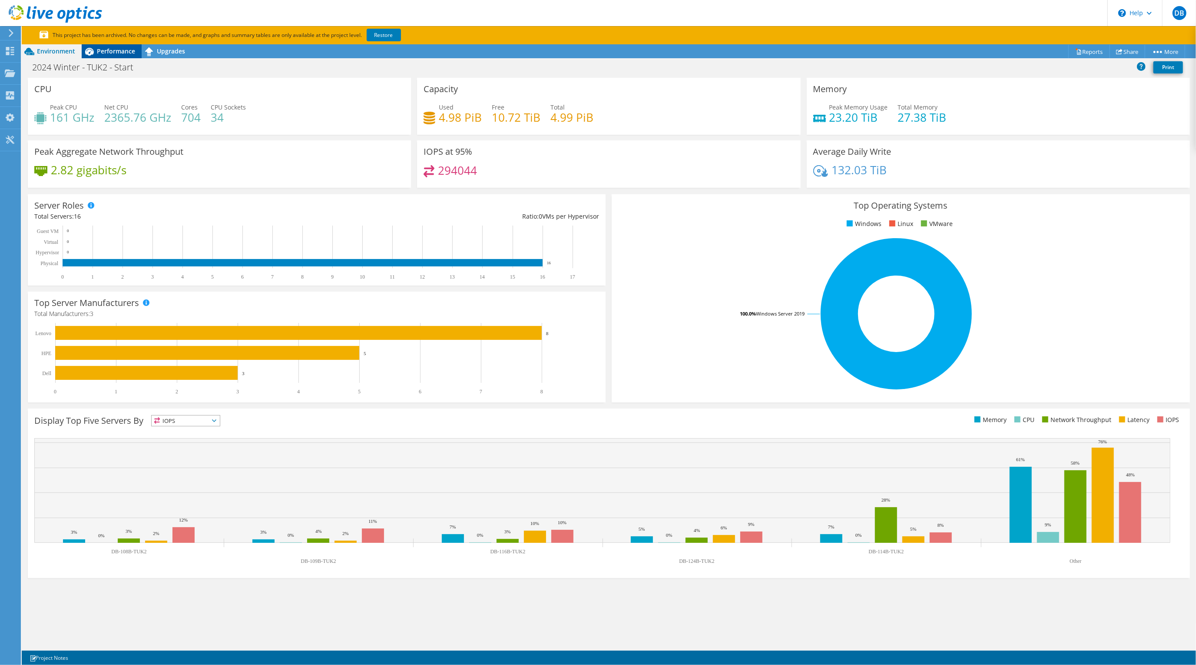
click at [105, 50] on span "Performance" at bounding box center [116, 51] width 38 height 8
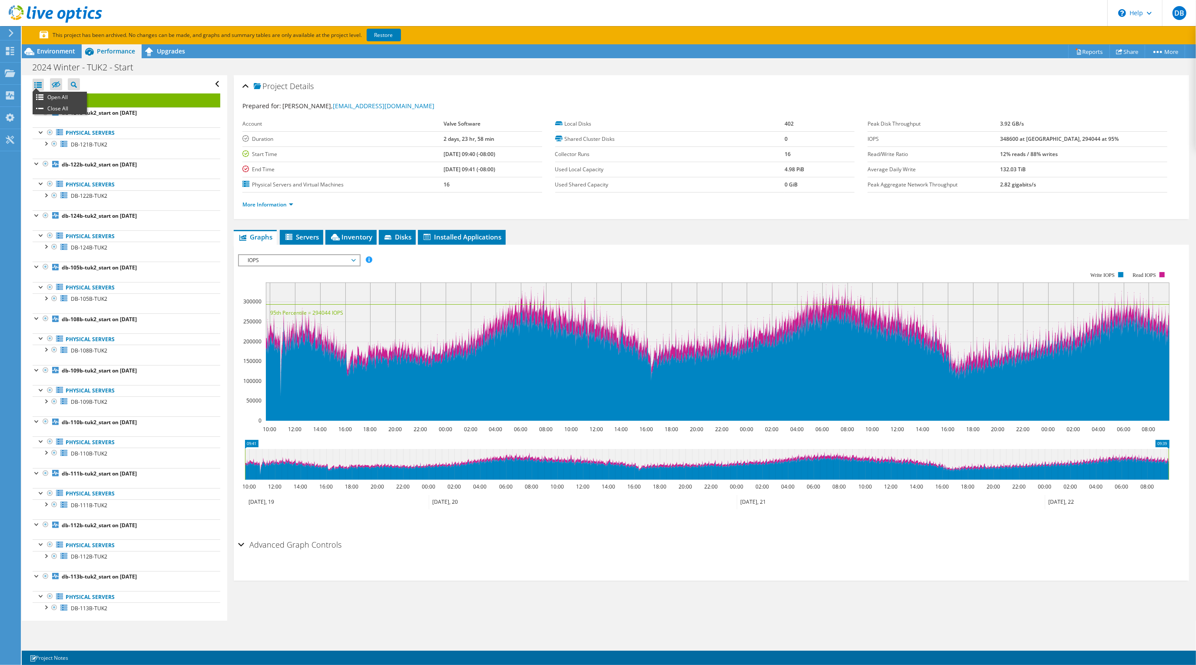
click at [37, 84] on div at bounding box center [38, 85] width 11 height 12
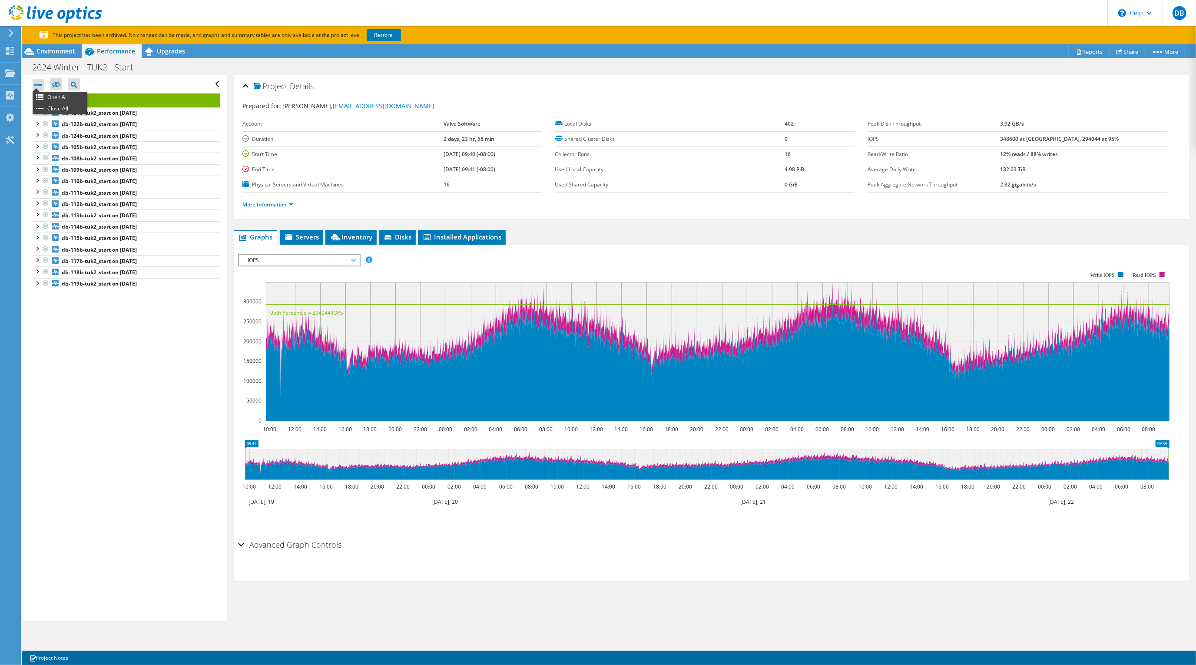
click at [38, 83] on div at bounding box center [38, 85] width 11 height 12
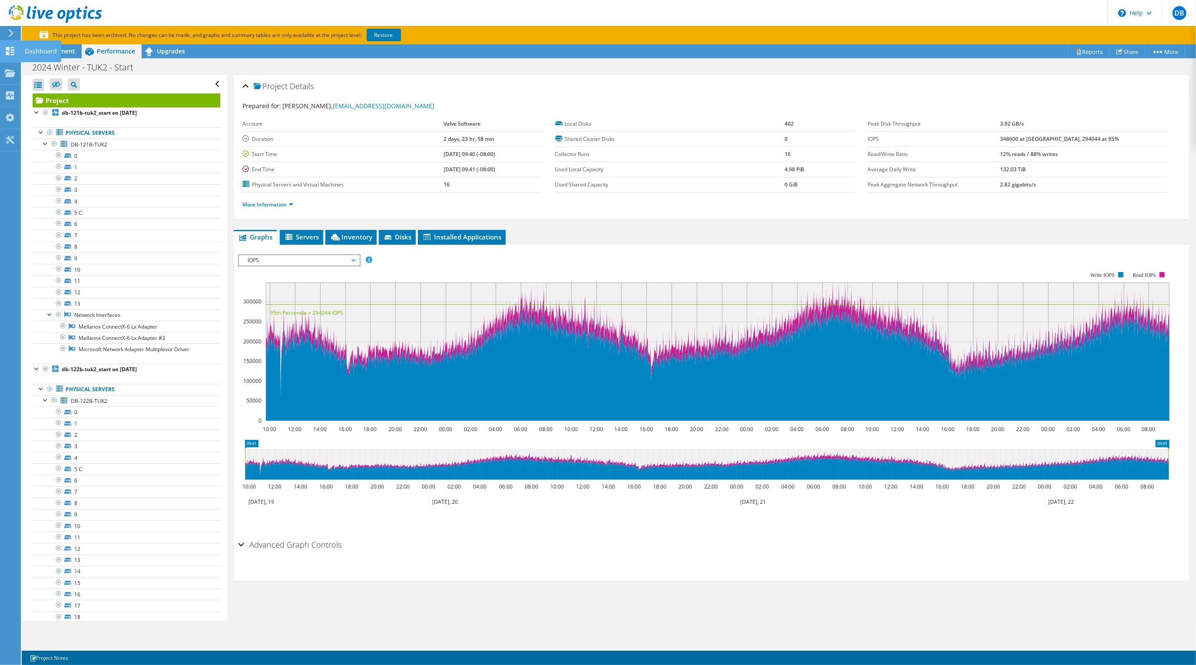
click at [9, 47] on use at bounding box center [10, 51] width 8 height 8
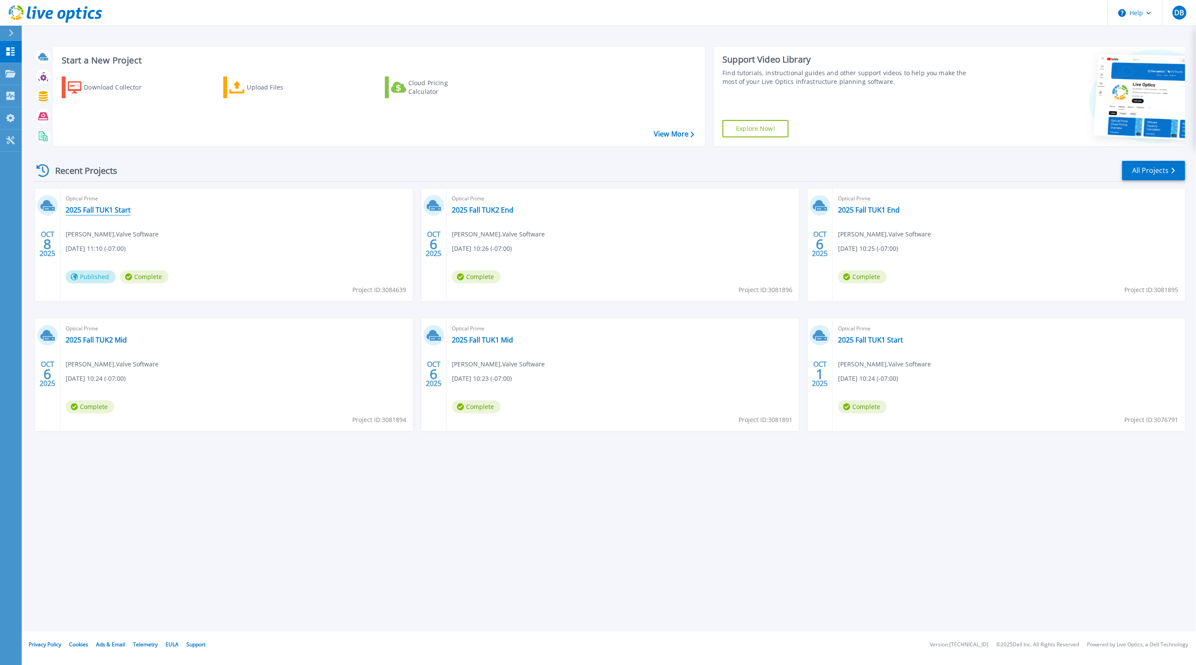
click at [82, 209] on link "2025 Fall TUK1 Start" at bounding box center [98, 209] width 65 height 9
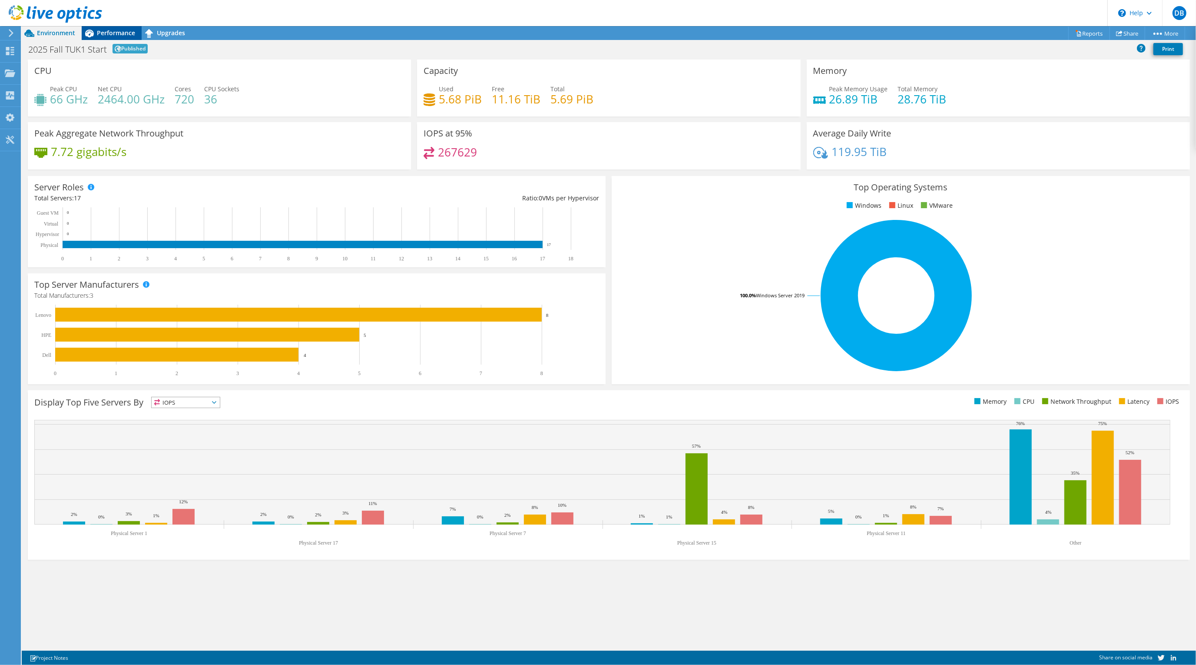
click at [110, 33] on span "Performance" at bounding box center [116, 33] width 38 height 8
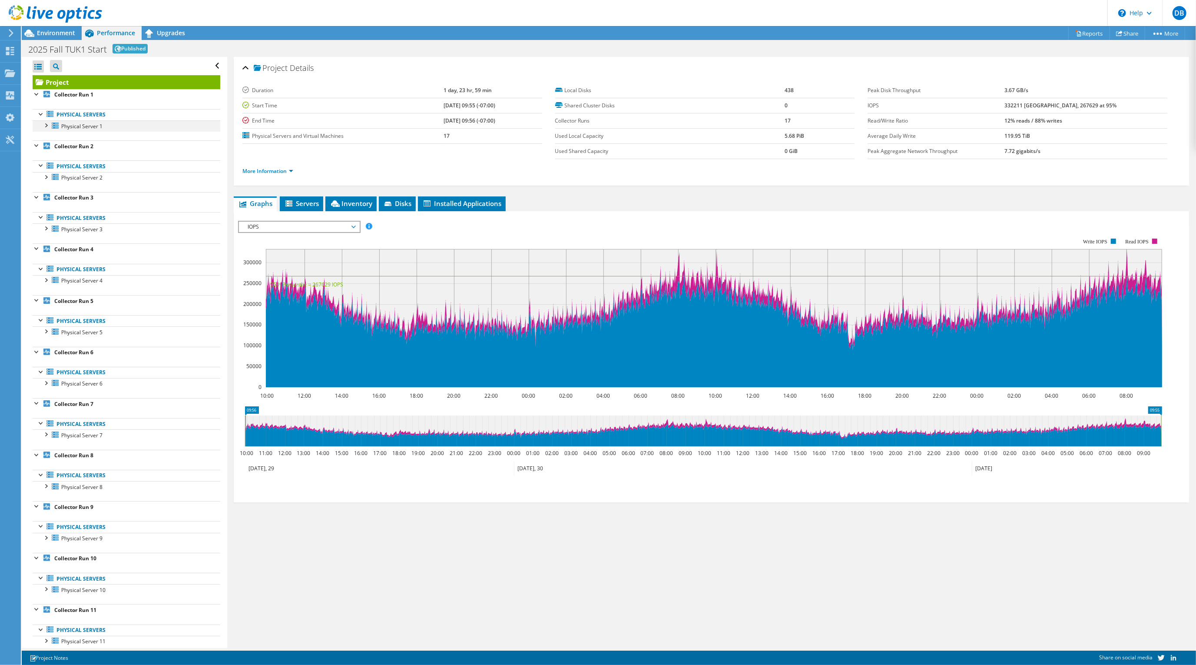
click at [44, 126] on div at bounding box center [45, 124] width 9 height 9
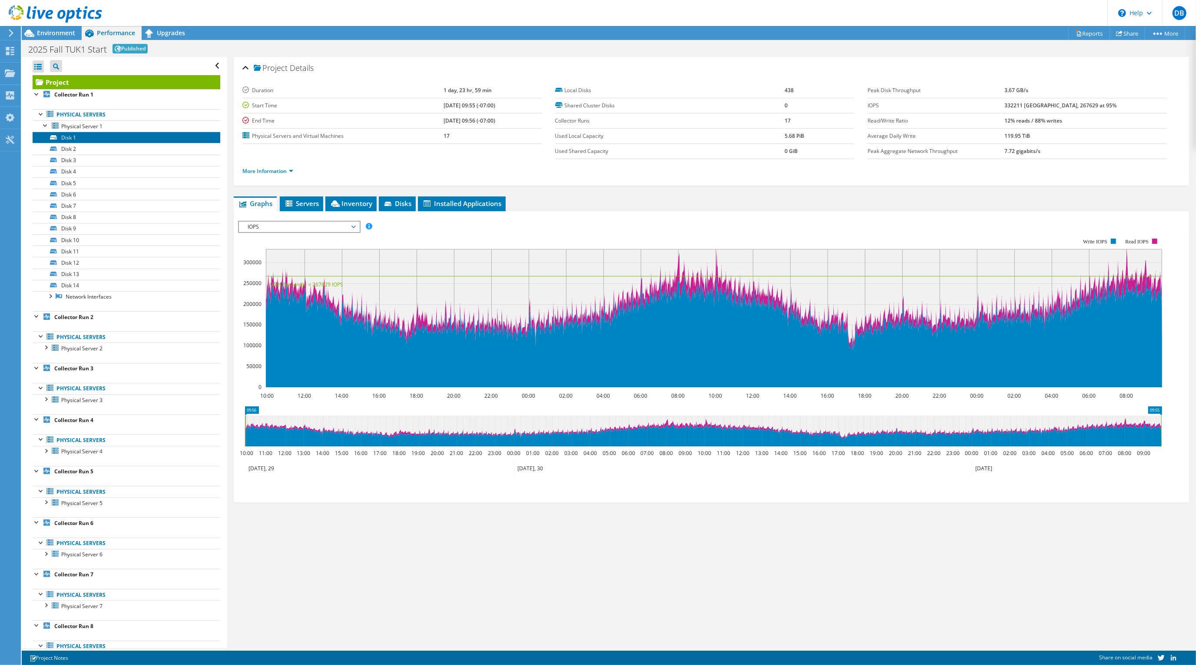
click at [74, 139] on link "Disk 1" at bounding box center [127, 137] width 188 height 11
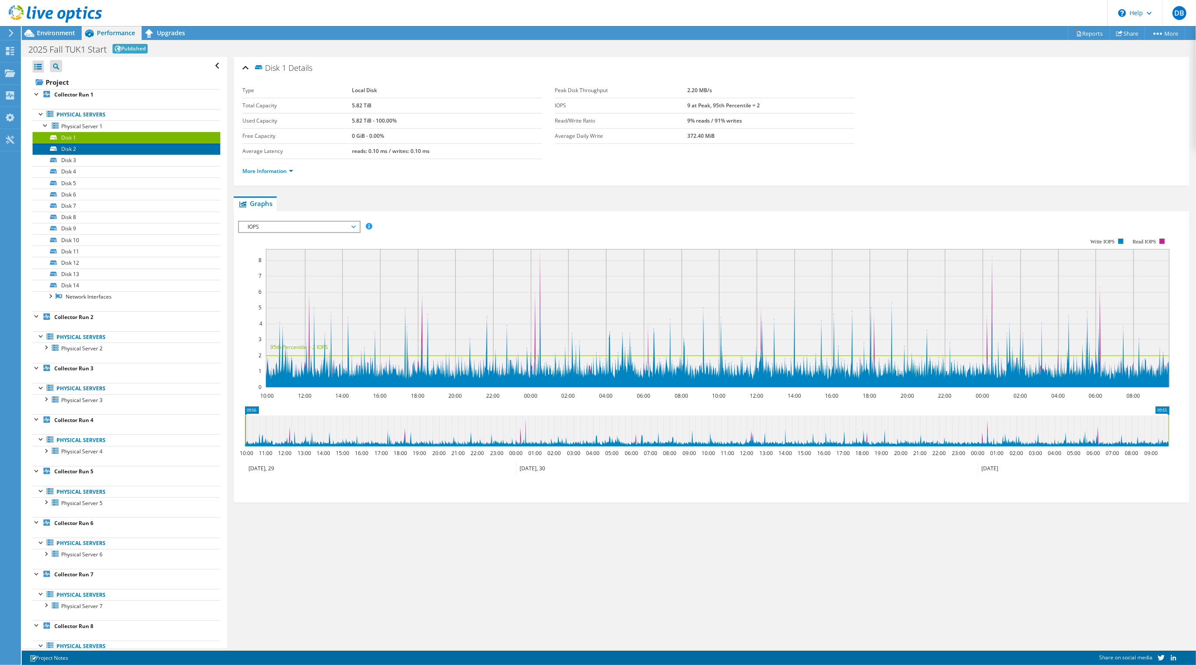
click at [76, 149] on link "Disk 2" at bounding box center [127, 148] width 188 height 11
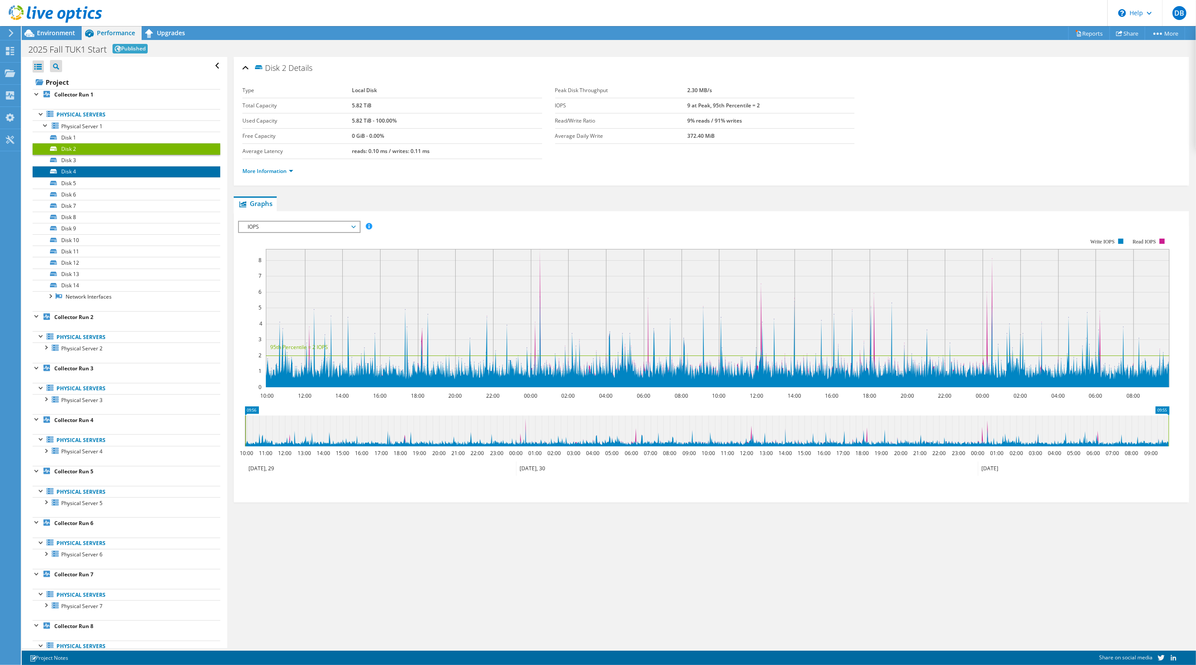
click at [72, 172] on link "Disk 4" at bounding box center [127, 171] width 188 height 11
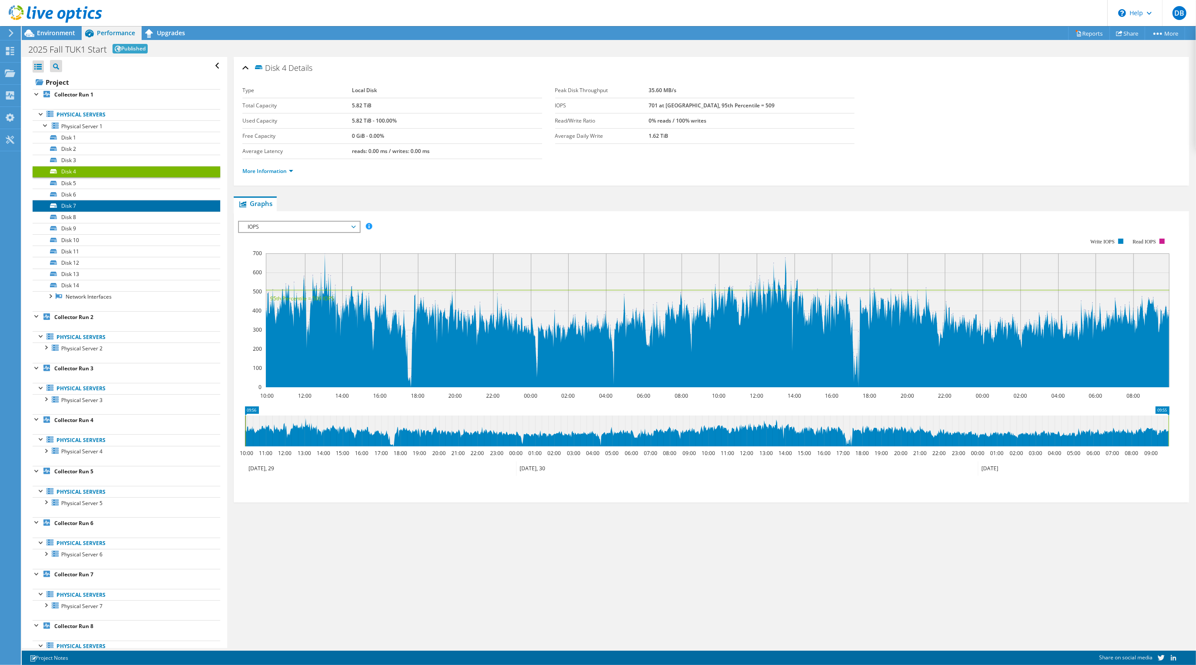
click at [72, 208] on link "Disk 7" at bounding box center [127, 205] width 188 height 11
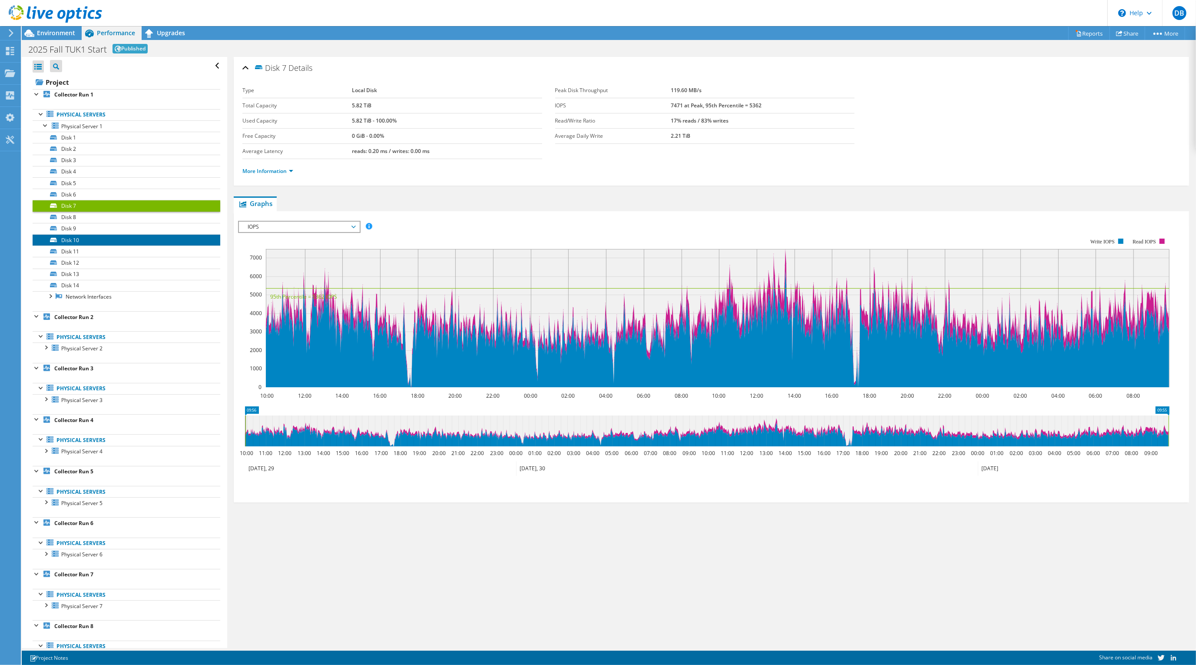
click at [72, 240] on link "Disk 10" at bounding box center [127, 239] width 188 height 11
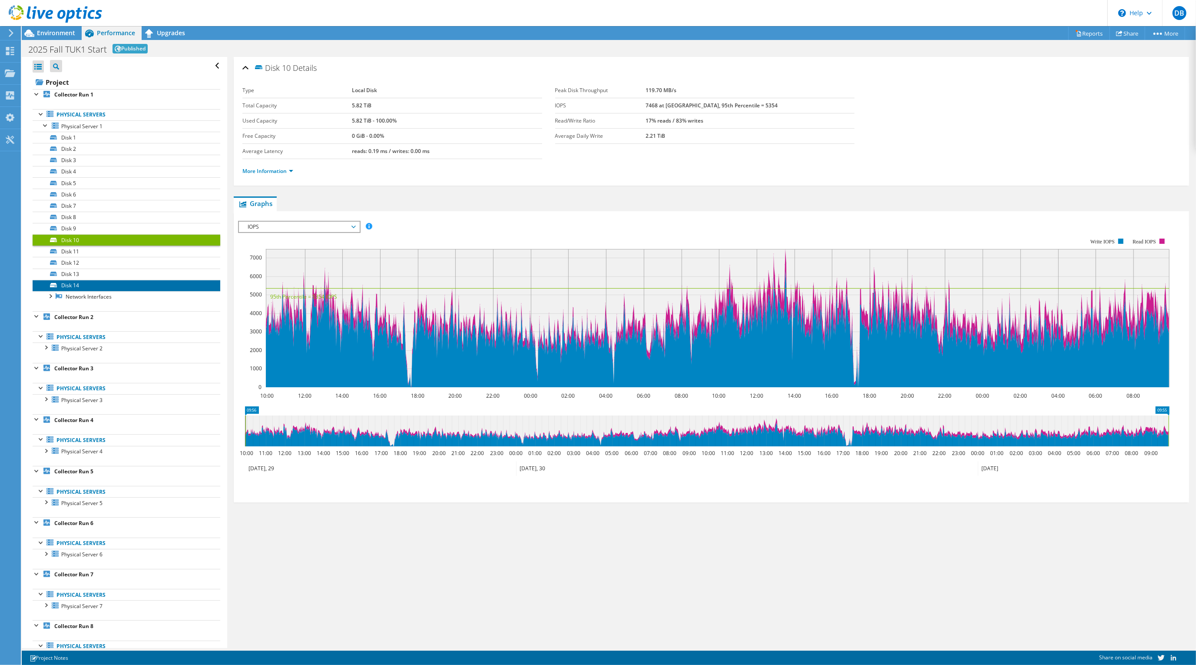
click at [75, 283] on link "Disk 14" at bounding box center [127, 285] width 188 height 11
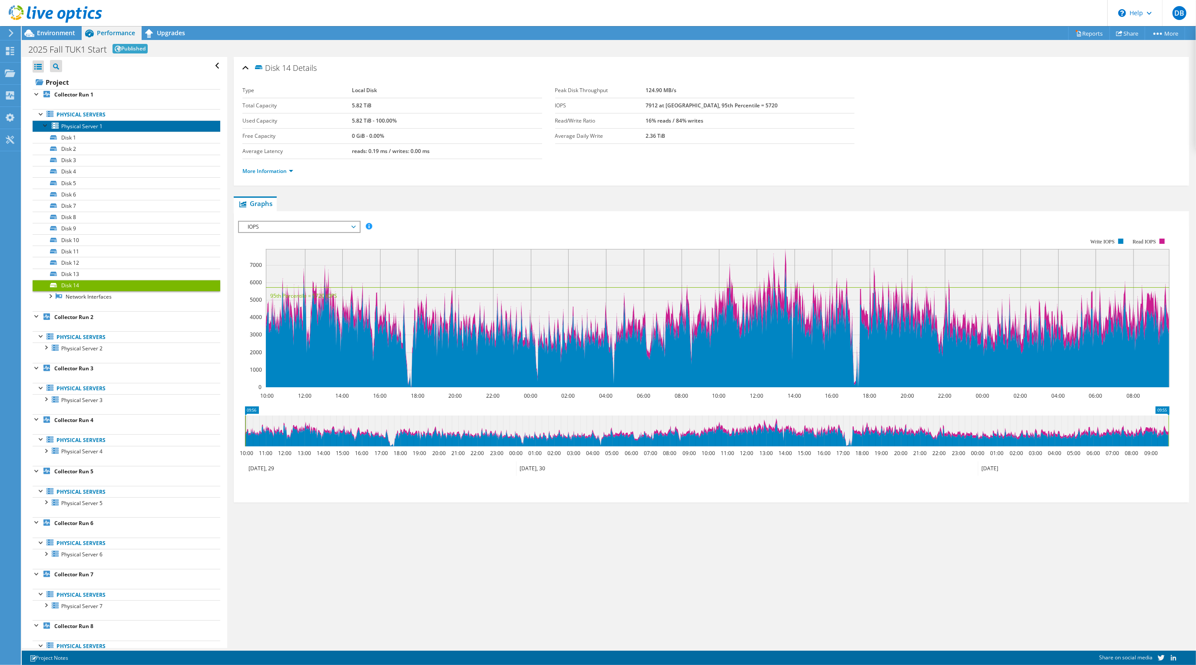
click at [67, 123] on span "Physical Server 1" at bounding box center [81, 125] width 41 height 7
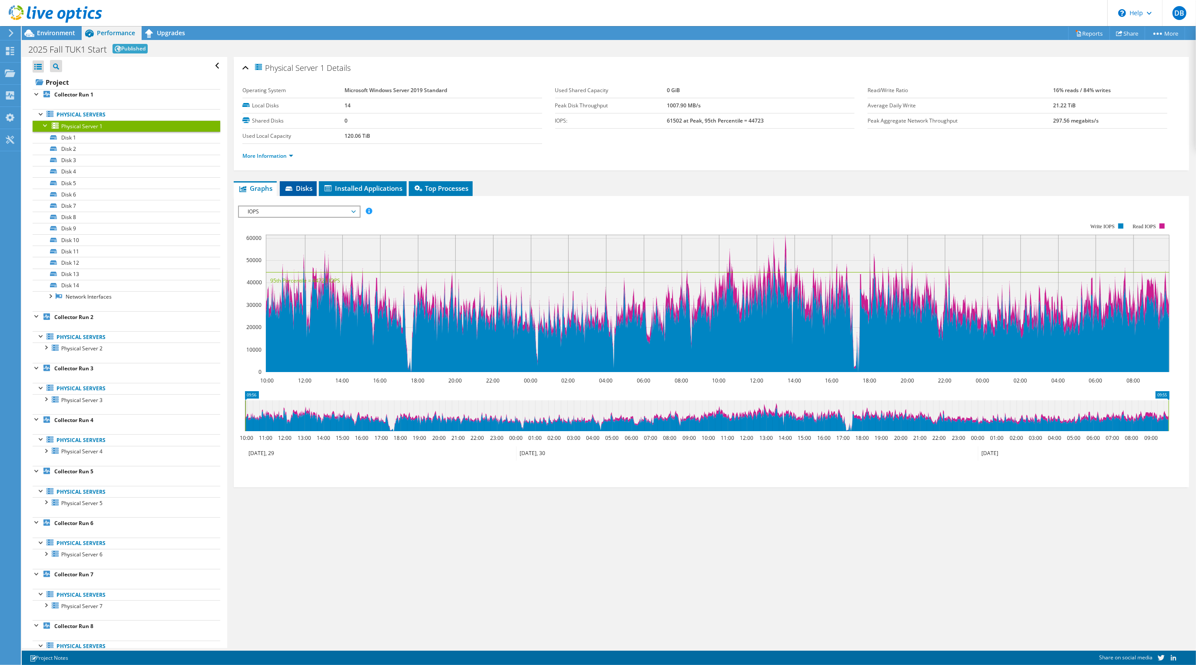
click at [298, 189] on span "Disks" at bounding box center [298, 188] width 28 height 9
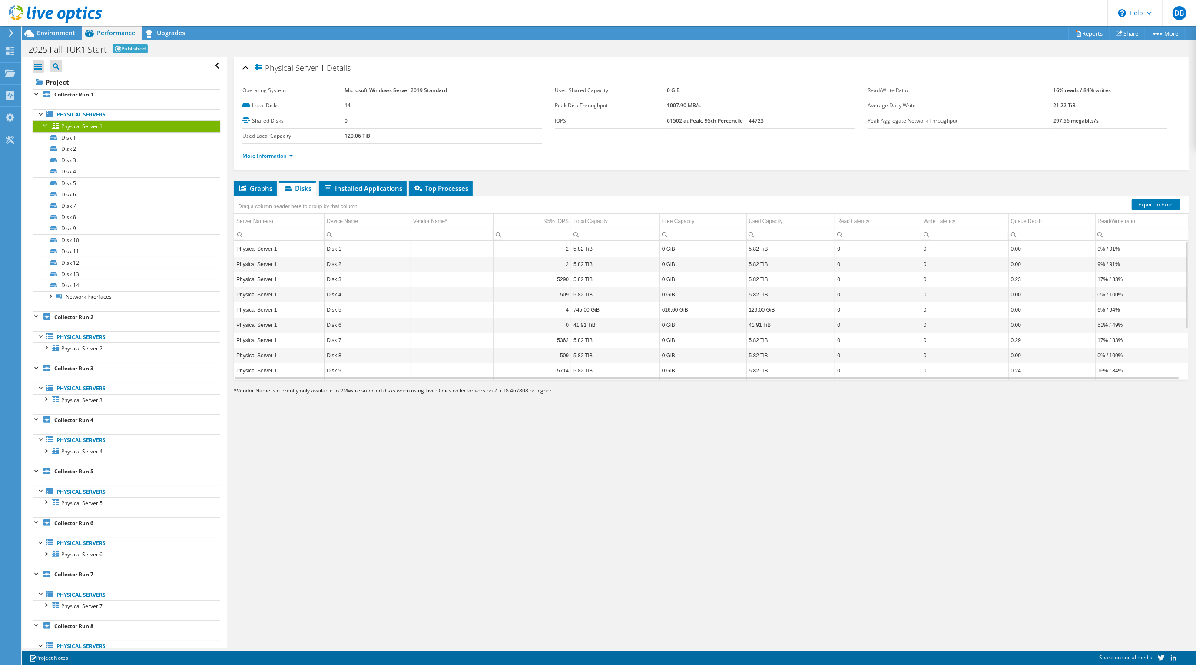
click at [183, 658] on div "1 Project Notes" at bounding box center [317, 657] width 584 height 11
click at [9, 47] on use at bounding box center [10, 51] width 8 height 8
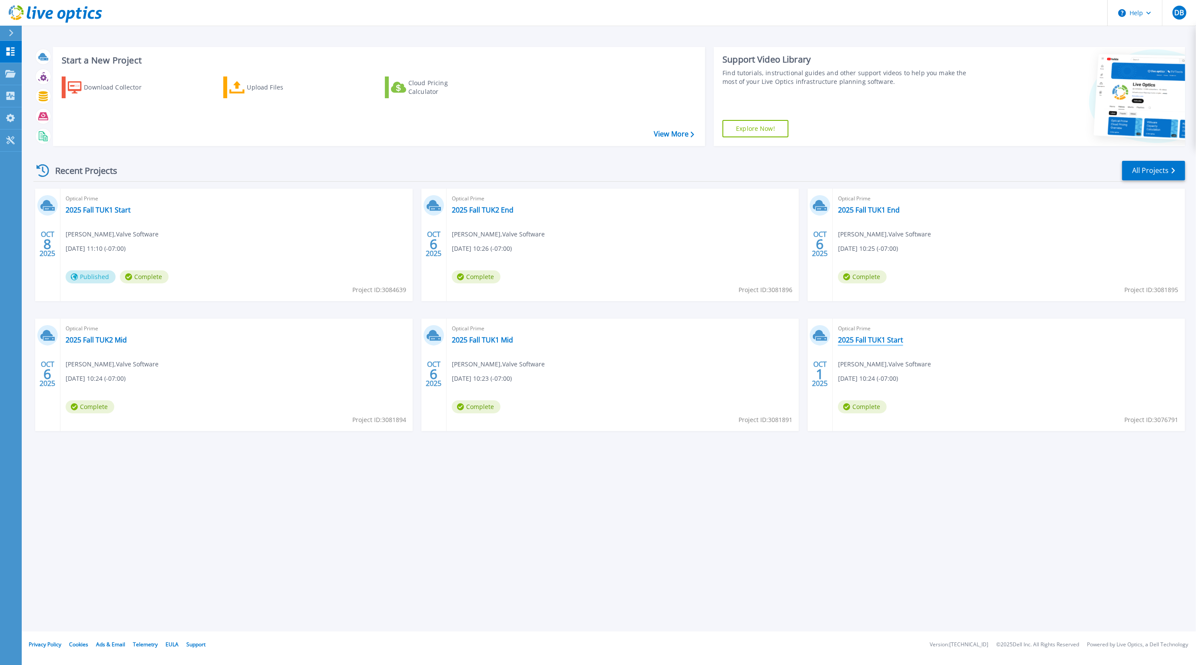
click at [879, 341] on link "2025 Fall TUK1 Start" at bounding box center [870, 339] width 65 height 9
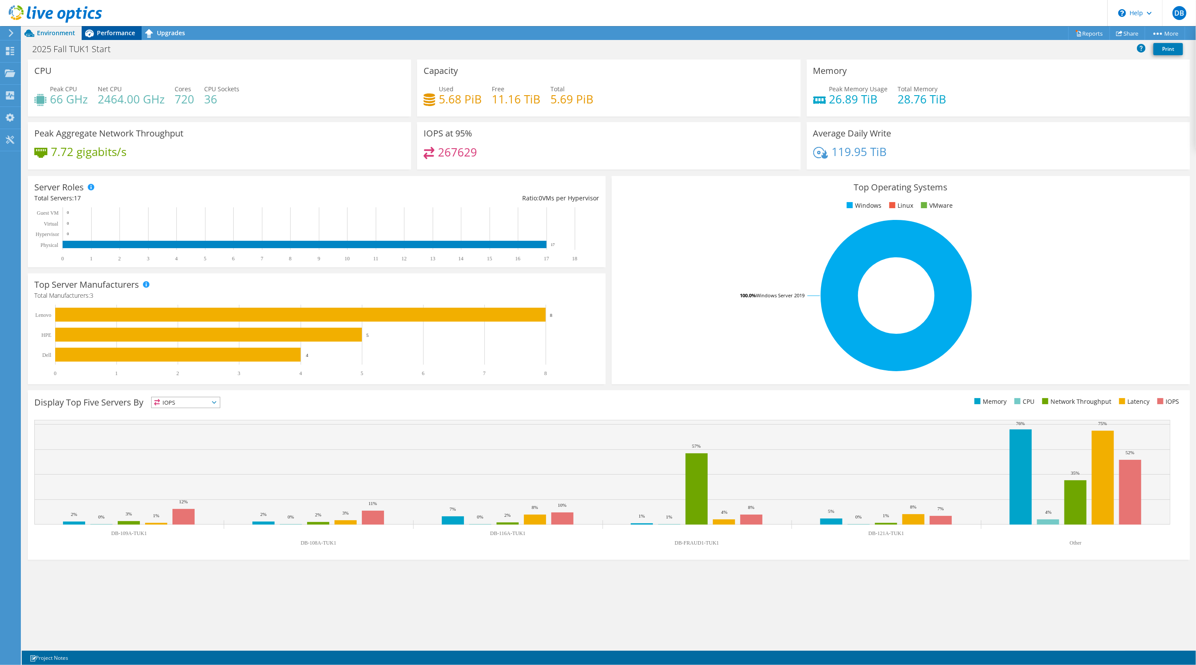
click at [102, 34] on span "Performance" at bounding box center [116, 33] width 38 height 8
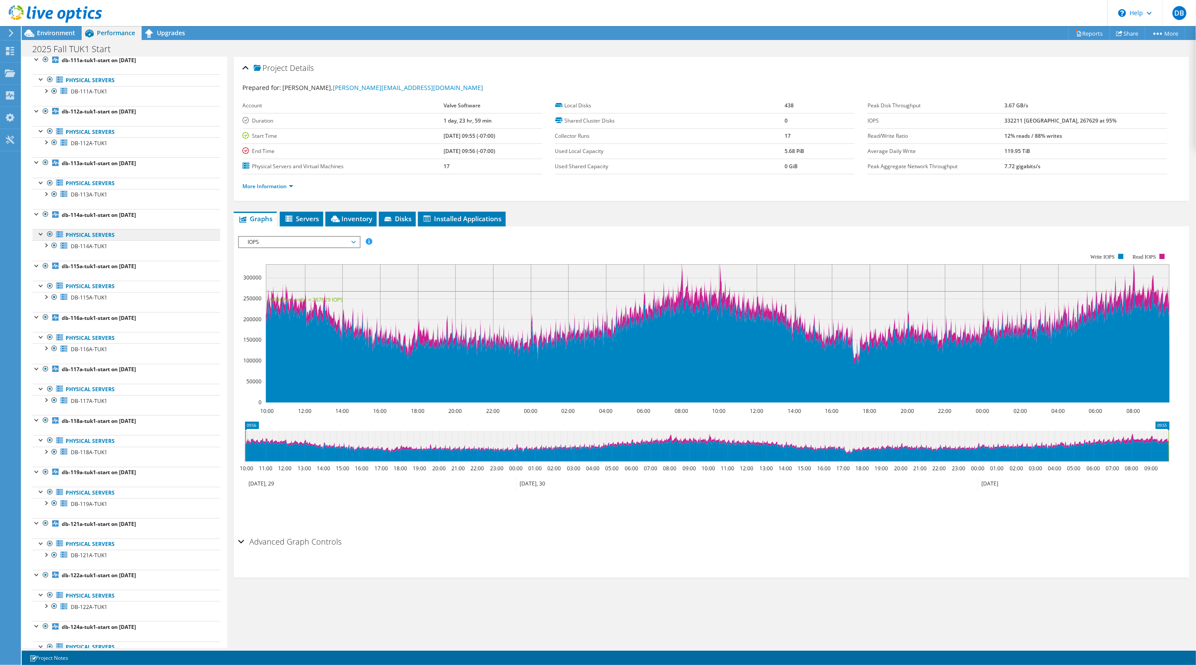
scroll to position [334, 0]
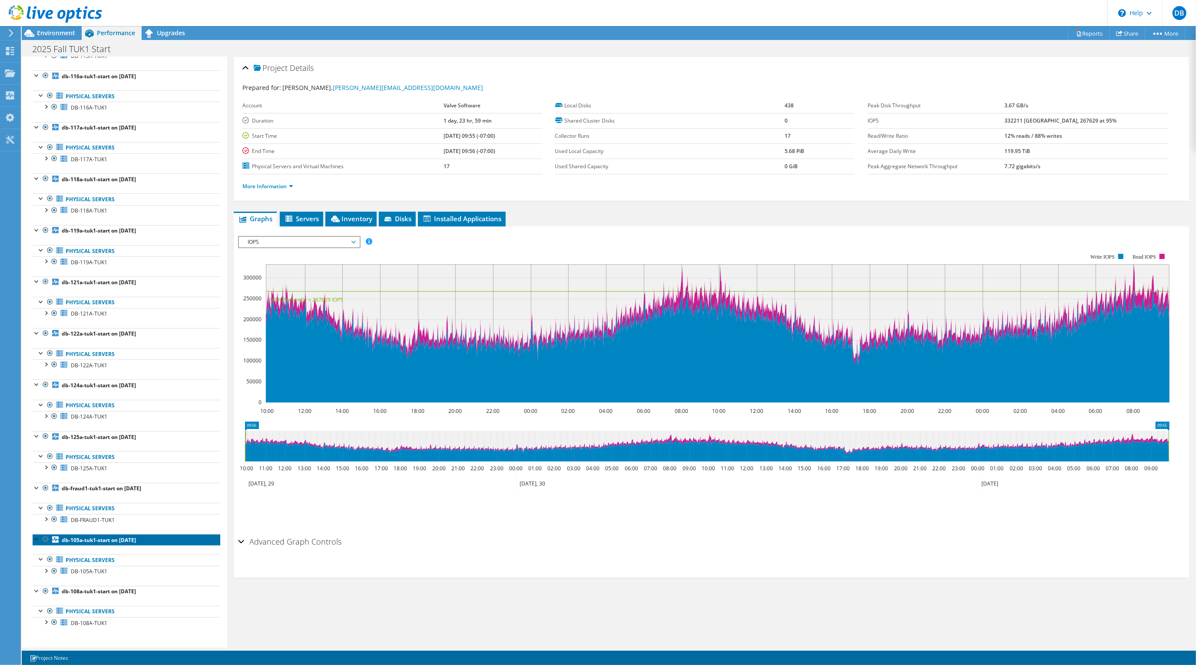
click at [74, 540] on b "db-105a-tuk1-start on 10/1/2025" at bounding box center [99, 539] width 74 height 7
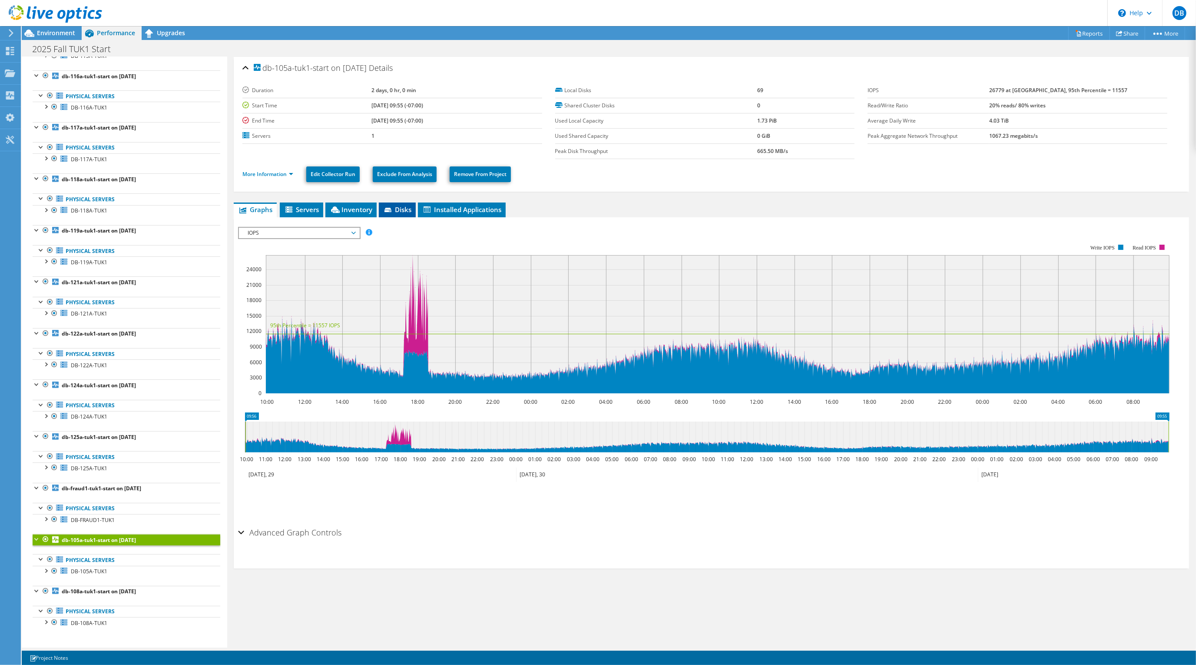
click at [400, 208] on span "Disks" at bounding box center [397, 209] width 28 height 9
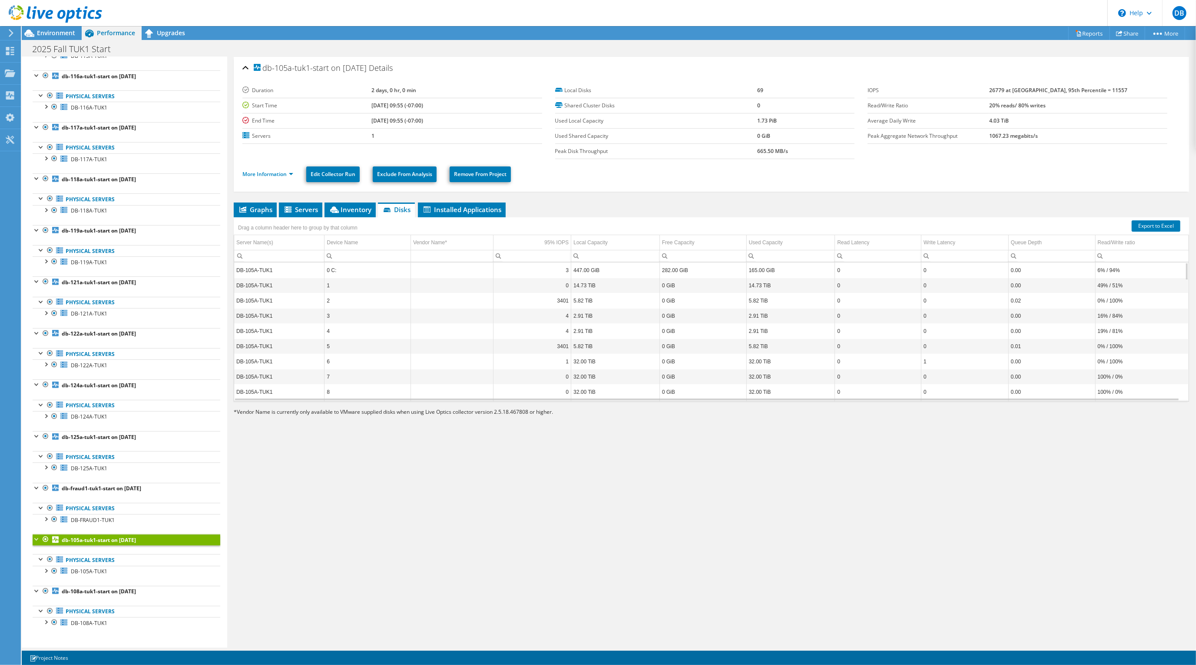
click at [369, 329] on td "4" at bounding box center [367, 330] width 86 height 15
click at [369, 331] on td "4" at bounding box center [367, 330] width 86 height 15
click at [604, 283] on td "14.73 TiB" at bounding box center [615, 285] width 89 height 15
click at [1154, 223] on link "Export to Excel" at bounding box center [1155, 225] width 49 height 11
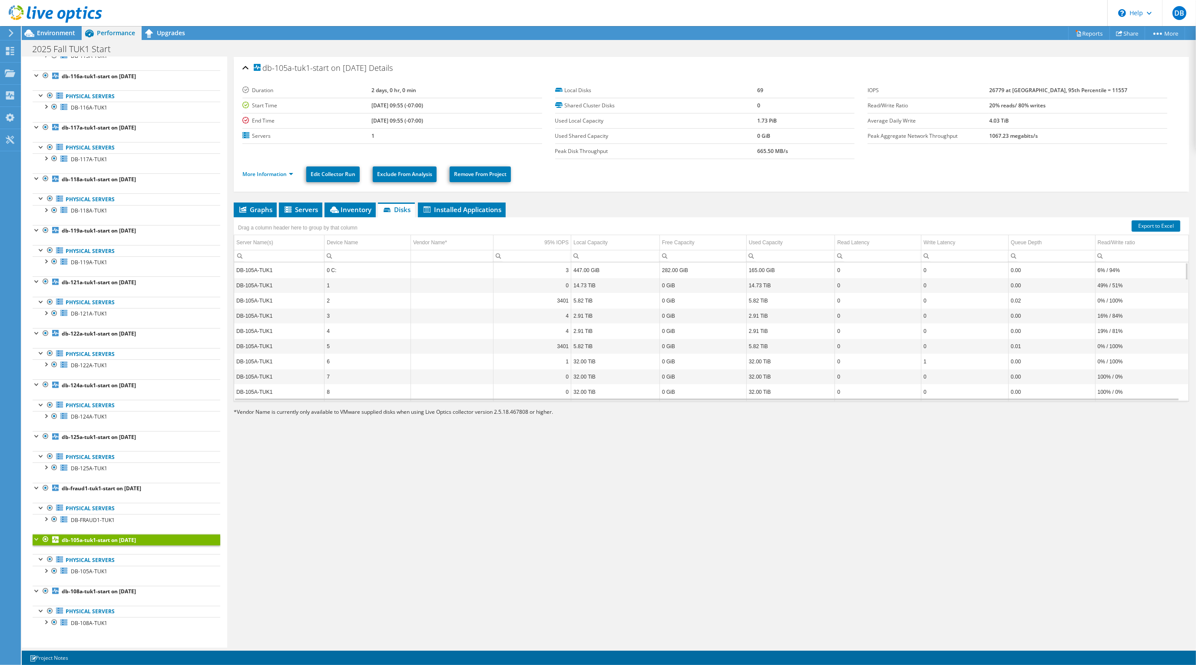
click at [586, 301] on td "5.82 TiB" at bounding box center [615, 300] width 89 height 15
drag, startPoint x: 254, startPoint y: 305, endPoint x: 584, endPoint y: 306, distance: 330.1
click at [584, 306] on tr "DB-105A-TUK1 2 3401 5.82 TiB 0 GiB 5.82 TiB 0 0 0.02 0% / 100%" at bounding box center [711, 300] width 954 height 15
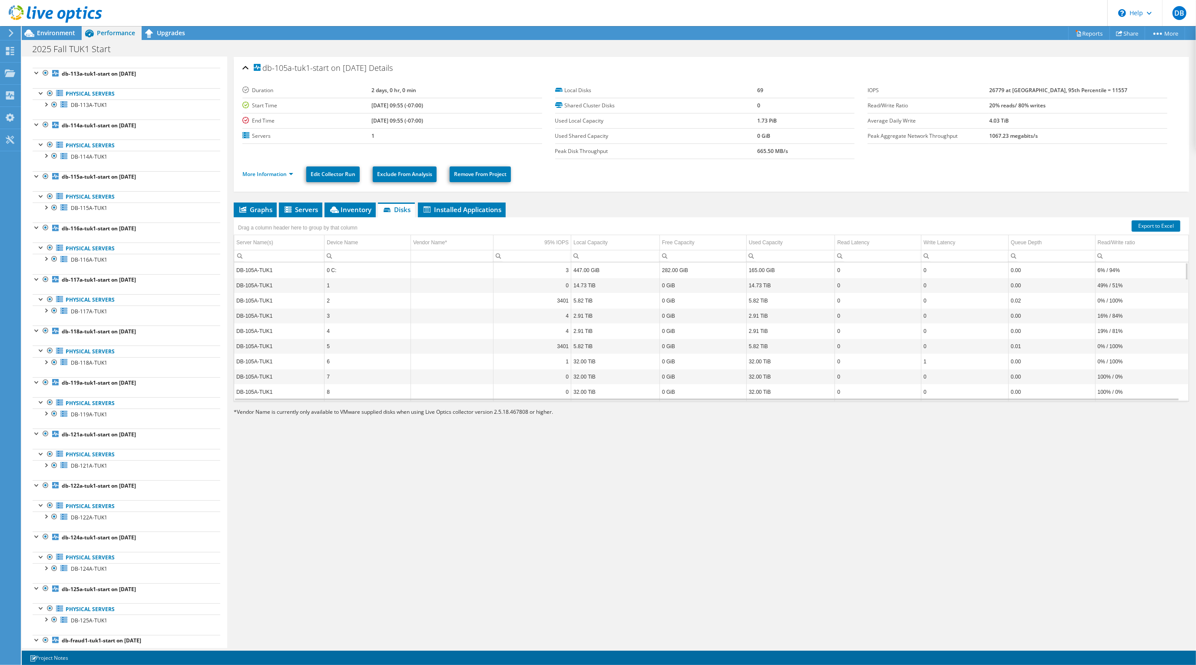
scroll to position [334, 0]
click at [49, 571] on div at bounding box center [45, 570] width 9 height 9
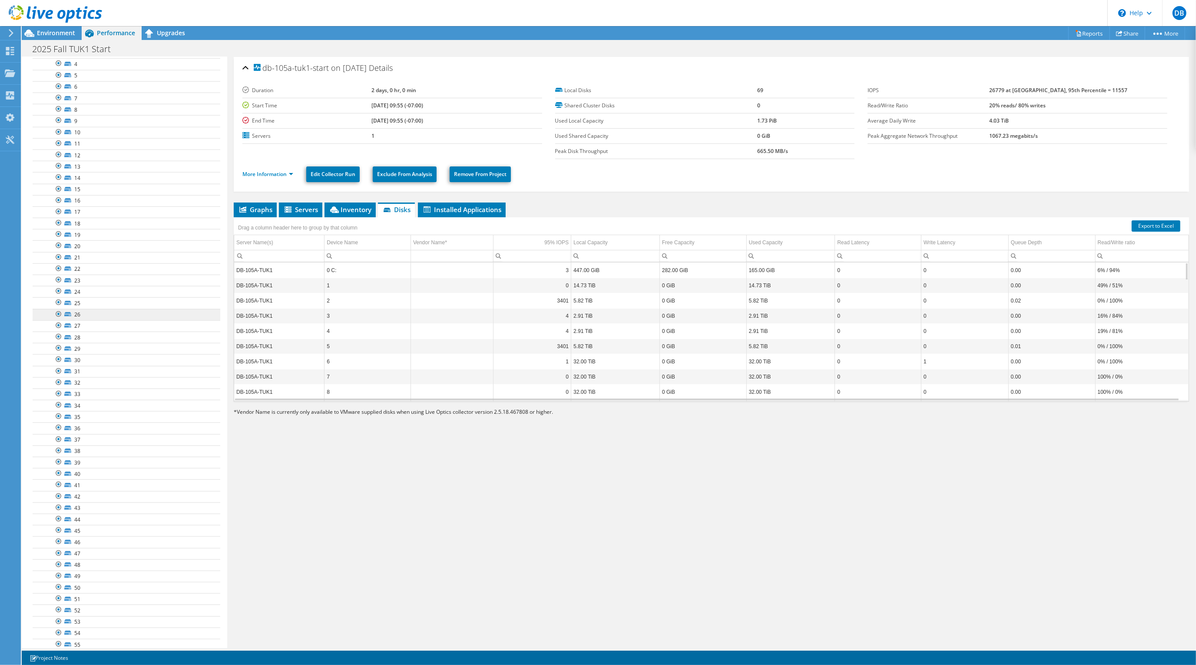
scroll to position [1139, 0]
click at [92, 331] on link "48" at bounding box center [127, 332] width 188 height 11
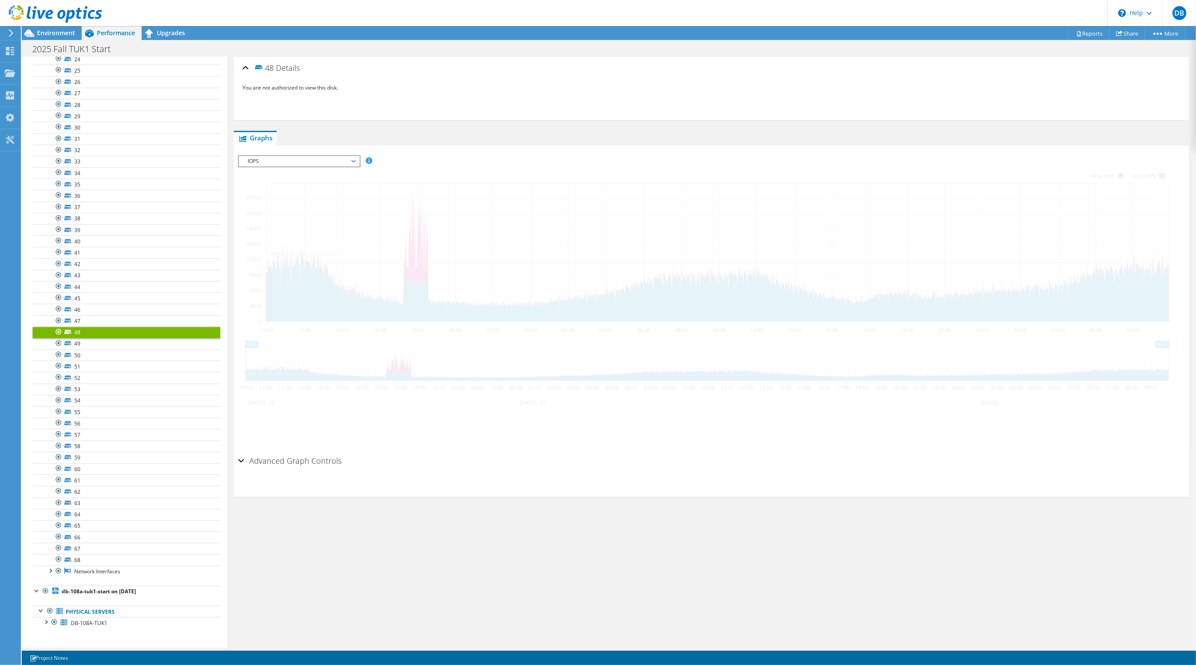
click at [350, 253] on div at bounding box center [711, 303] width 946 height 297
click at [354, 161] on span "IOPS" at bounding box center [299, 161] width 112 height 10
click at [337, 180] on li "Disk Throughput" at bounding box center [299, 182] width 120 height 10
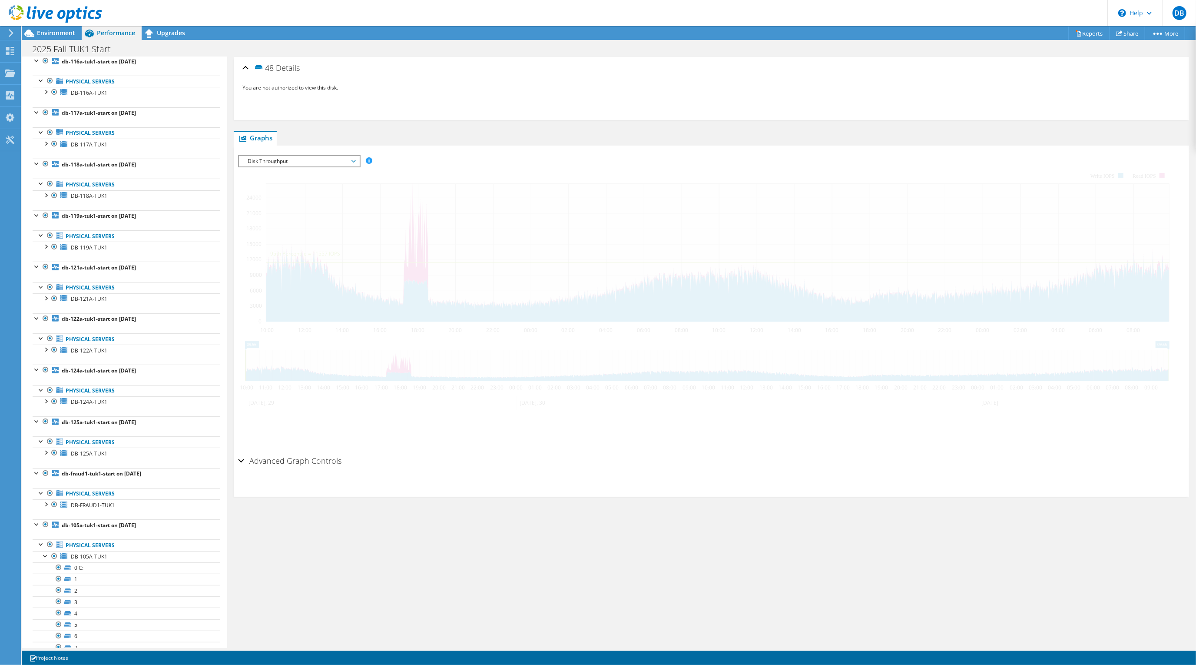
scroll to position [328, 0]
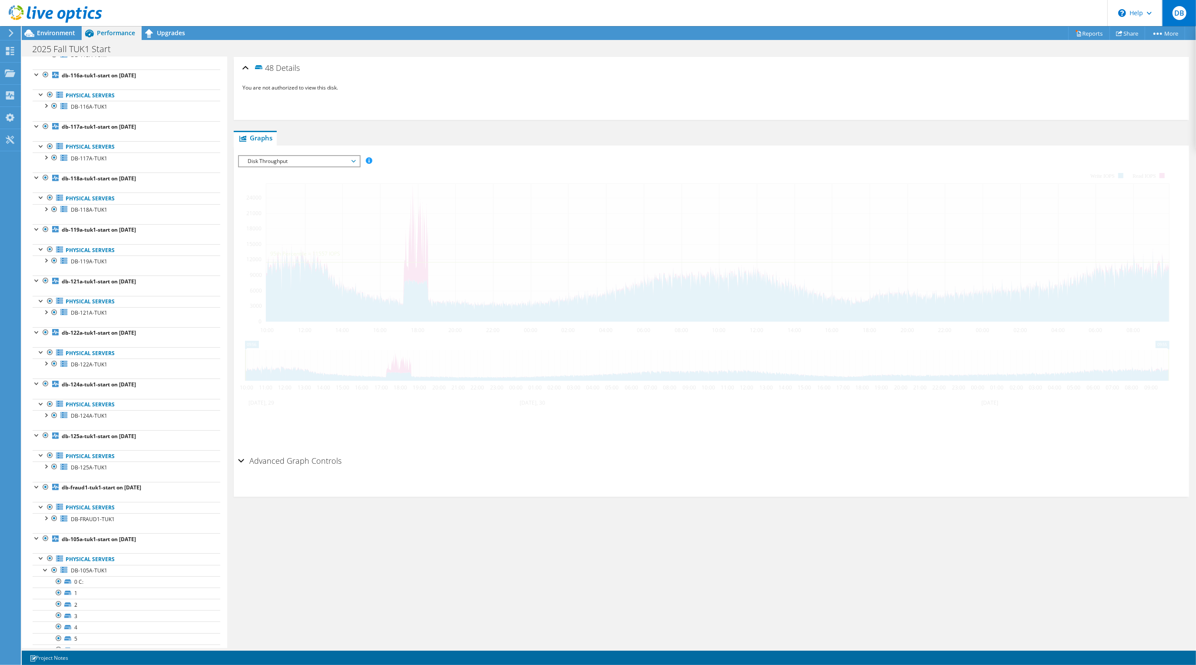
click at [1175, 14] on span "DB" at bounding box center [1179, 13] width 14 height 14
click at [808, 84] on div "You are not authorized to view this disk." at bounding box center [711, 100] width 938 height 35
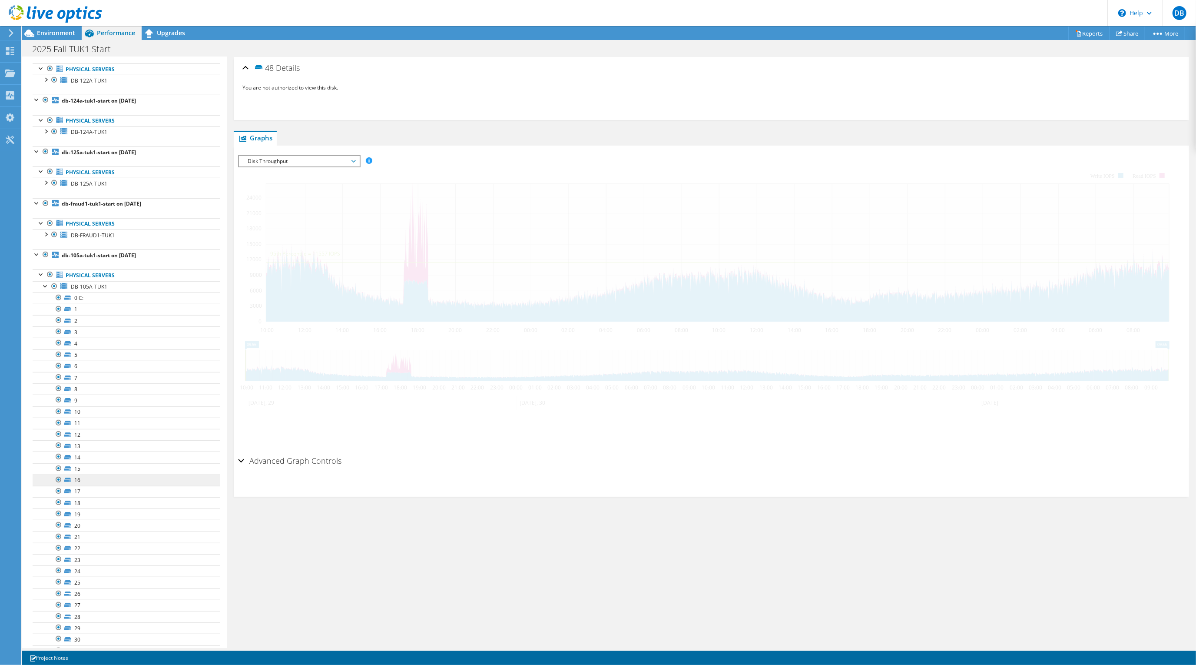
scroll to position [734, 0]
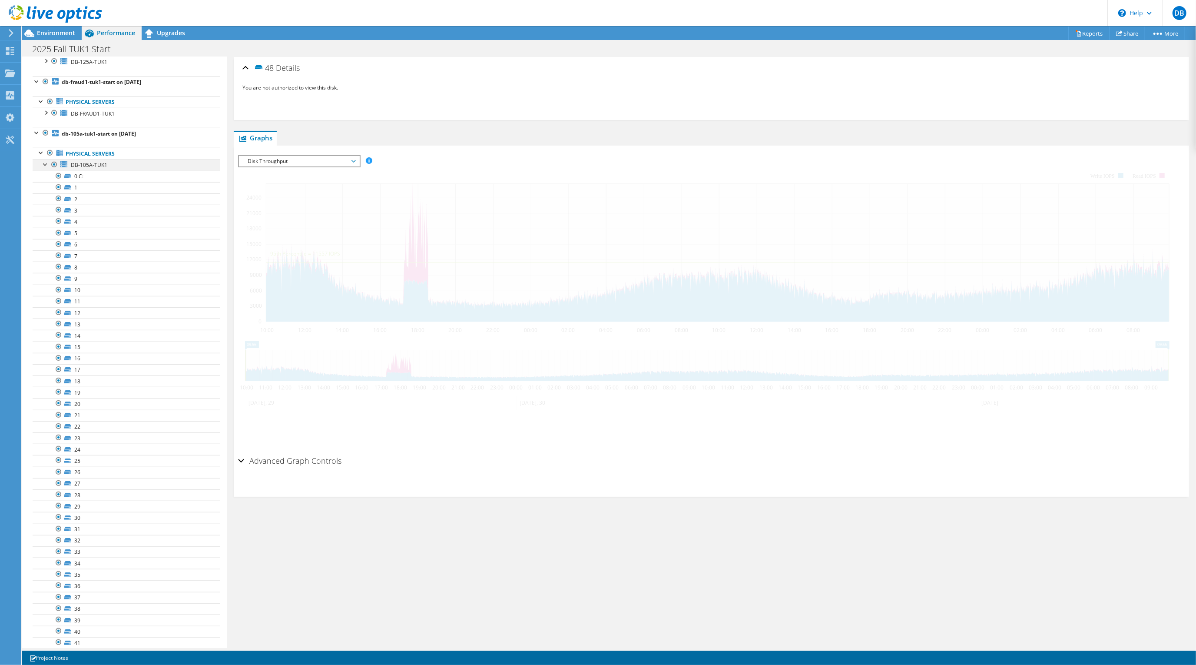
click at [43, 167] on div at bounding box center [45, 163] width 9 height 9
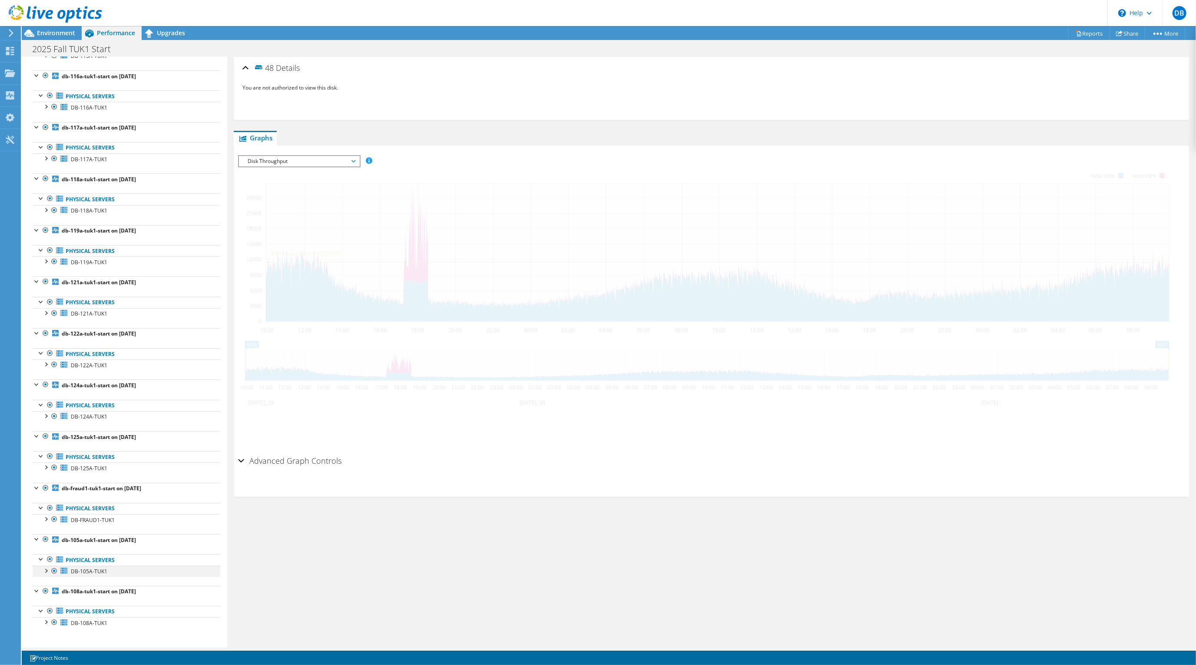
scroll to position [334, 0]
click at [6, 50] on icon at bounding box center [10, 51] width 10 height 8
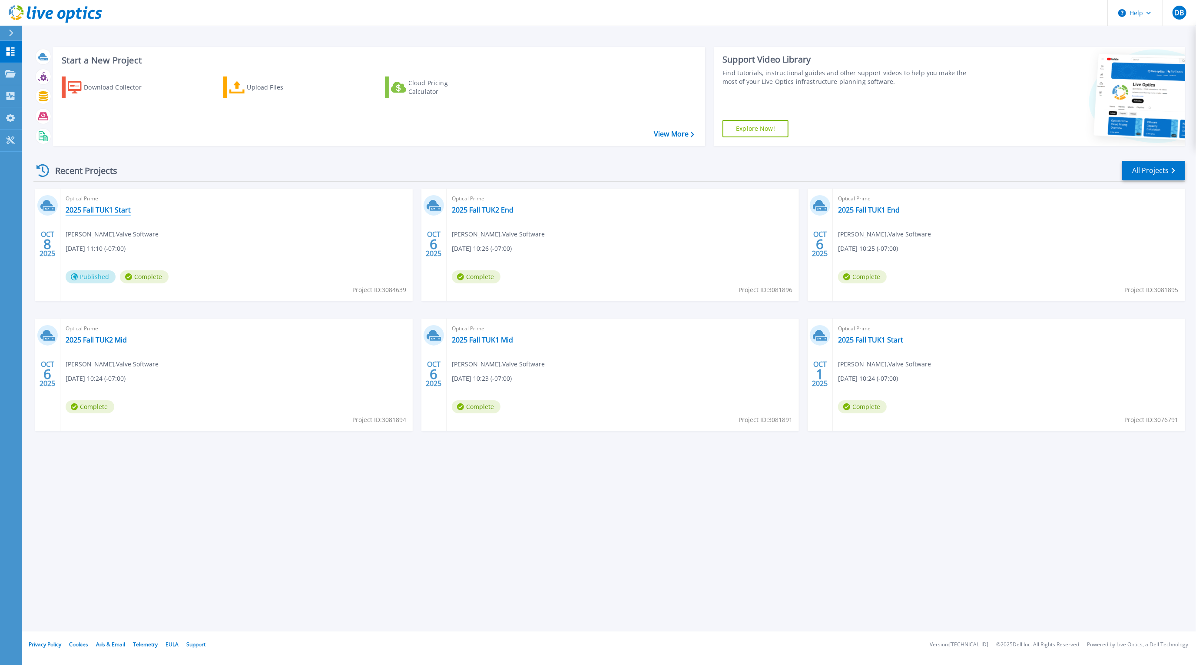
click at [91, 208] on link "2025 Fall TUK1 Start" at bounding box center [98, 209] width 65 height 9
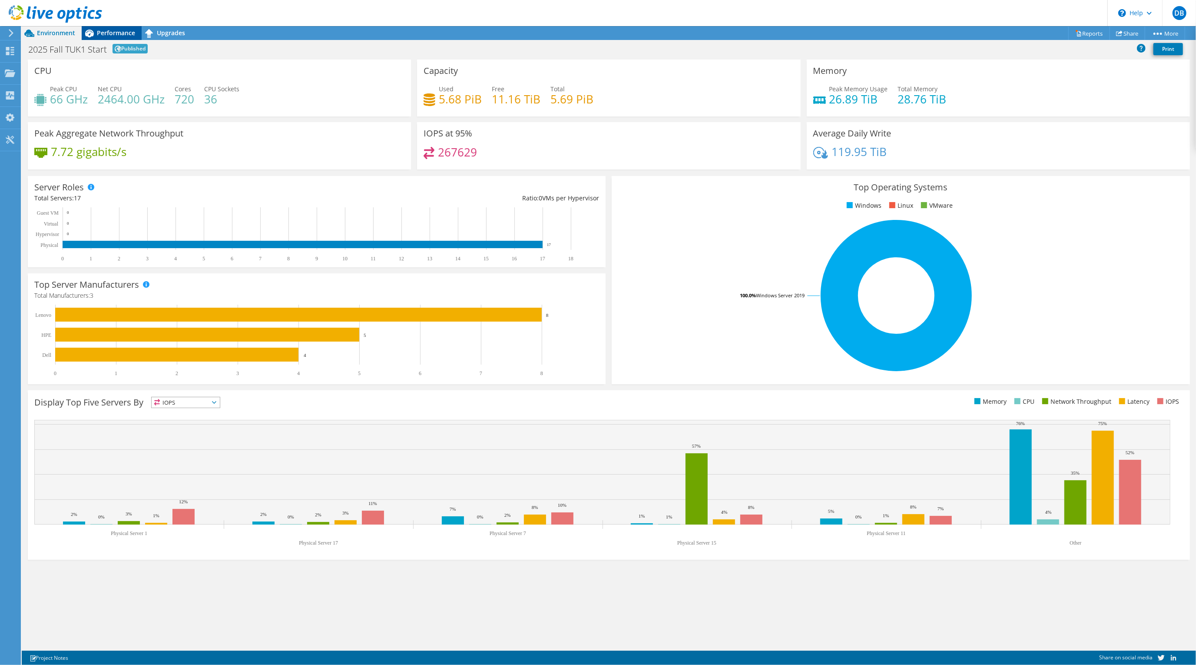
click at [103, 33] on span "Performance" at bounding box center [116, 33] width 38 height 8
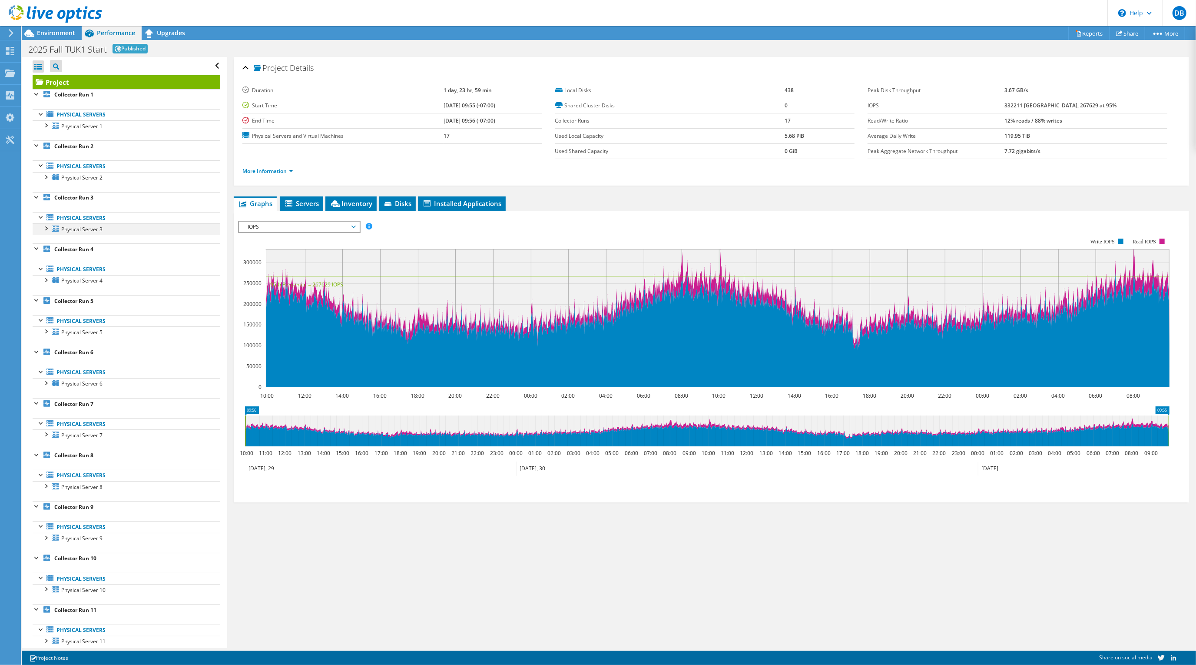
click at [44, 230] on div at bounding box center [45, 227] width 9 height 9
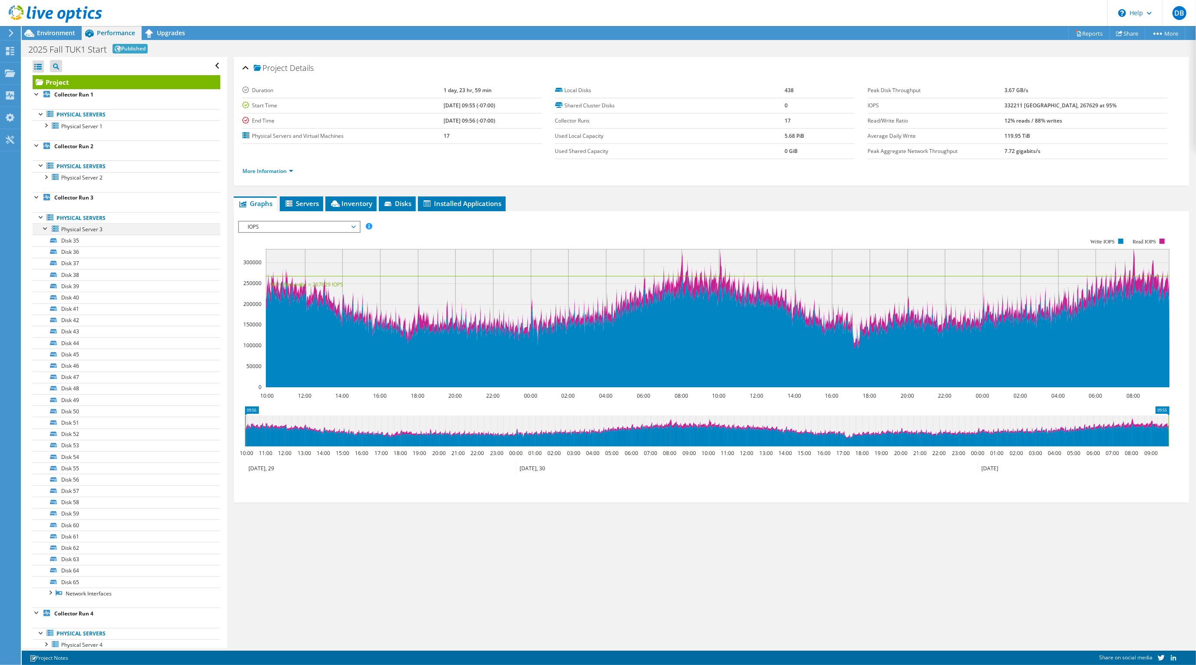
click at [42, 228] on div at bounding box center [45, 227] width 9 height 9
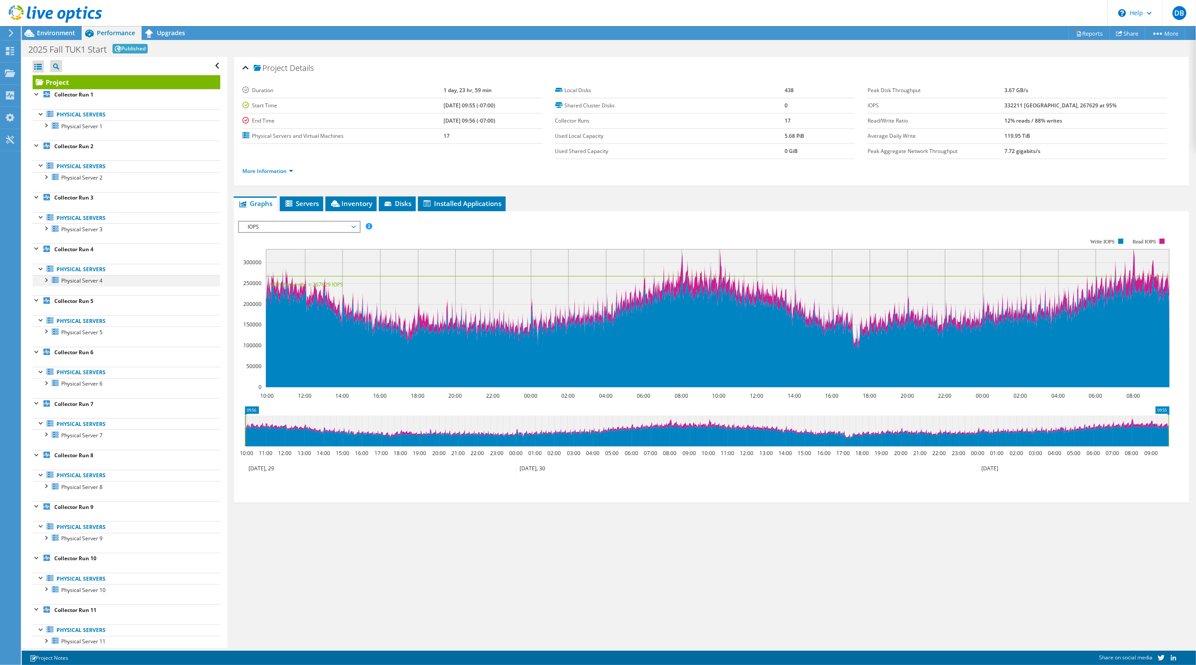
click at [44, 277] on div at bounding box center [45, 279] width 9 height 9
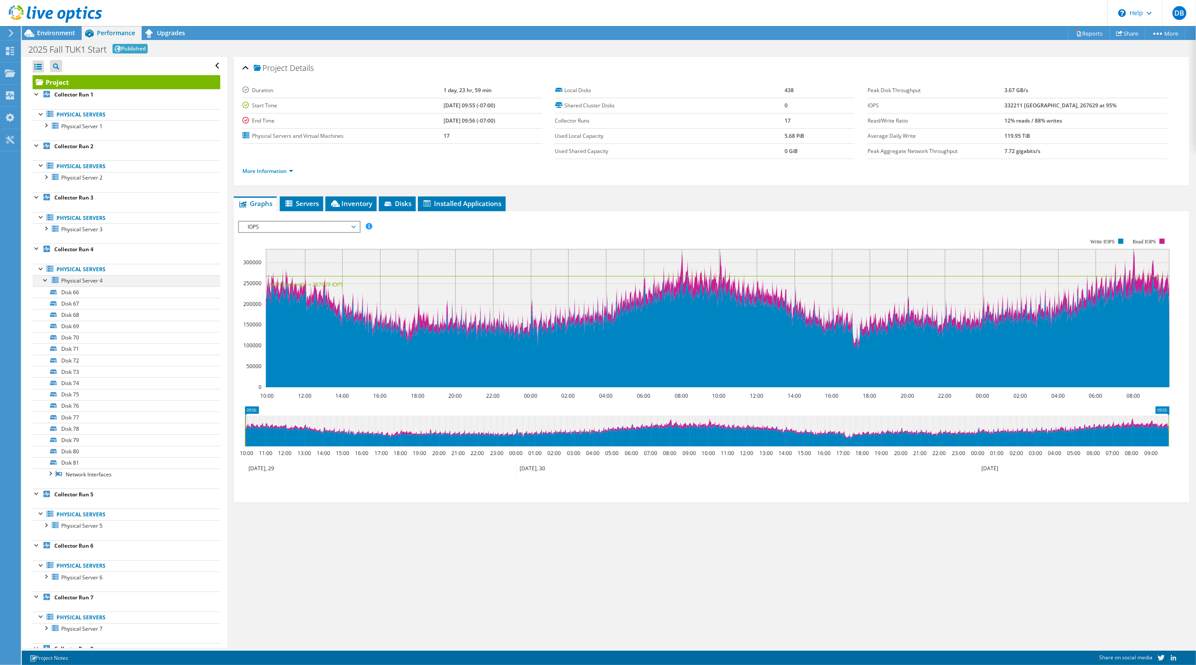
click at [44, 277] on div at bounding box center [45, 279] width 9 height 9
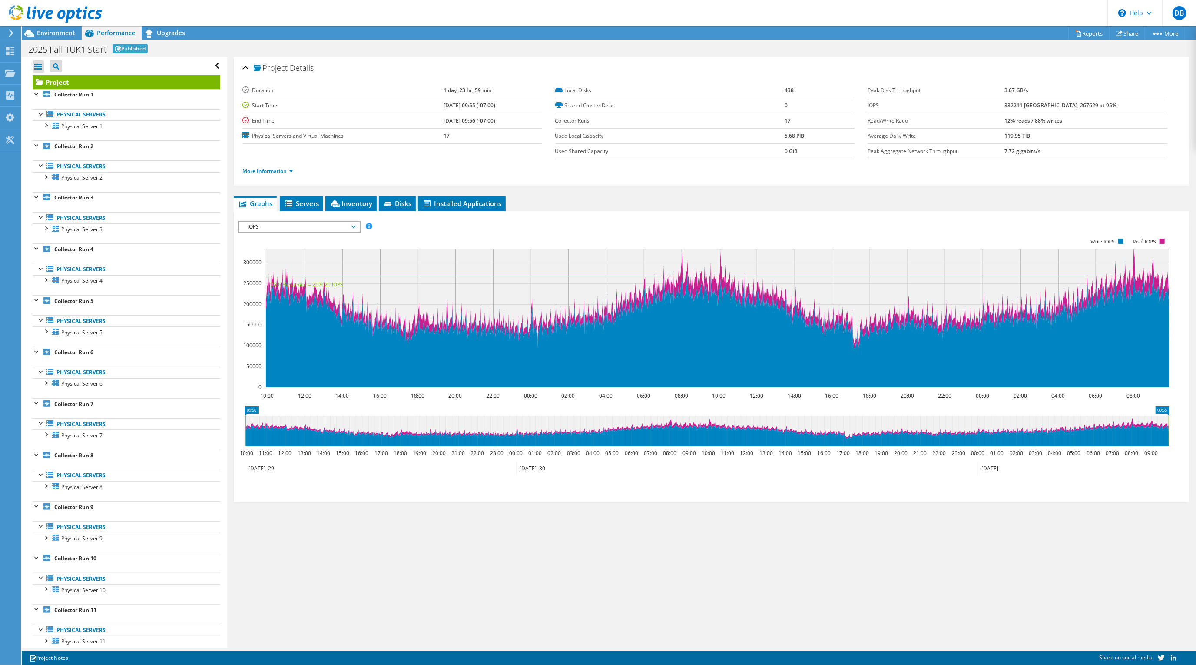
scroll to position [334, 0]
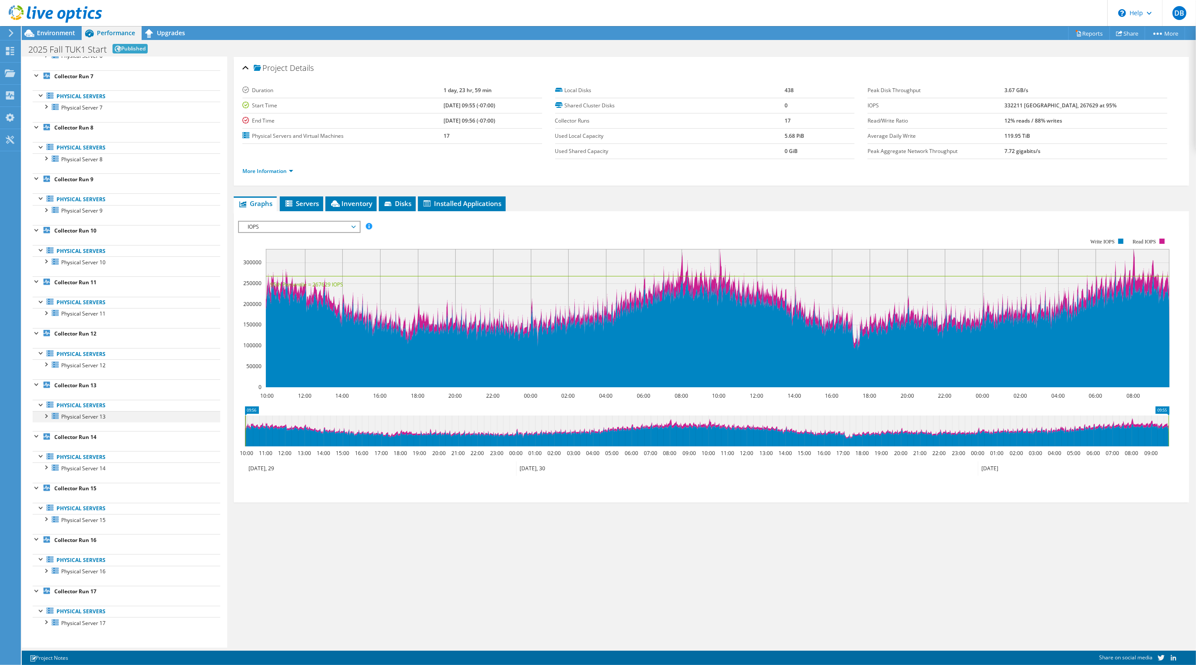
click at [47, 416] on div at bounding box center [45, 415] width 9 height 9
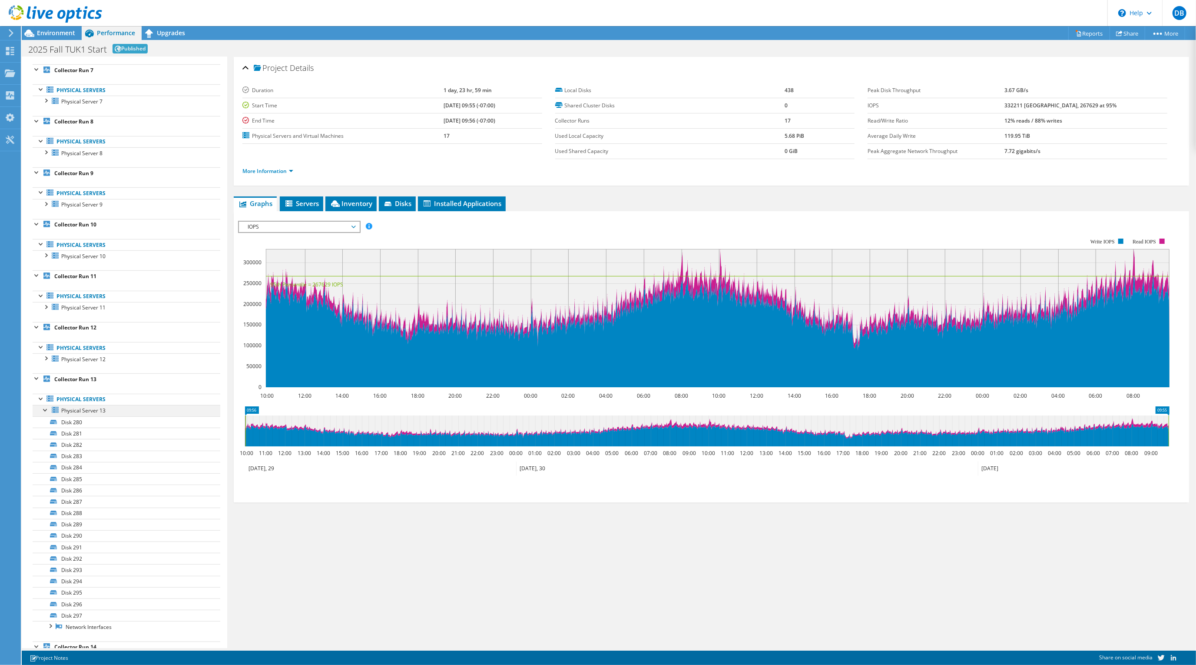
click at [47, 414] on div at bounding box center [45, 409] width 9 height 9
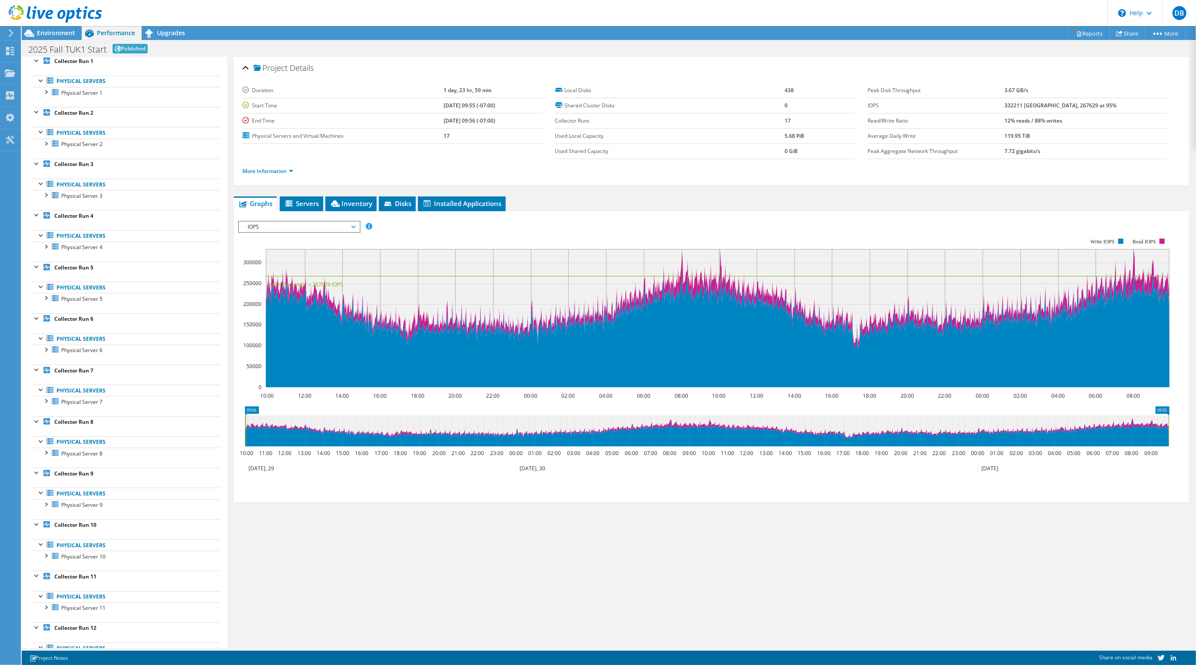
scroll to position [0, 0]
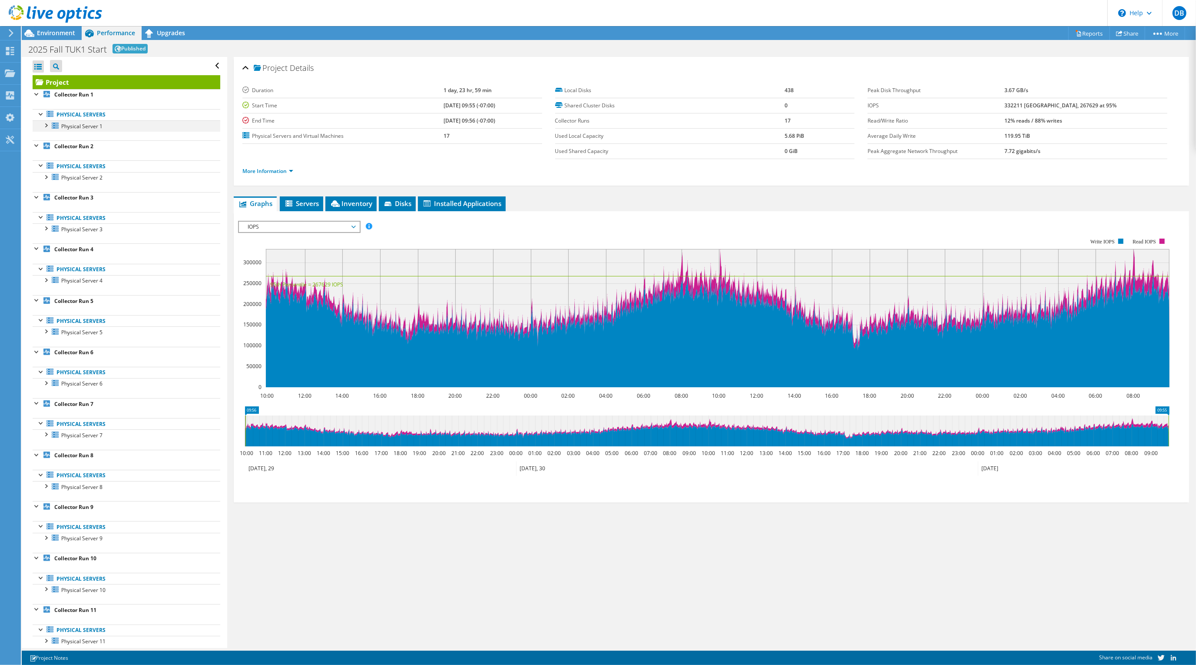
click at [46, 124] on div at bounding box center [45, 124] width 9 height 9
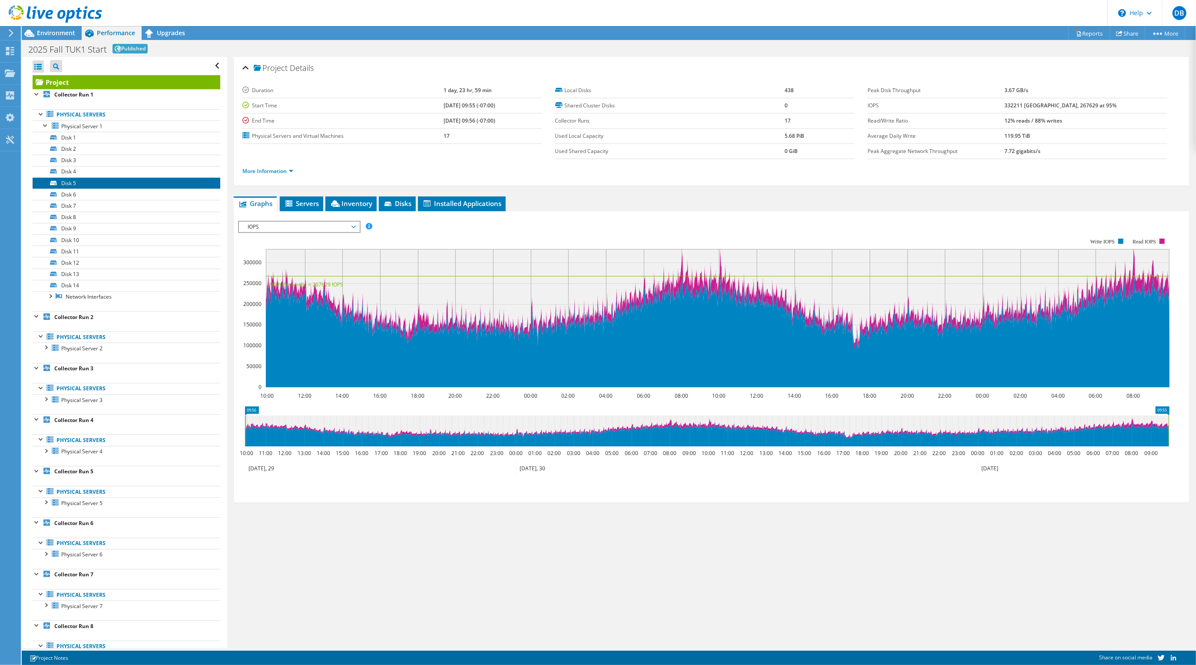
click at [72, 184] on link "Disk 5" at bounding box center [127, 182] width 188 height 11
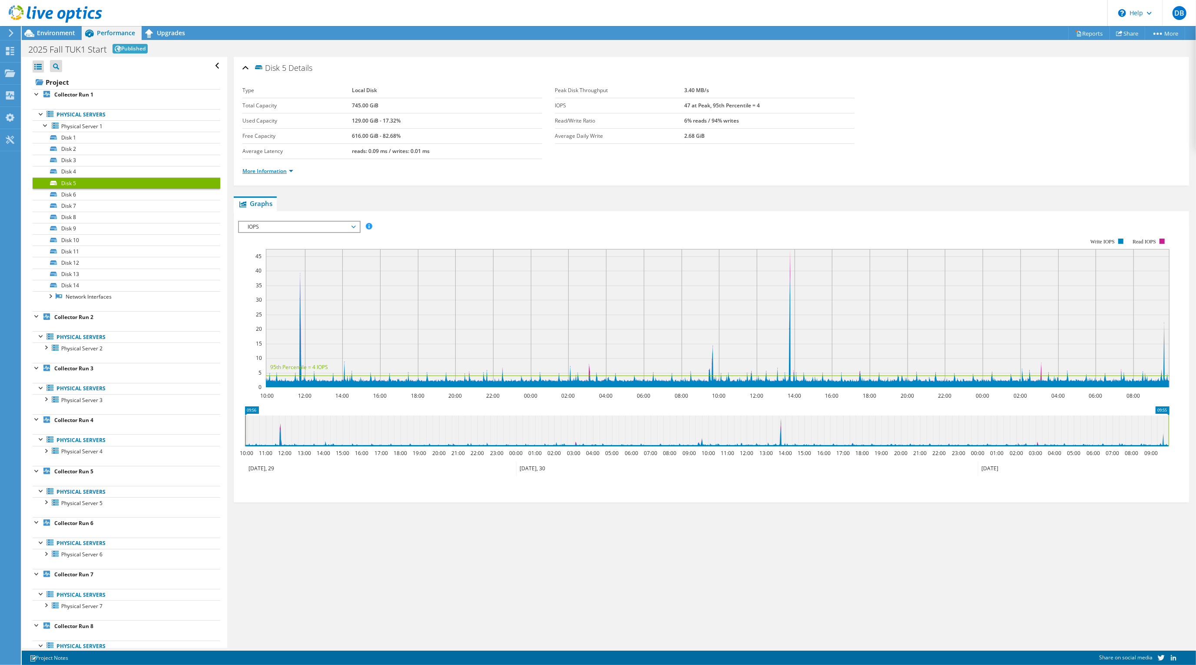
click at [271, 169] on link "More Information" at bounding box center [267, 170] width 51 height 7
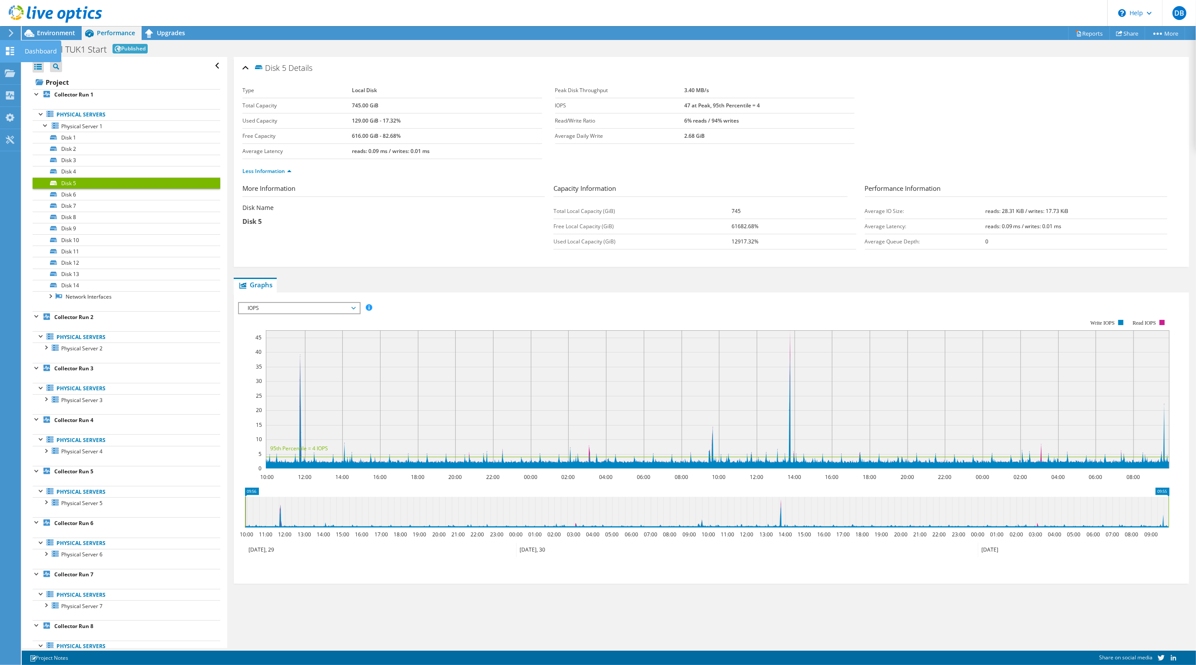
click at [9, 54] on use at bounding box center [10, 51] width 8 height 8
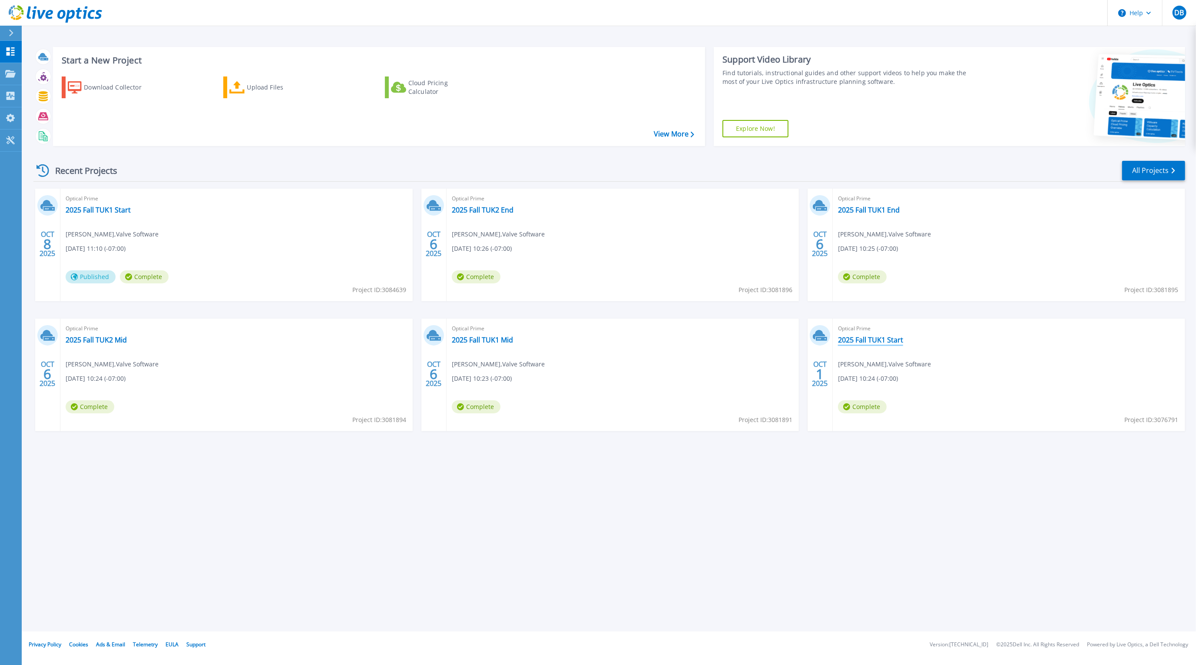
click at [855, 336] on link "2025 Fall TUK1 Start" at bounding box center [870, 339] width 65 height 9
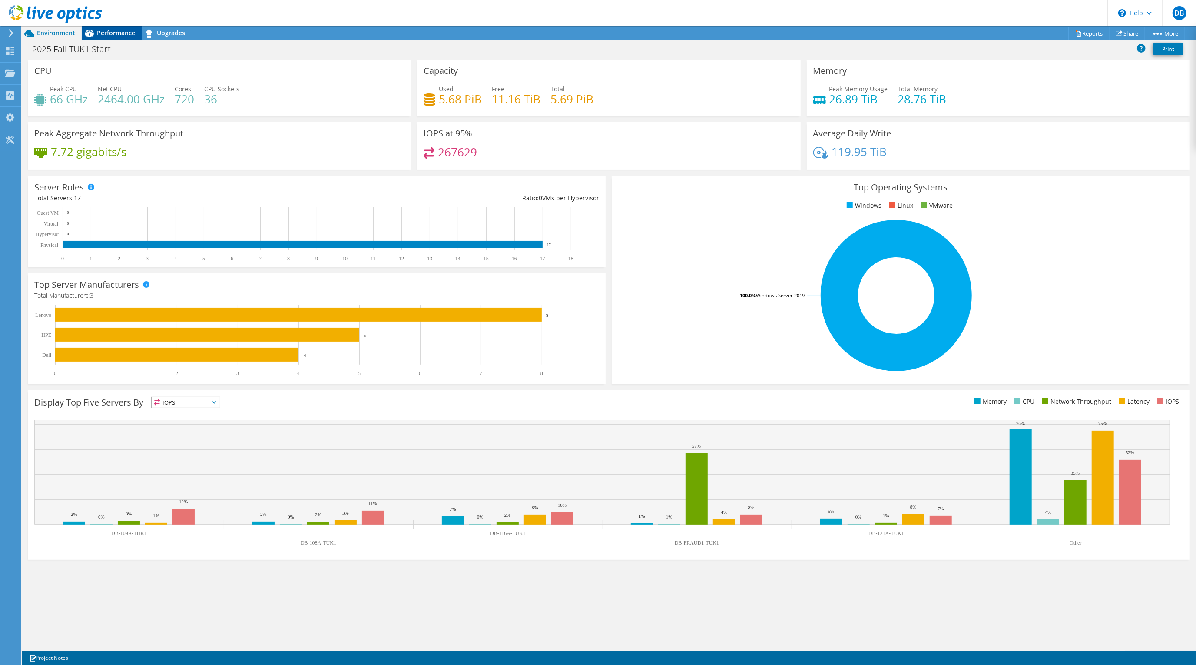
click at [109, 30] on span "Performance" at bounding box center [116, 33] width 38 height 8
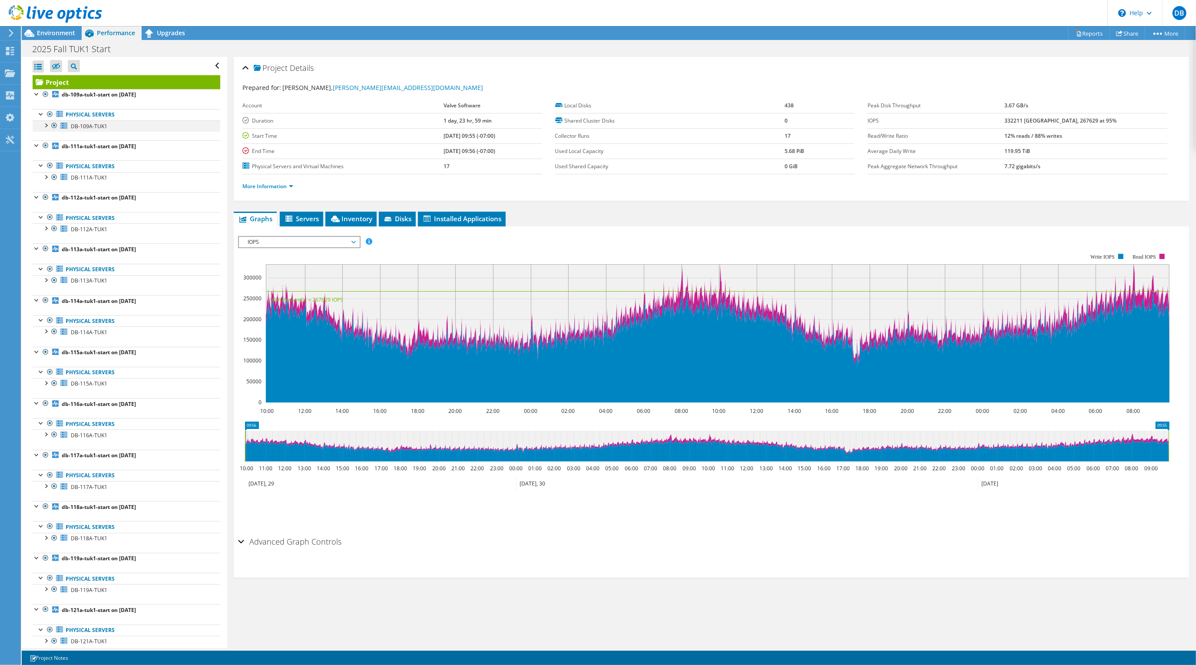
click at [45, 125] on div at bounding box center [45, 124] width 9 height 9
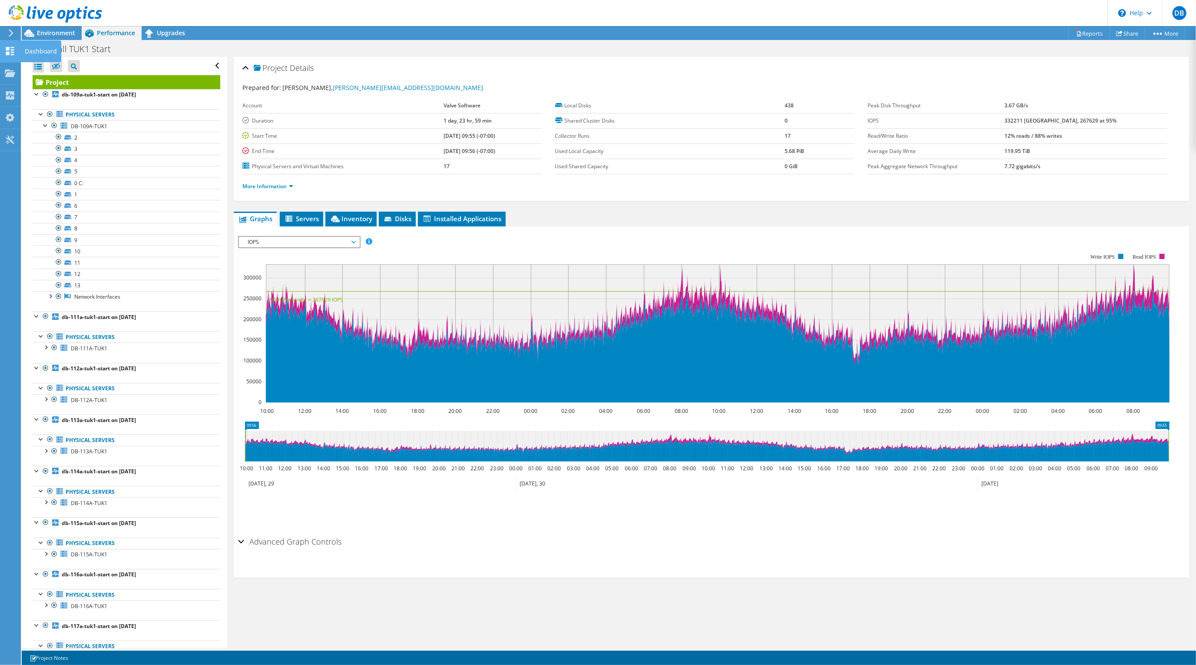
click at [9, 53] on use at bounding box center [10, 51] width 8 height 8
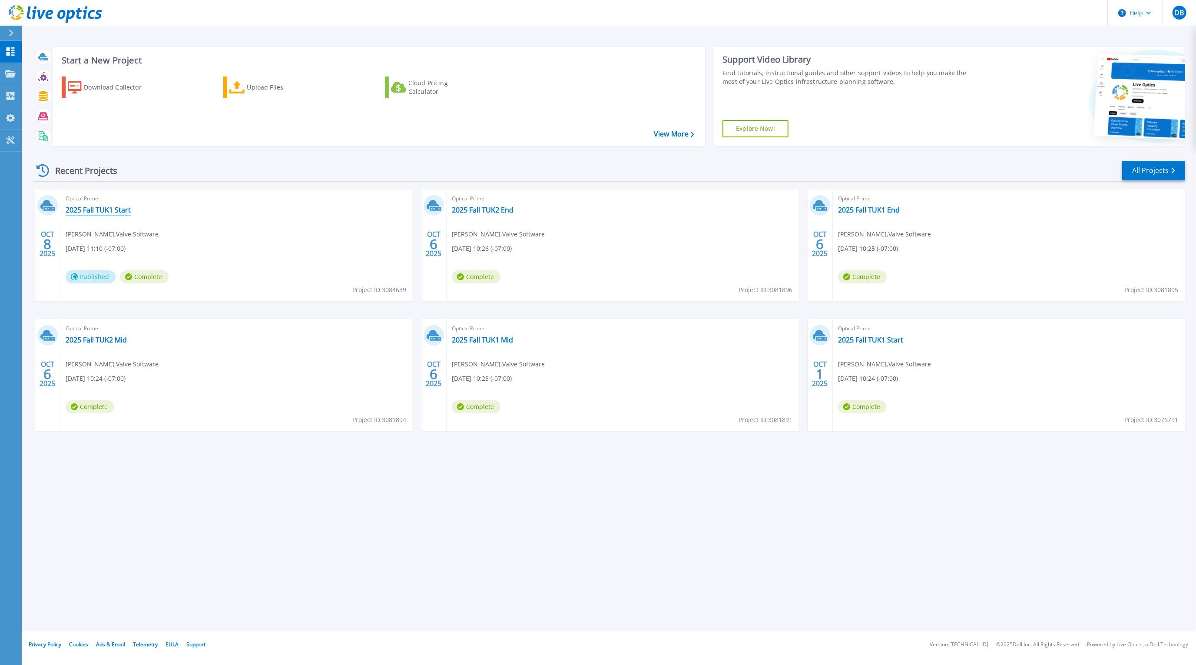
click at [105, 212] on link "2025 Fall TUK1 Start" at bounding box center [98, 209] width 65 height 9
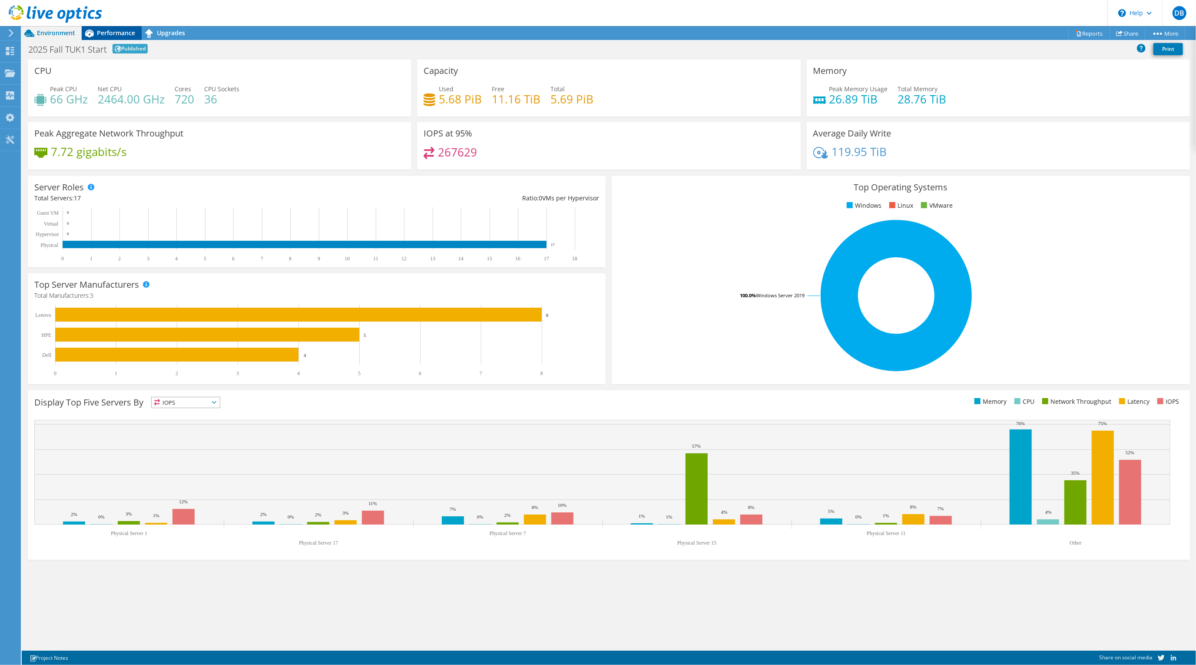
click at [105, 35] on span "Performance" at bounding box center [116, 33] width 38 height 8
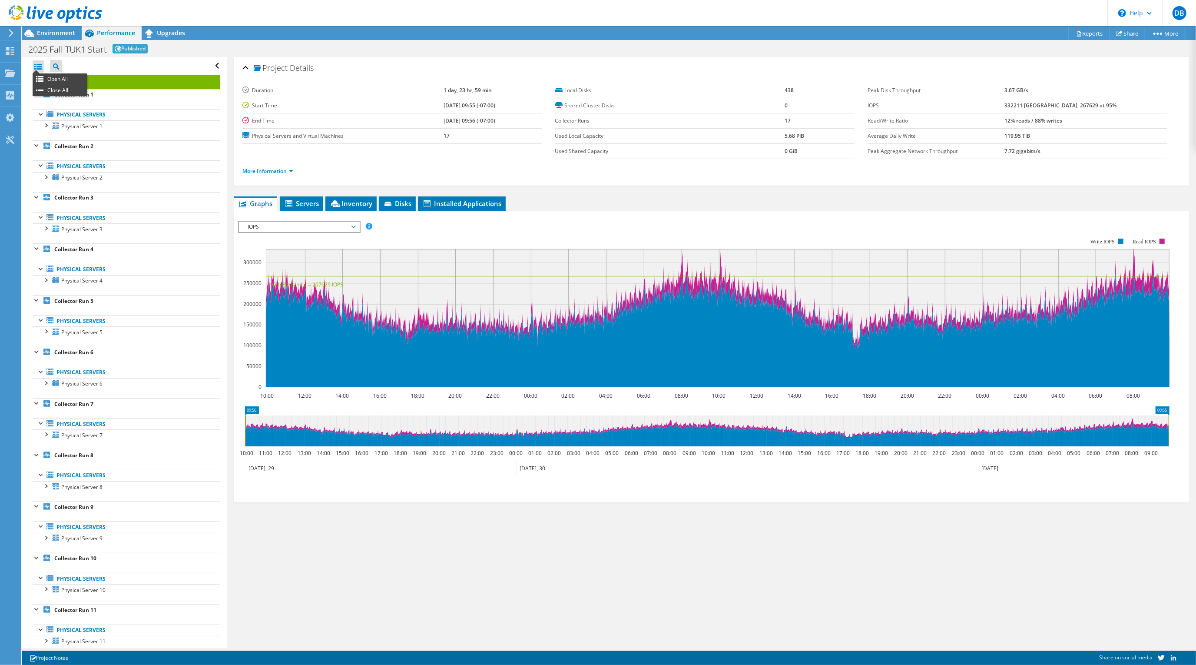
click at [39, 67] on div at bounding box center [38, 66] width 11 height 12
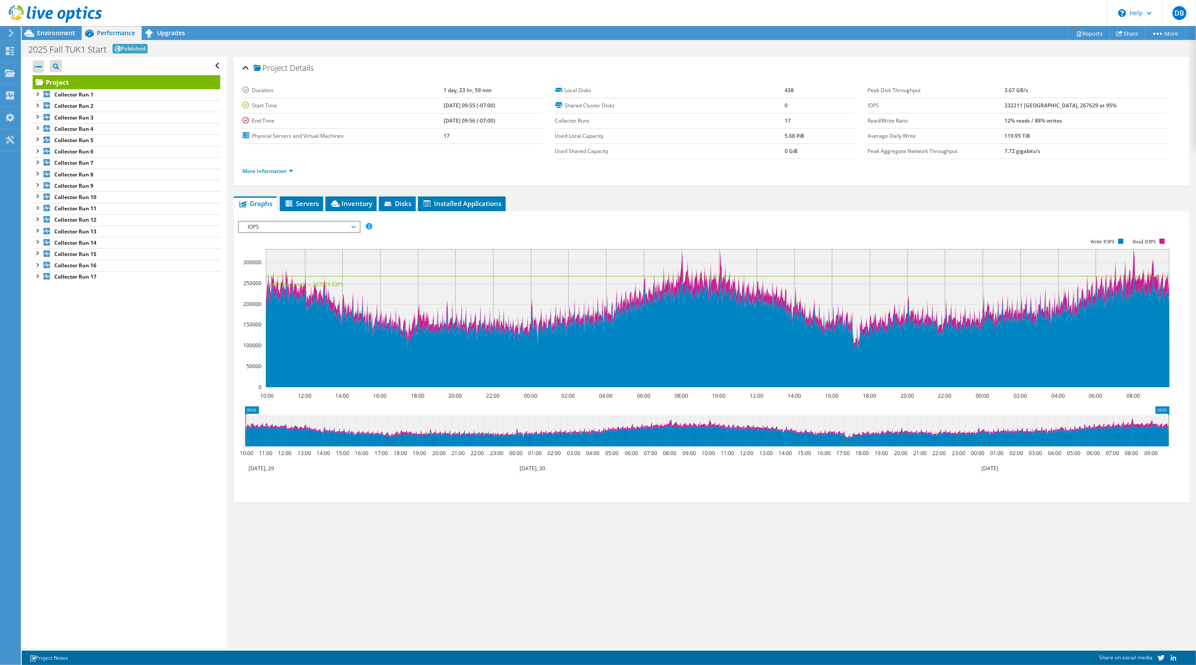
click at [39, 67] on div at bounding box center [38, 66] width 11 height 12
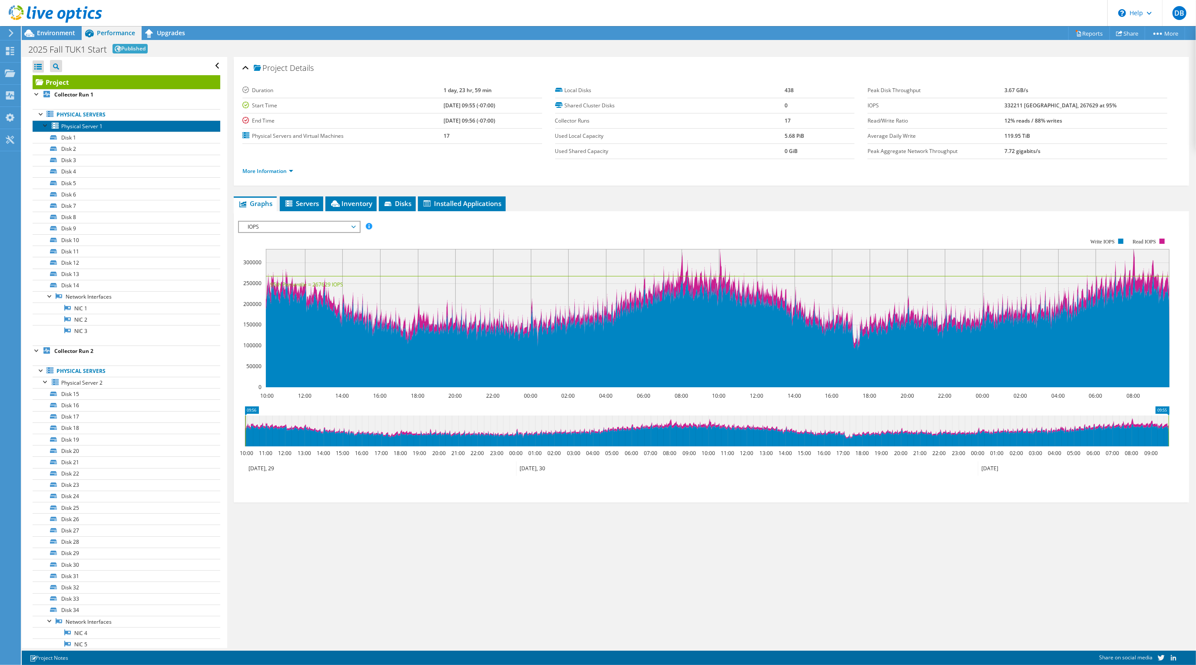
click at [64, 124] on span "Physical Server 1" at bounding box center [81, 125] width 41 height 7
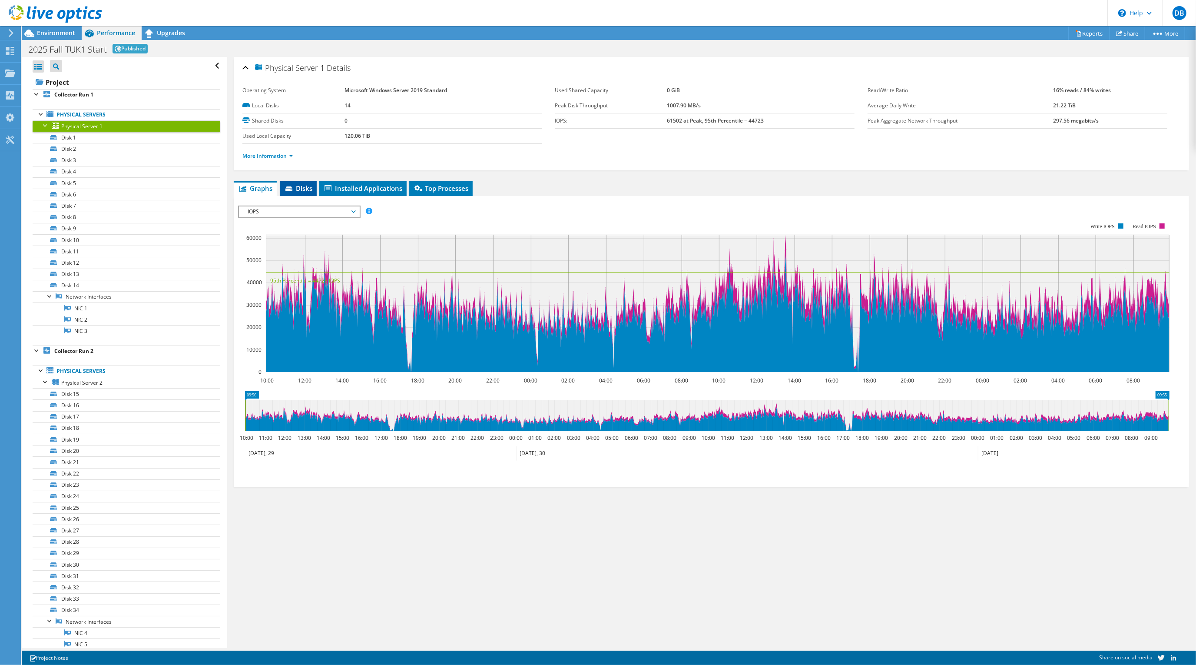
click at [299, 185] on span "Disks" at bounding box center [298, 188] width 28 height 9
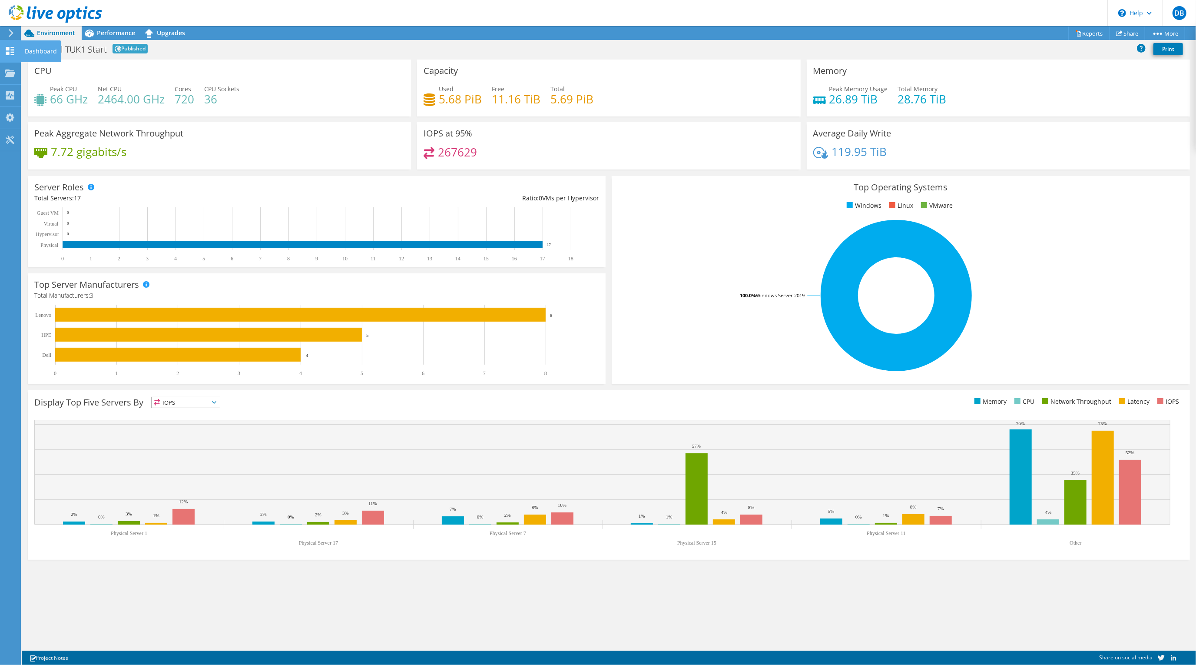
click at [5, 55] on div at bounding box center [10, 52] width 10 height 10
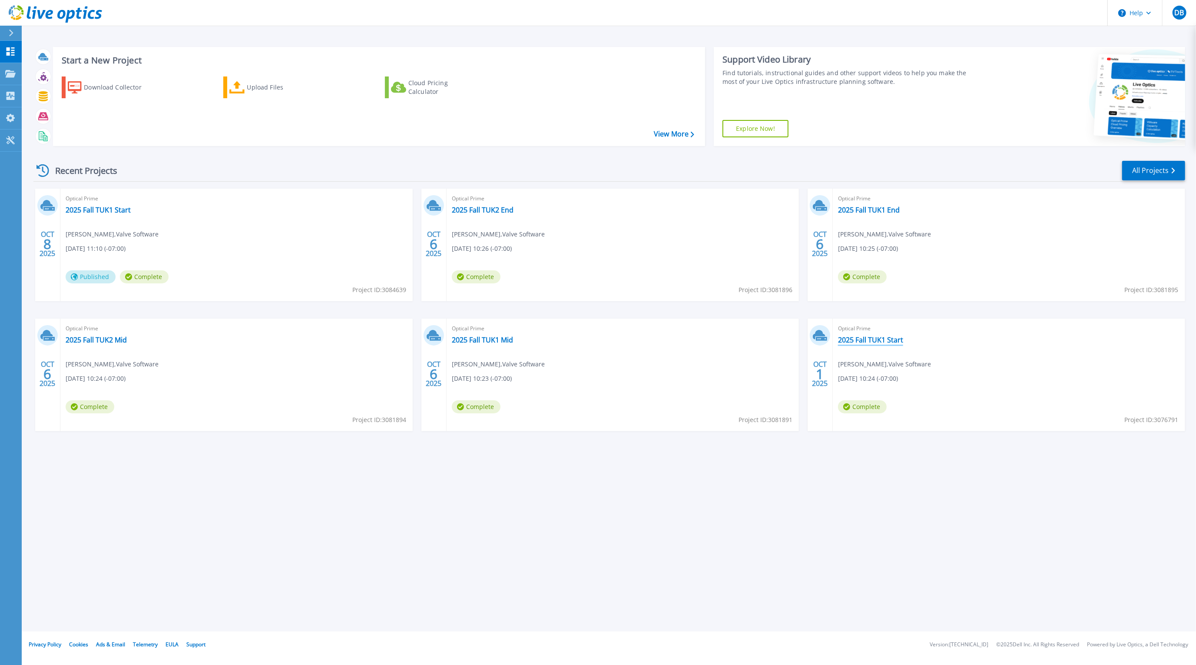
click at [883, 338] on link "2025 Fall TUK1 Start" at bounding box center [870, 339] width 65 height 9
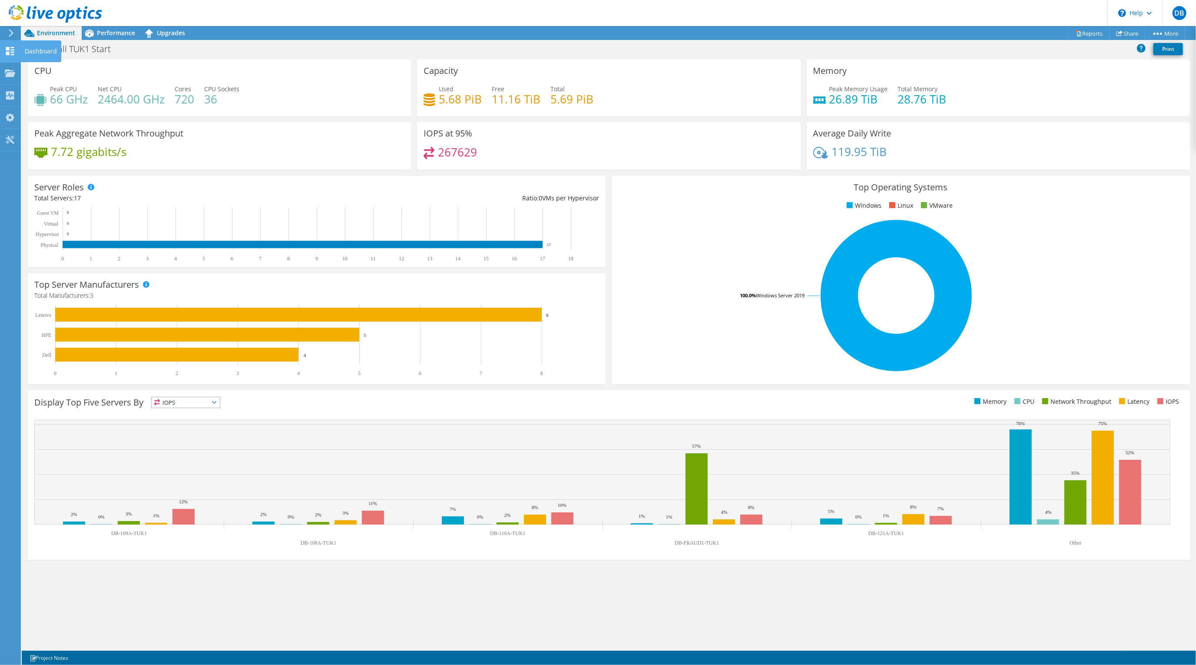
click at [10, 53] on icon at bounding box center [10, 51] width 10 height 8
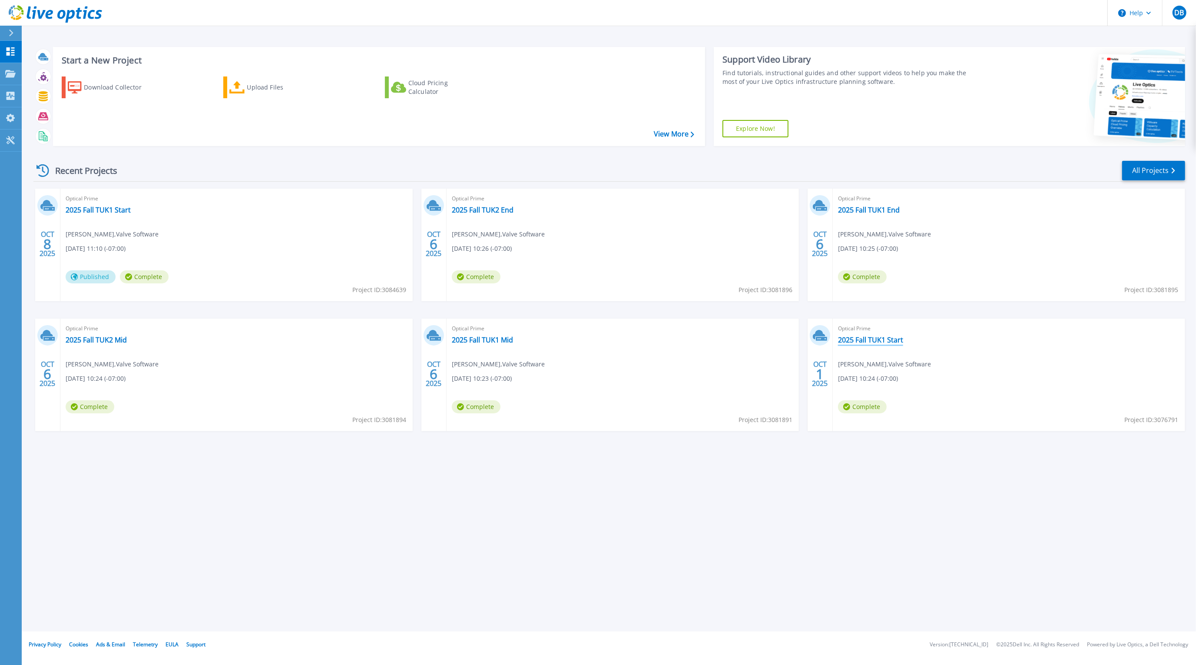
click at [876, 339] on link "2025 Fall TUK1 Start" at bounding box center [870, 339] width 65 height 9
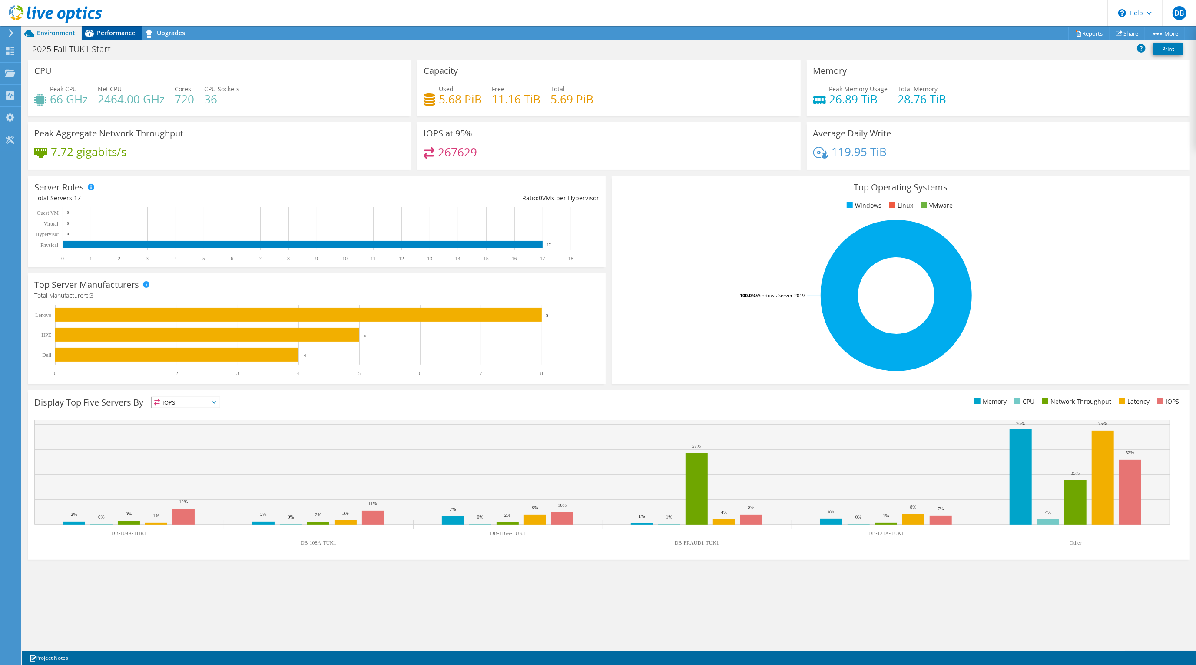
click at [95, 30] on icon at bounding box center [89, 33] width 15 height 15
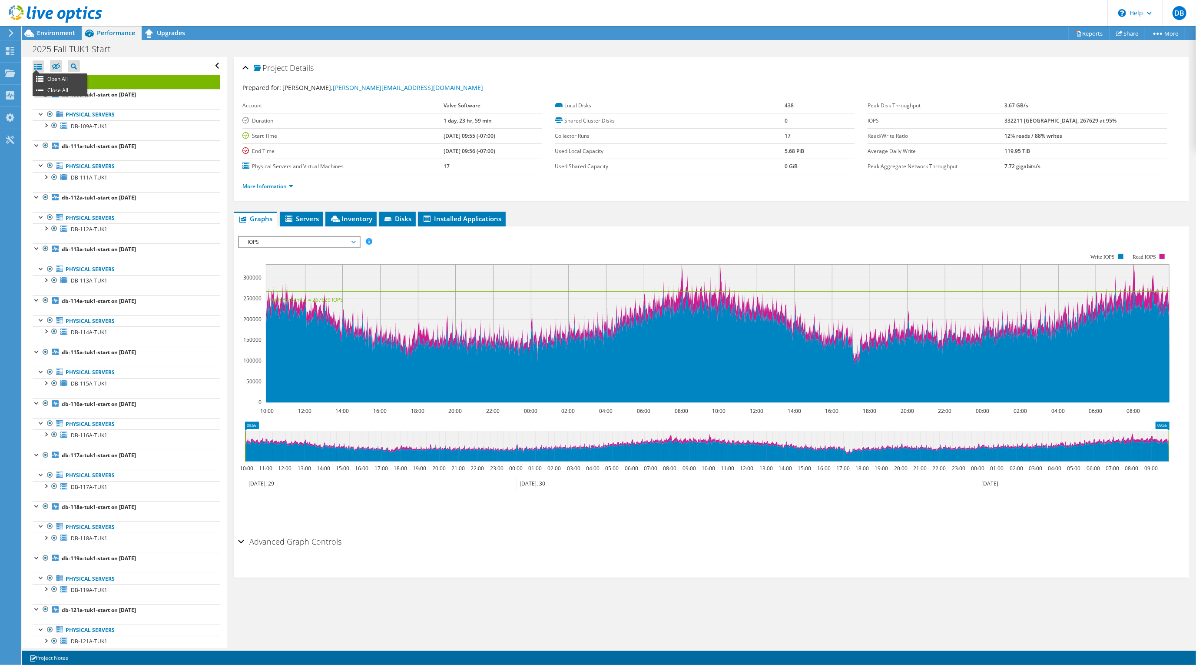
click at [37, 65] on div at bounding box center [38, 66] width 11 height 12
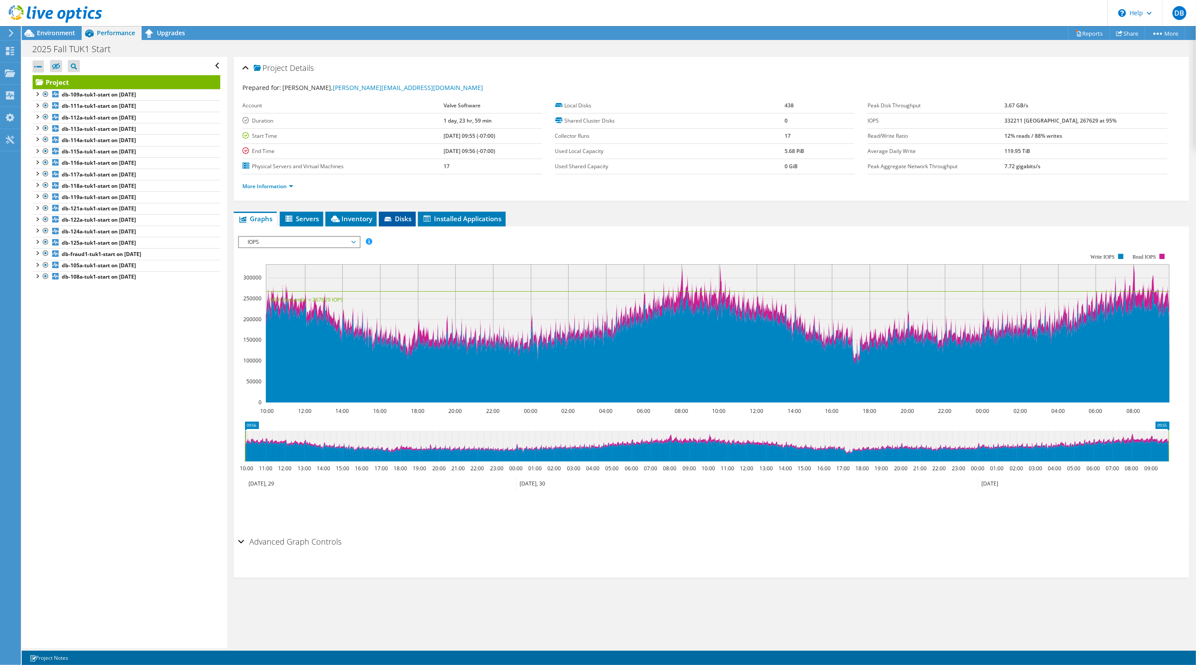
click at [404, 218] on span "Disks" at bounding box center [397, 218] width 28 height 9
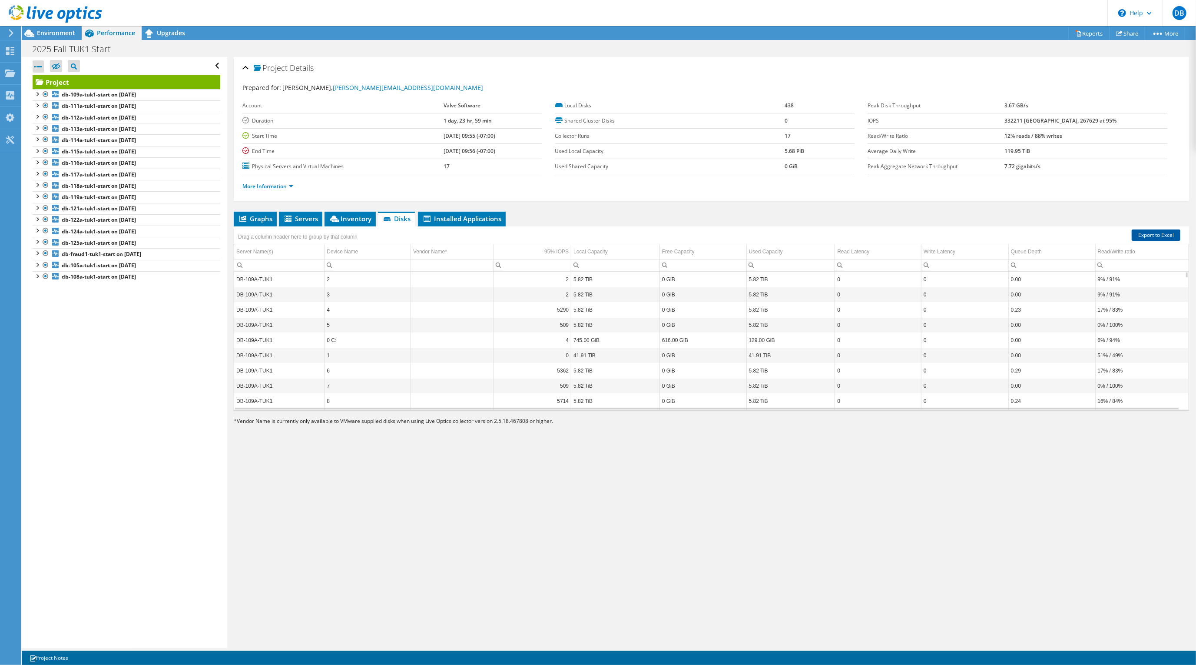
click at [1147, 233] on link "Export to Excel" at bounding box center [1155, 234] width 49 height 11
click at [44, 452] on div "Open All Close All Hide Excluded Nodes Project Tree Filter" at bounding box center [124, 352] width 205 height 591
click at [40, 266] on div at bounding box center [37, 264] width 9 height 9
click at [44, 287] on div at bounding box center [41, 284] width 9 height 9
click at [82, 299] on span "DB-105A-TUK1" at bounding box center [89, 296] width 36 height 7
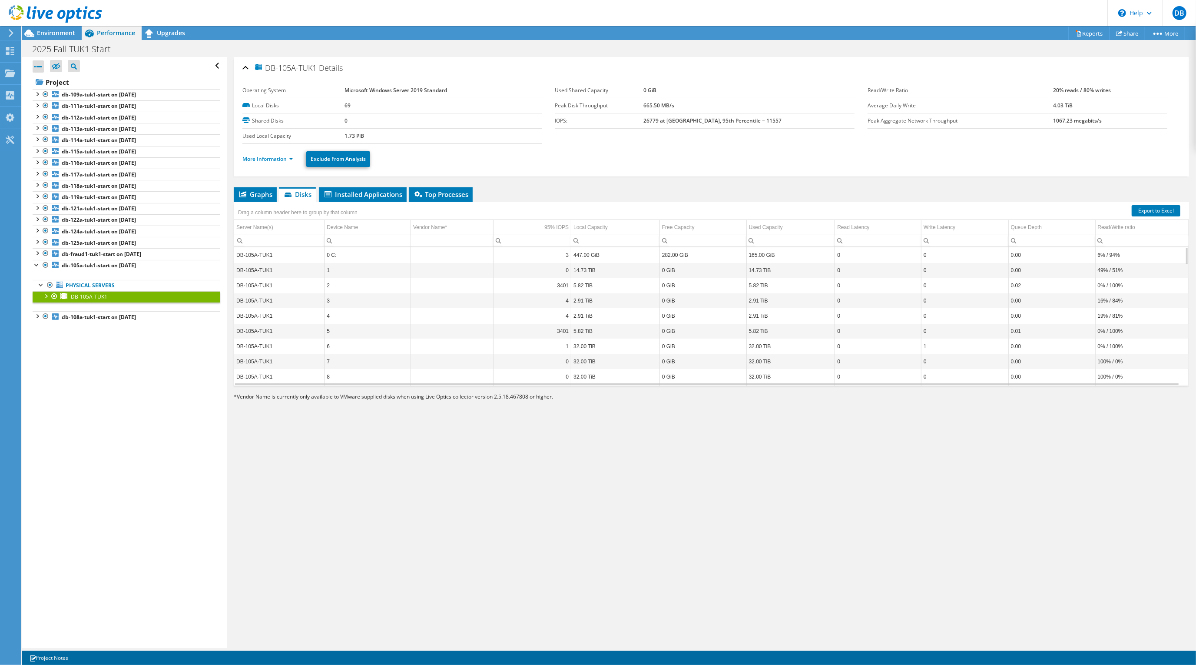
click at [292, 286] on td "DB-105A-TUK1" at bounding box center [279, 285] width 90 height 15
click at [99, 433] on div "Open All Close All Hide Excluded Nodes Project Tree Filter" at bounding box center [124, 352] width 205 height 591
click at [36, 320] on div at bounding box center [37, 315] width 9 height 9
click at [42, 337] on div at bounding box center [41, 335] width 9 height 9
click at [79, 352] on span "DB-108A-TUK1" at bounding box center [89, 347] width 36 height 7
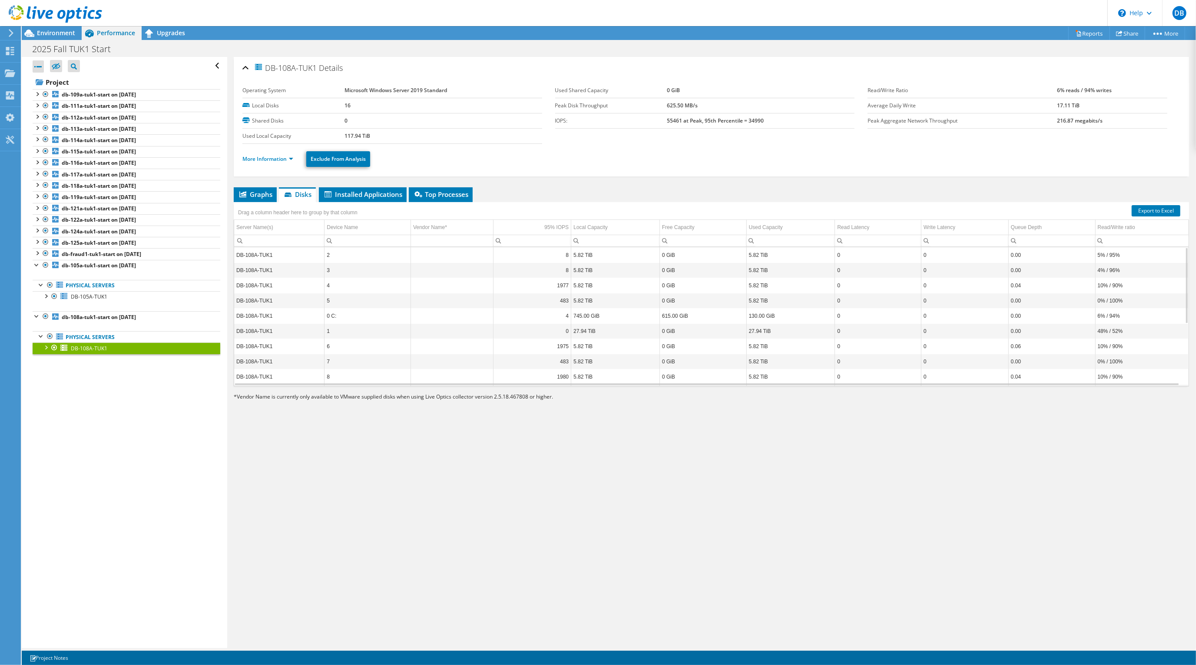
click at [291, 512] on div "DB-108A-TUK1 Details Operating System Microsoft Windows Server 2019 Standard Lo…" at bounding box center [711, 352] width 968 height 591
click at [46, 487] on div "Open All Close All Hide Excluded Nodes Project Tree Filter" at bounding box center [124, 352] width 205 height 591
click at [252, 496] on div "DB-108A-TUK1 Details Operating System Microsoft Windows Server 2019 Standard Lo…" at bounding box center [711, 352] width 968 height 591
click at [262, 567] on div "DB-108A-TUK1 Details Operating System Microsoft Windows Server 2019 Standard Lo…" at bounding box center [711, 352] width 968 height 591
click at [266, 570] on div "DB-108A-TUK1 Details Operating System Microsoft Windows Server 2019 Standard Lo…" at bounding box center [711, 352] width 968 height 591
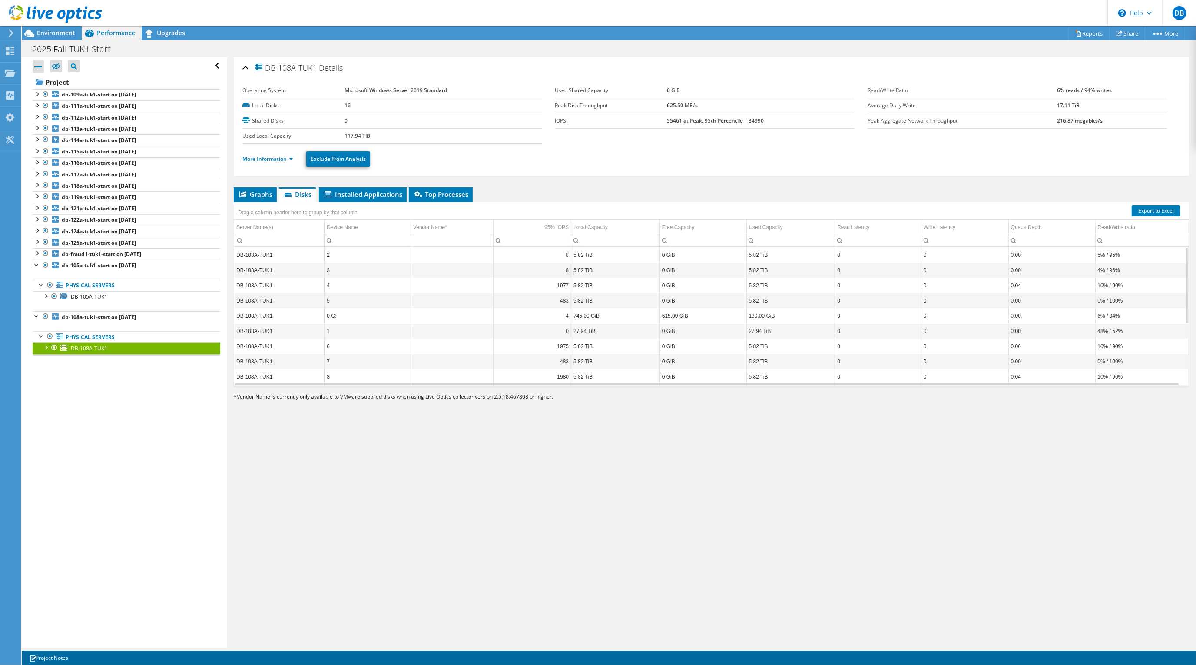
click at [263, 475] on div "DB-108A-TUK1 Details Operating System Microsoft Windows Server 2019 Standard Lo…" at bounding box center [711, 352] width 968 height 591
click at [62, 474] on div "Open All Close All Hide Excluded Nodes Project Tree Filter" at bounding box center [124, 352] width 205 height 591
click at [322, 480] on div "DB-108A-TUK1 Details Operating System Microsoft Windows Server 2019 Standard Lo…" at bounding box center [711, 352] width 968 height 591
click at [259, 302] on td "DB-108A-TUK1" at bounding box center [279, 300] width 90 height 15
click at [268, 365] on td "DB-108A-TUK1" at bounding box center [279, 361] width 90 height 15
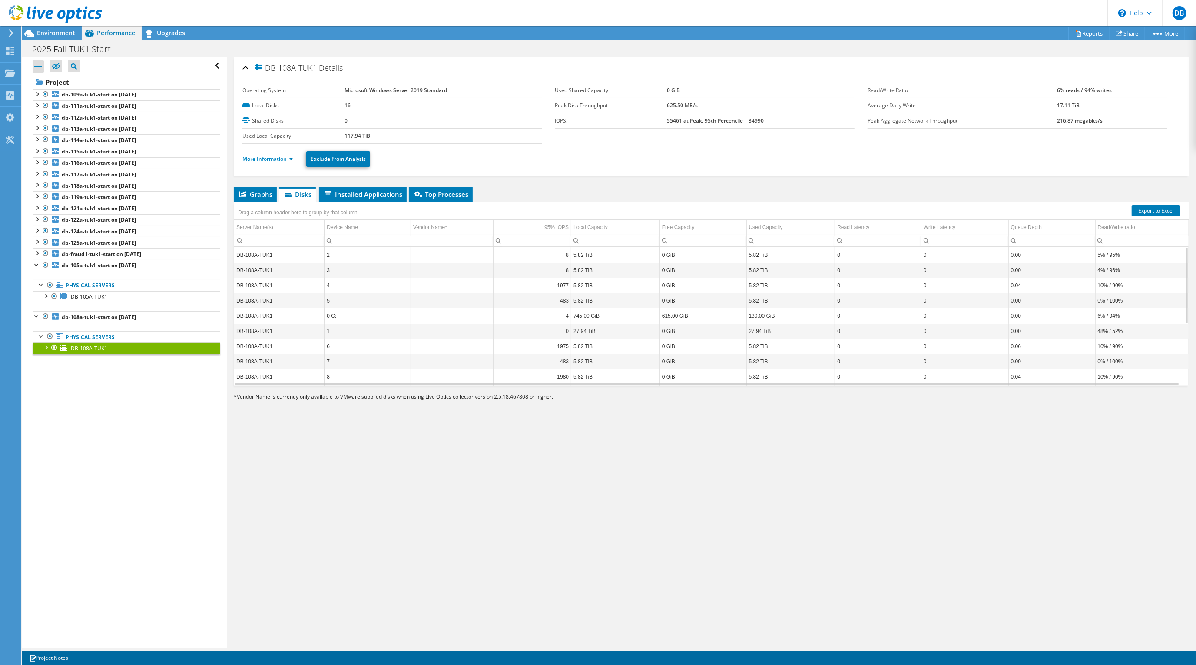
click at [365, 596] on div "DB-108A-TUK1 Details Operating System Microsoft Windows Server 2019 Standard Lo…" at bounding box center [711, 352] width 968 height 591
click at [261, 481] on div "DB-108A-TUK1 Details Operating System Microsoft Windows Server 2019 Standard Lo…" at bounding box center [711, 352] width 968 height 591
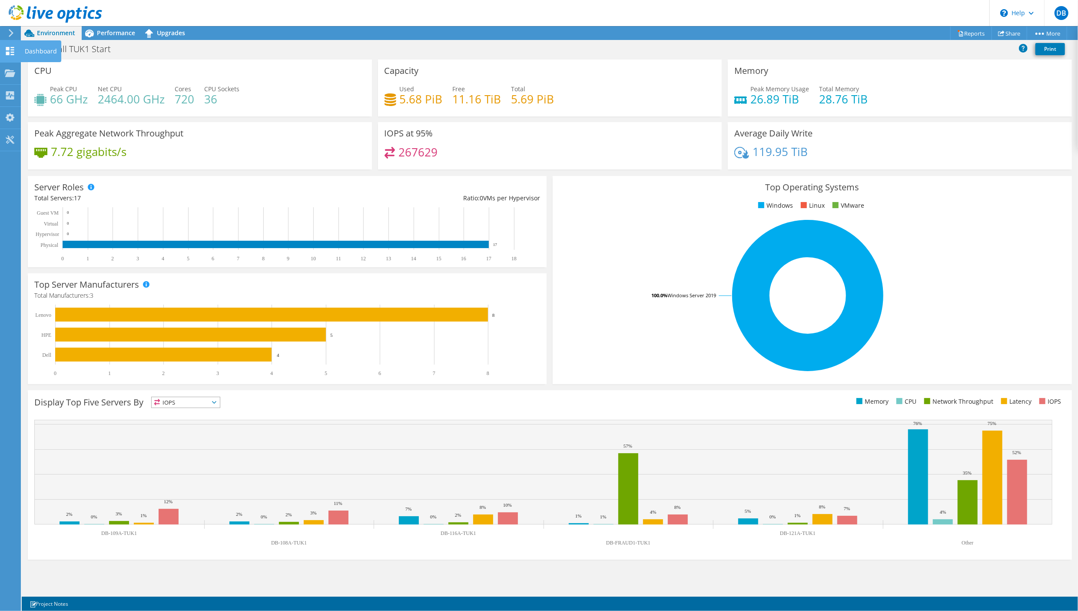
click at [6, 53] on use at bounding box center [10, 51] width 8 height 8
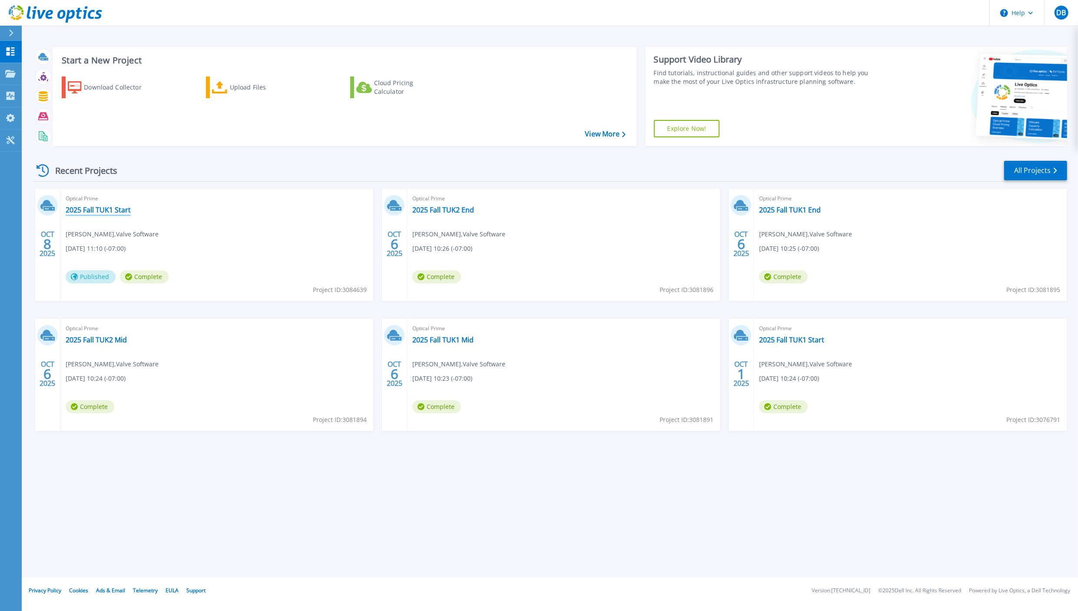
click at [85, 207] on link "2025 Fall TUK1 Start" at bounding box center [98, 209] width 65 height 9
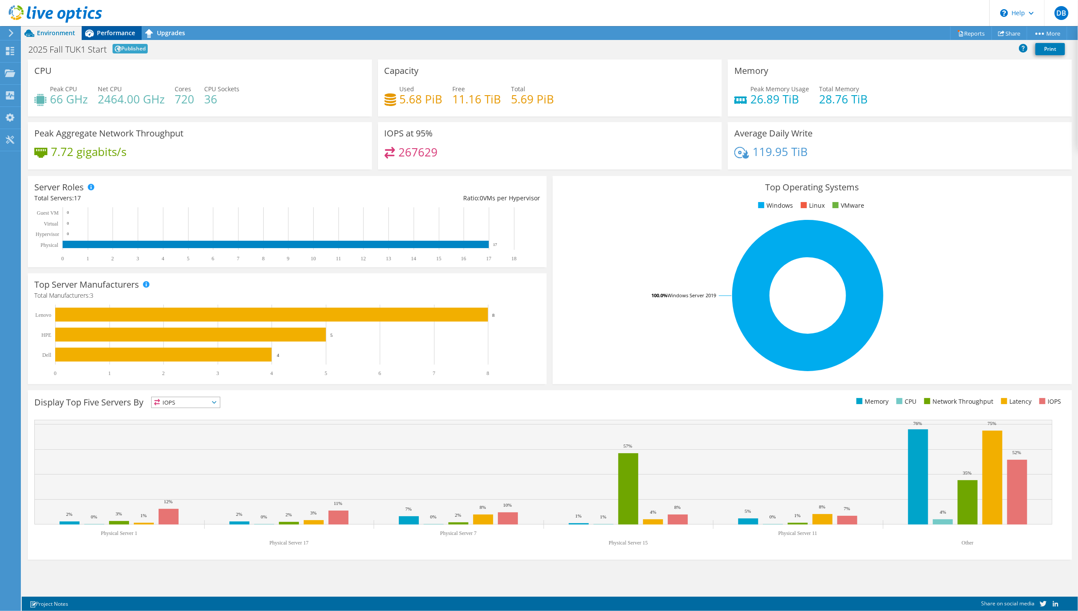
click at [104, 33] on span "Performance" at bounding box center [116, 33] width 38 height 8
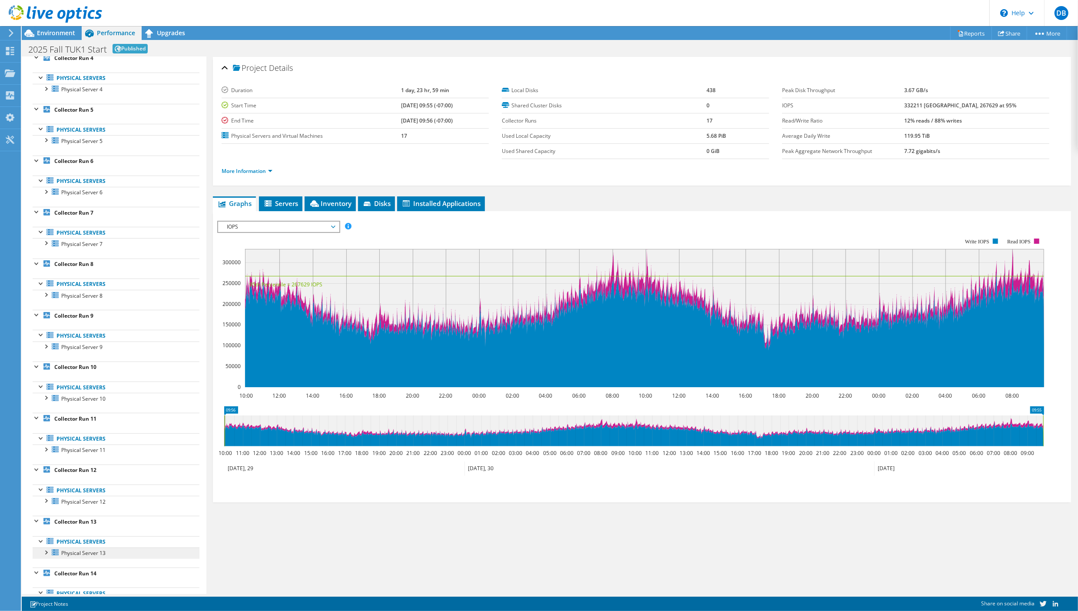
scroll to position [387, 0]
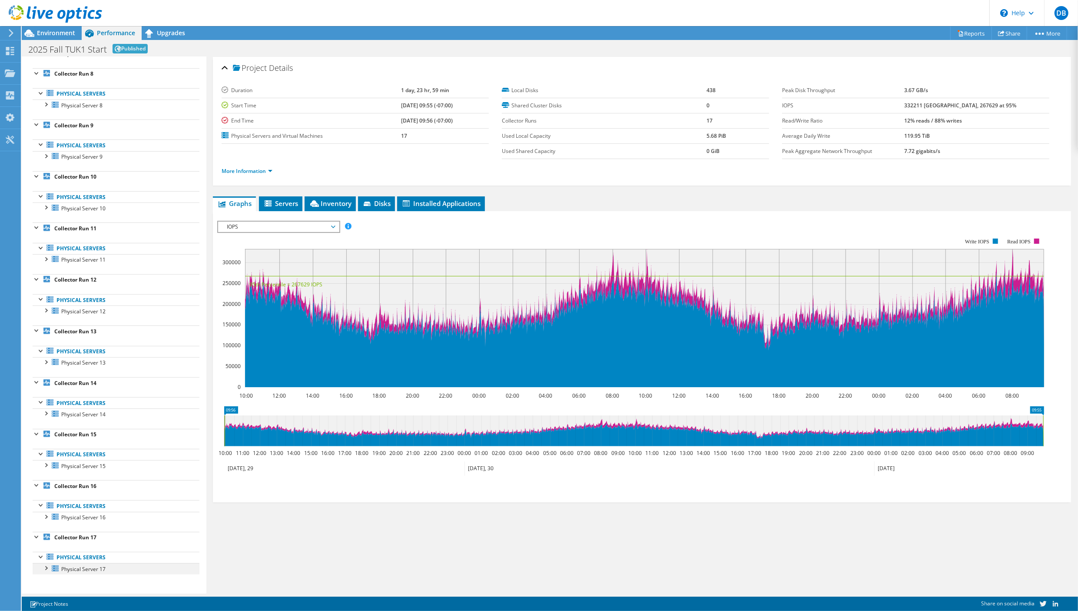
click at [44, 566] on div at bounding box center [45, 567] width 9 height 9
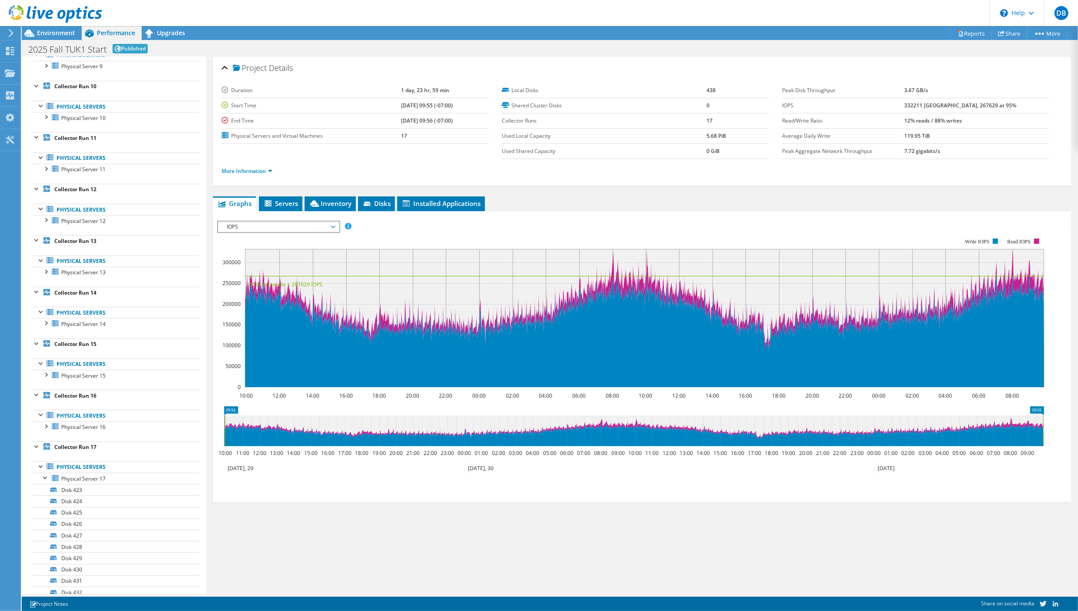
scroll to position [583, 0]
click at [96, 383] on link "Disk 423" at bounding box center [116, 386] width 167 height 11
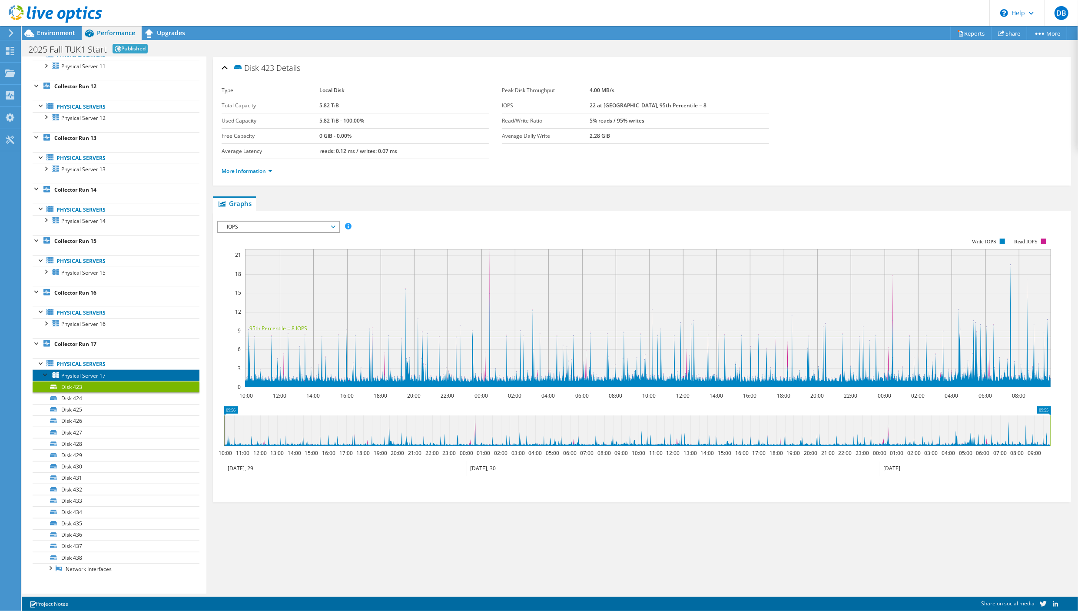
click at [71, 373] on span "Physical Server 17" at bounding box center [83, 375] width 44 height 7
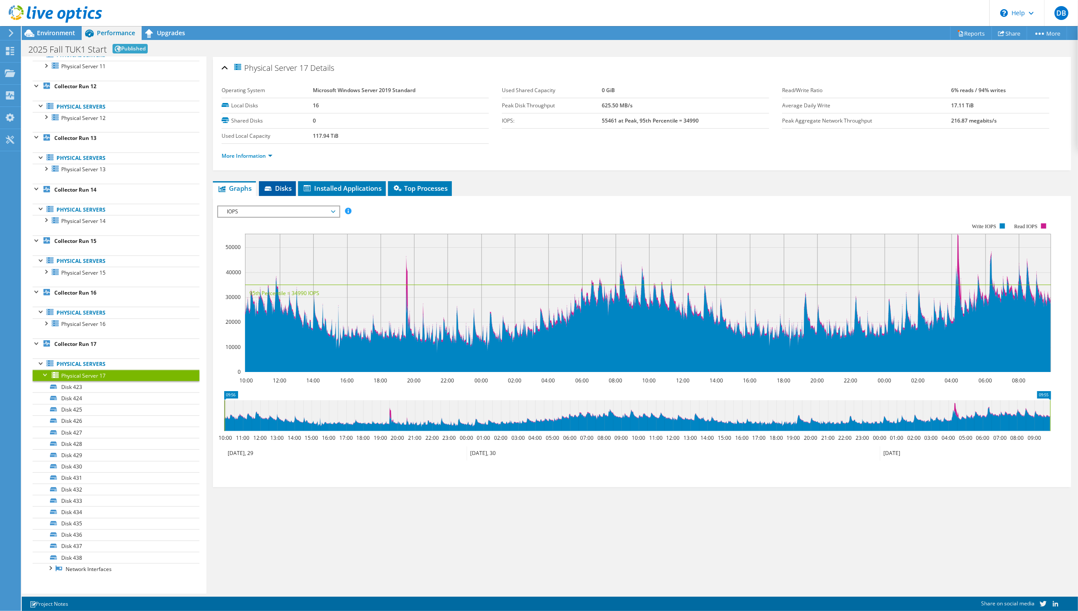
click at [283, 188] on span "Disks" at bounding box center [277, 188] width 28 height 9
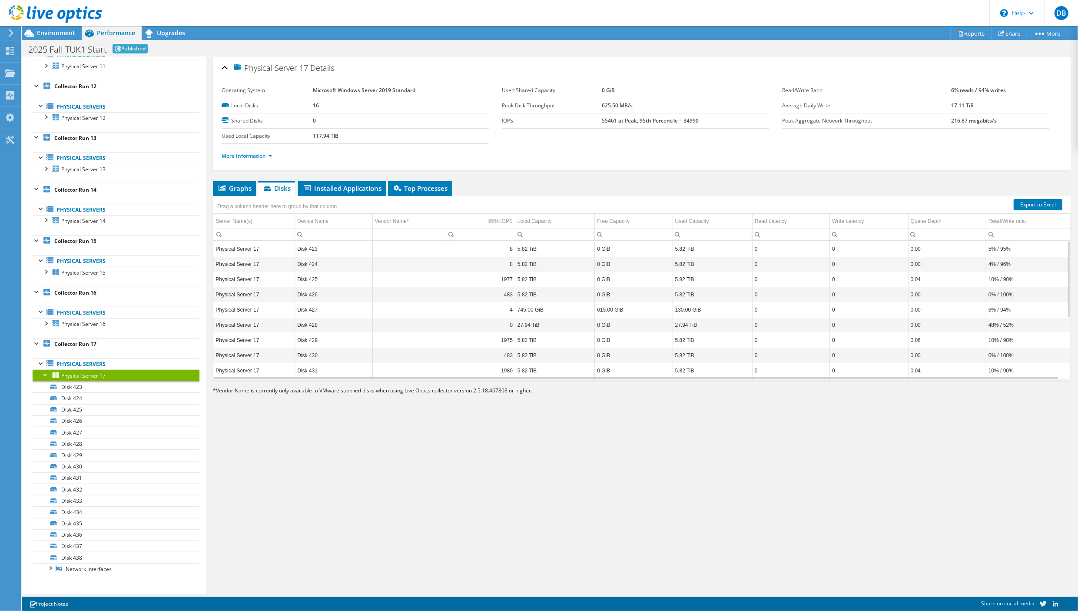
click at [322, 539] on div "Physical Server 17 Details Operating System Microsoft Windows Server 2019 Stand…" at bounding box center [641, 325] width 871 height 537
click at [284, 523] on div "Physical Server 17 Details Operating System Microsoft Windows Server 2019 Stand…" at bounding box center [641, 325] width 871 height 537
click at [482, 550] on div "Physical Server 17 Details Operating System Microsoft Windows Server 2019 Stand…" at bounding box center [641, 325] width 871 height 537
click at [310, 249] on td "Disk 423" at bounding box center [333, 248] width 77 height 15
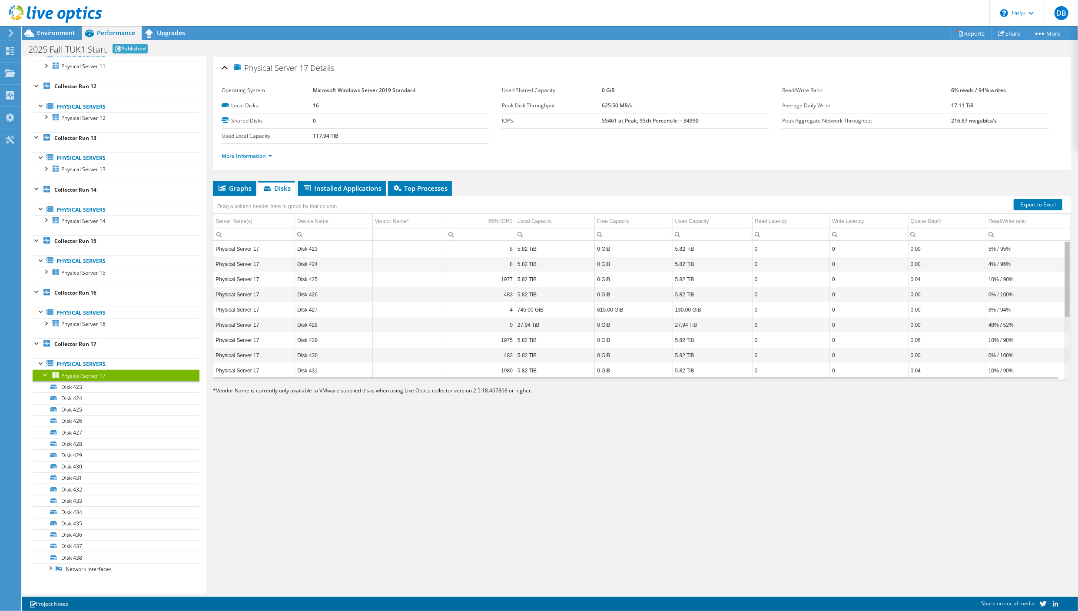
drag, startPoint x: 1059, startPoint y: 259, endPoint x: 1064, endPoint y: 232, distance: 27.9
click at [1064, 232] on body "DB End User [PERSON_NAME] [PERSON_NAME][EMAIL_ADDRESS][DOMAIN_NAME] Valve Softw…" at bounding box center [539, 305] width 1078 height 611
click at [493, 544] on div "Physical Server 17 Details Operating System Microsoft Windows Server 2019 Stand…" at bounding box center [641, 325] width 871 height 537
click at [316, 536] on div "Physical Server 17 Details Operating System Microsoft Windows Server 2019 Stand…" at bounding box center [641, 325] width 871 height 537
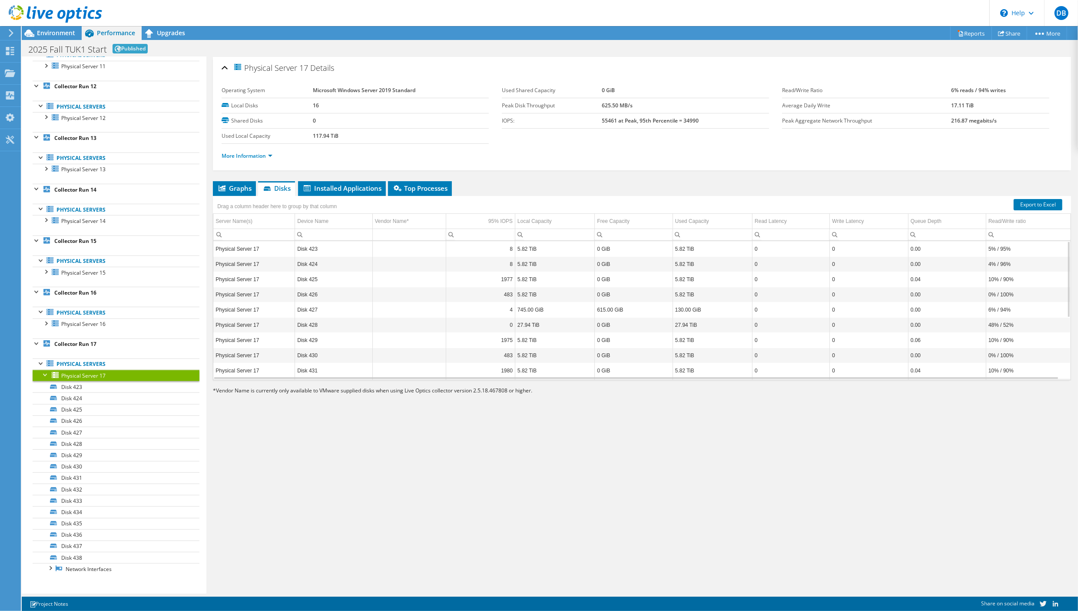
click at [402, 558] on div "Physical Server 17 Details Operating System Microsoft Windows Server 2019 Stand…" at bounding box center [641, 325] width 871 height 537
click at [908, 533] on div "Physical Server 17 Details Operating System Microsoft Windows Server 2019 Stand…" at bounding box center [641, 325] width 871 height 537
